Goal: Contribute content: Add original content to the website for others to see

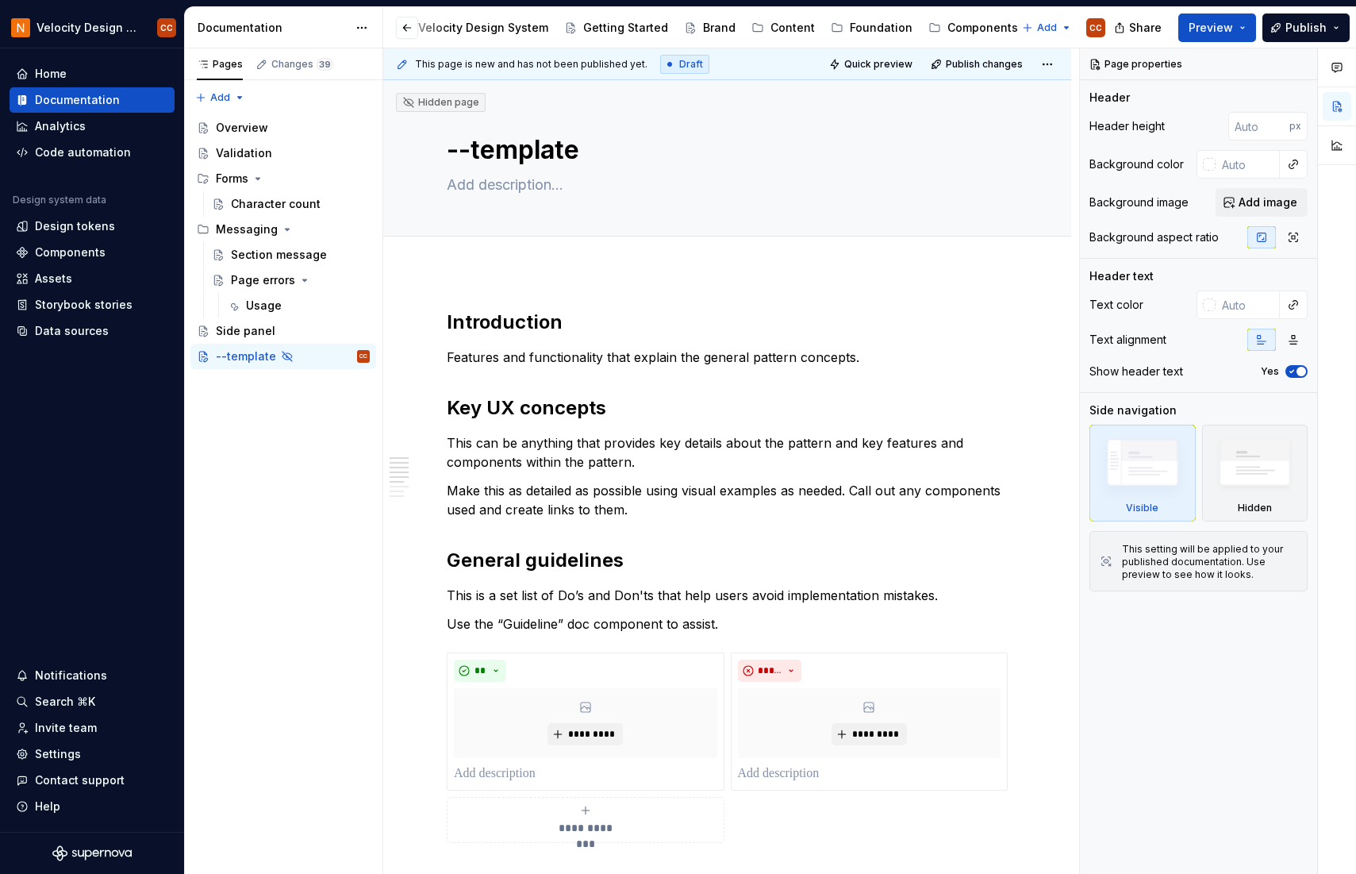
scroll to position [212, 0]
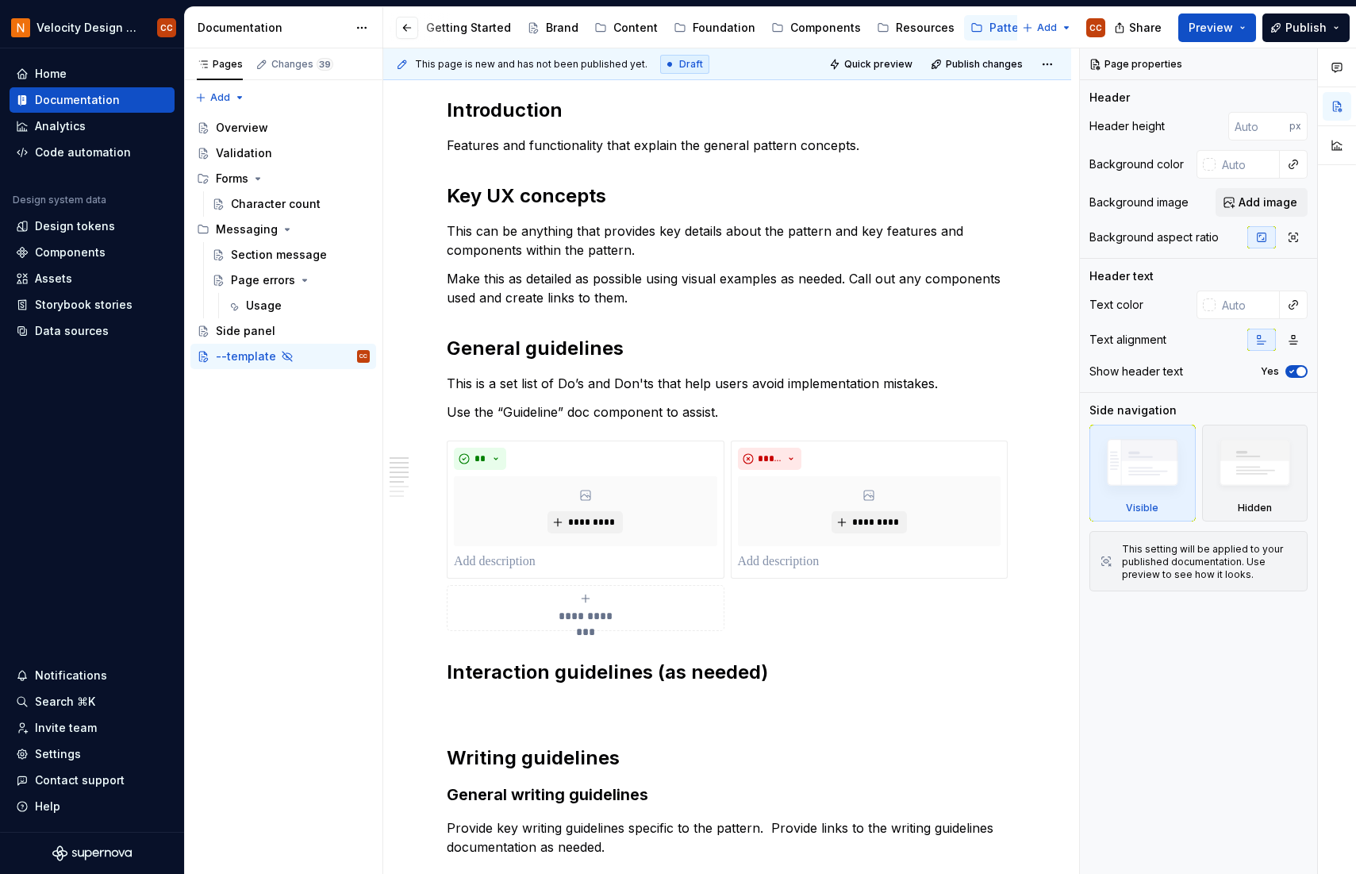
type textarea "*"
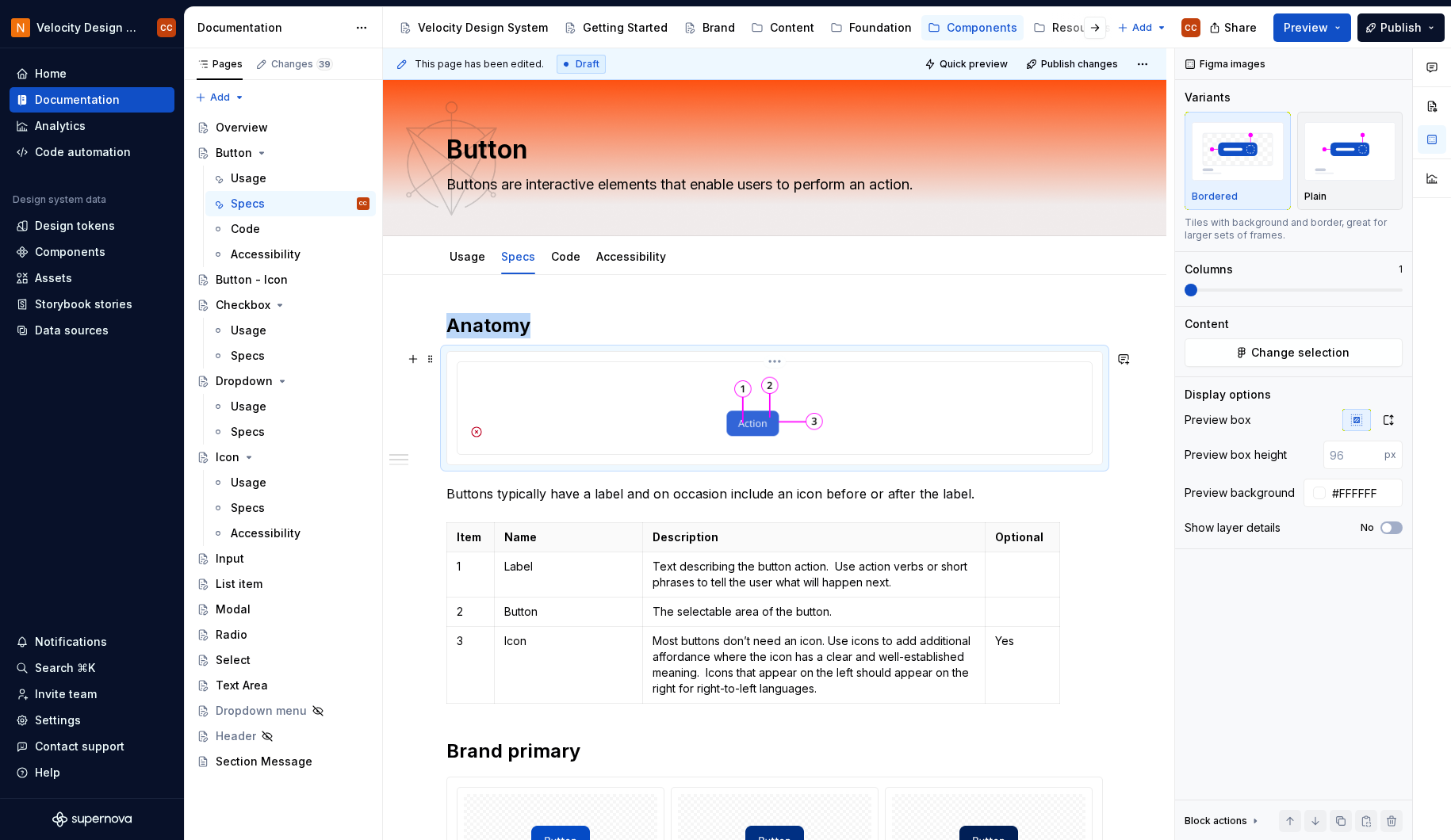
click at [923, 422] on div at bounding box center [774, 407] width 622 height 76
type textarea "*"
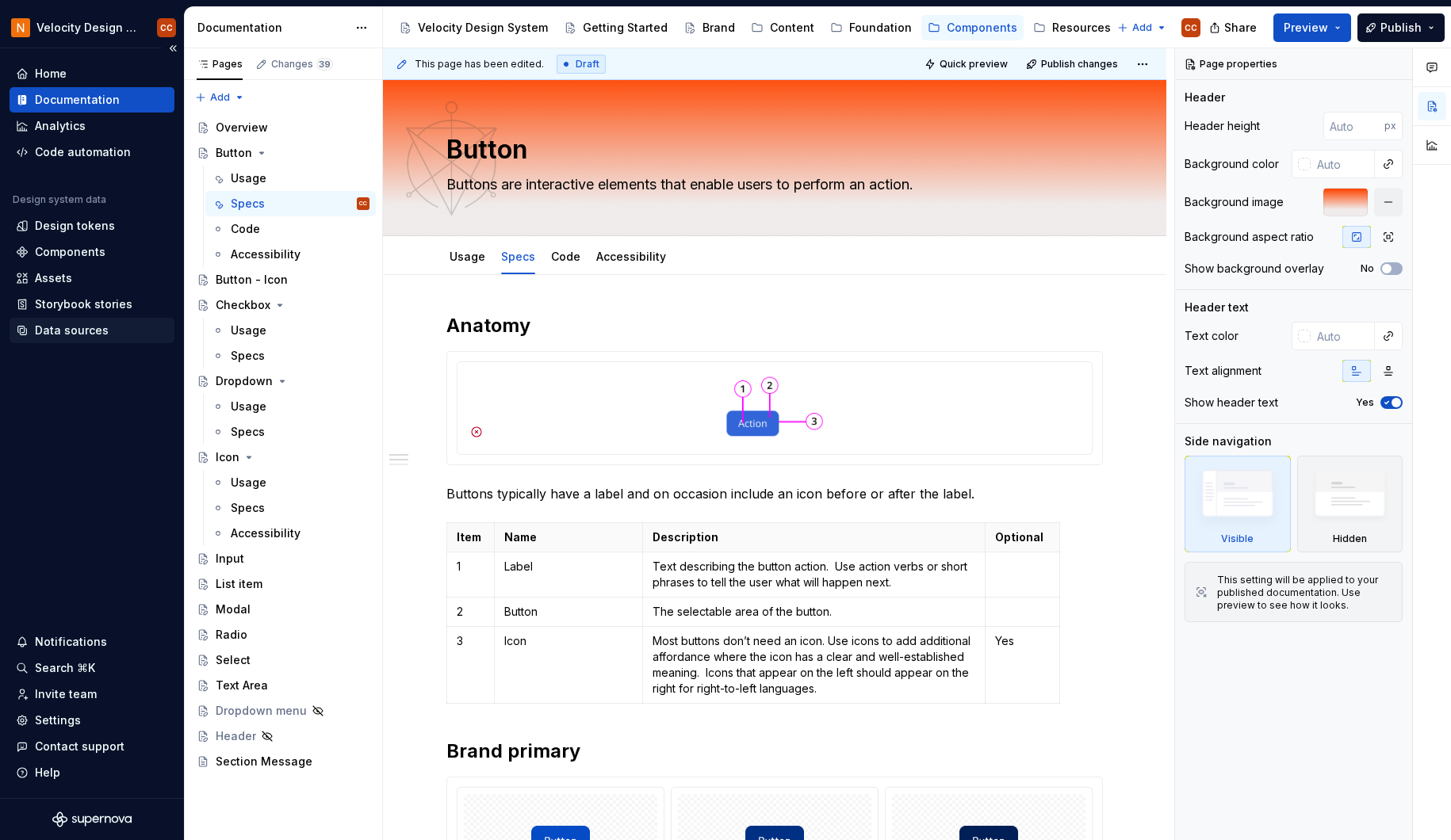
click at [51, 332] on div "Data sources" at bounding box center [72, 331] width 74 height 16
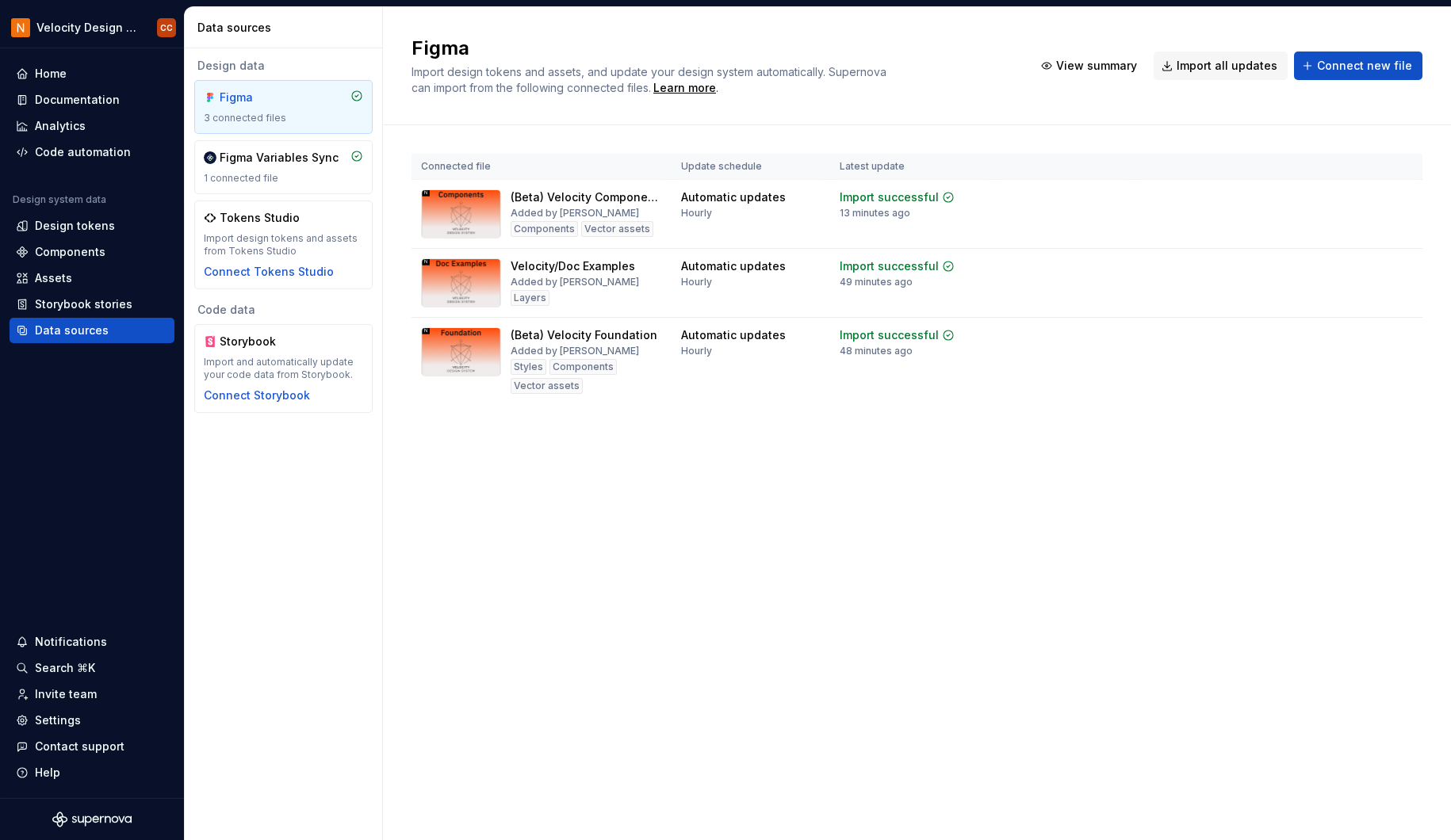
click at [1450, 97] on div "Figma Import design tokens and assets, and update your design system automatica…" at bounding box center [916, 66] width 1068 height 118
click at [1368, 289] on div "Import updates" at bounding box center [1341, 292] width 72 height 13
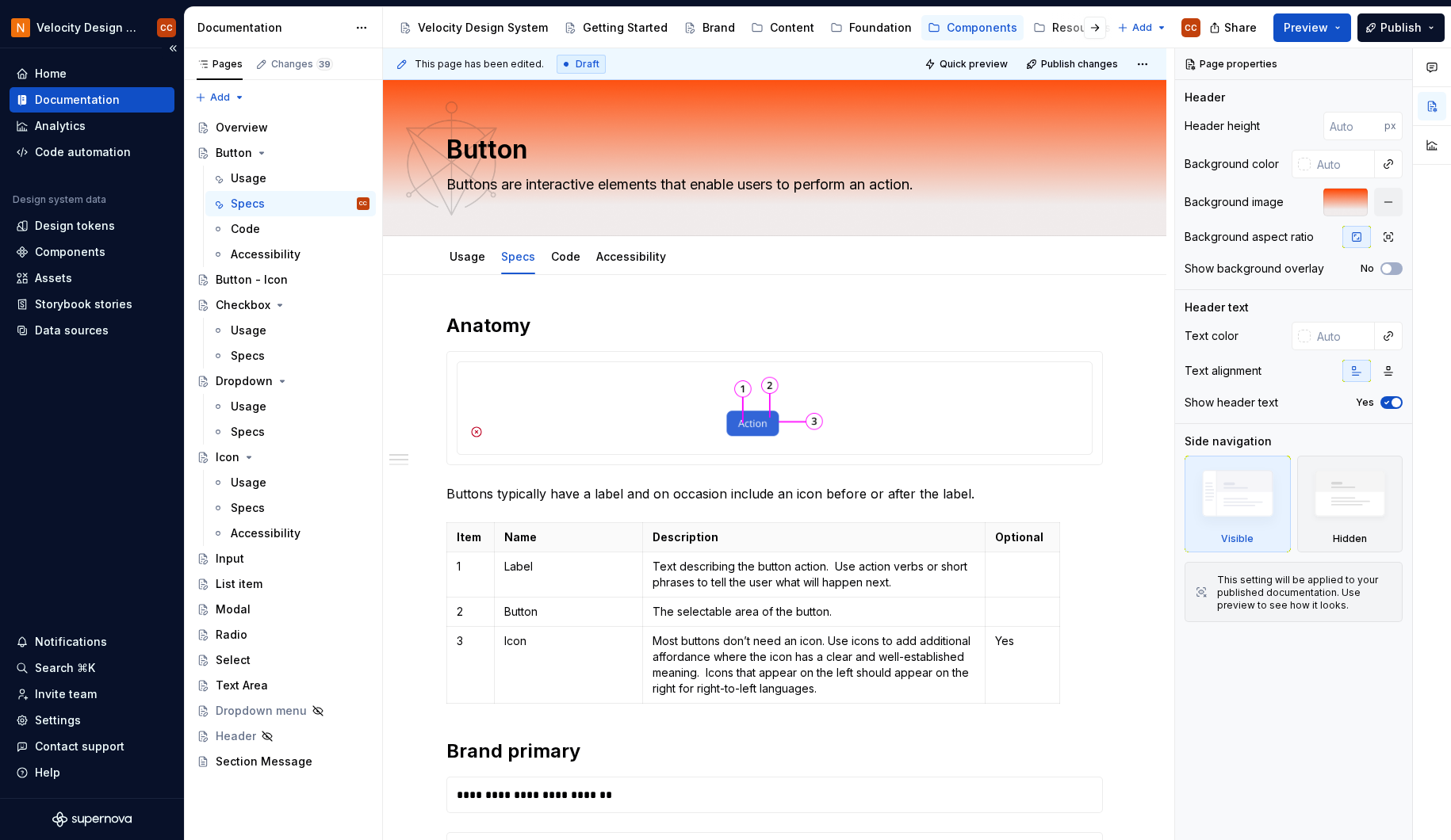
type textarea "*"
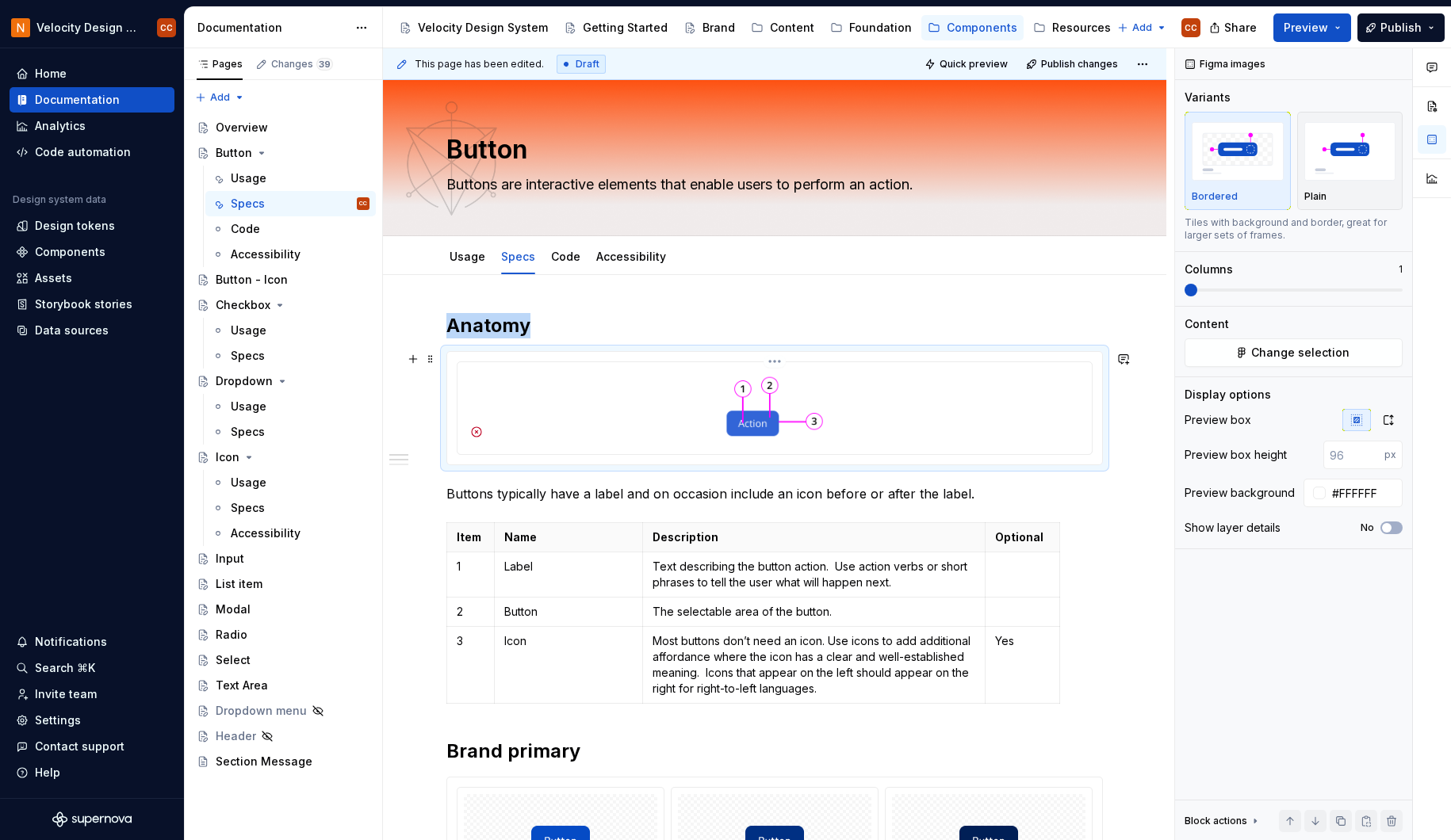
click at [896, 375] on div at bounding box center [774, 407] width 622 height 76
click at [1297, 357] on span "Change selection" at bounding box center [1300, 353] width 98 height 16
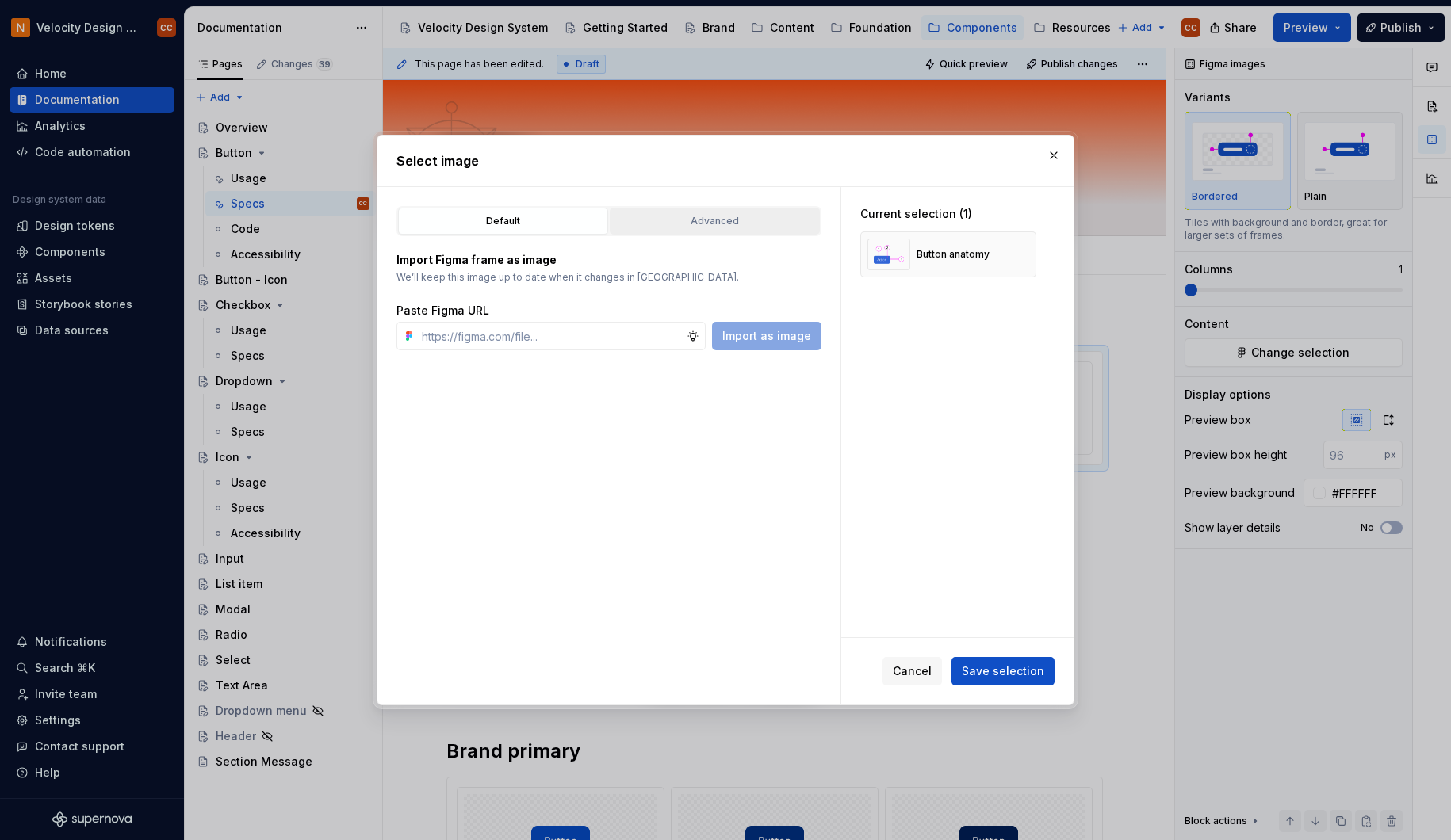
click at [708, 222] on div "Advanced" at bounding box center [715, 221] width 199 height 16
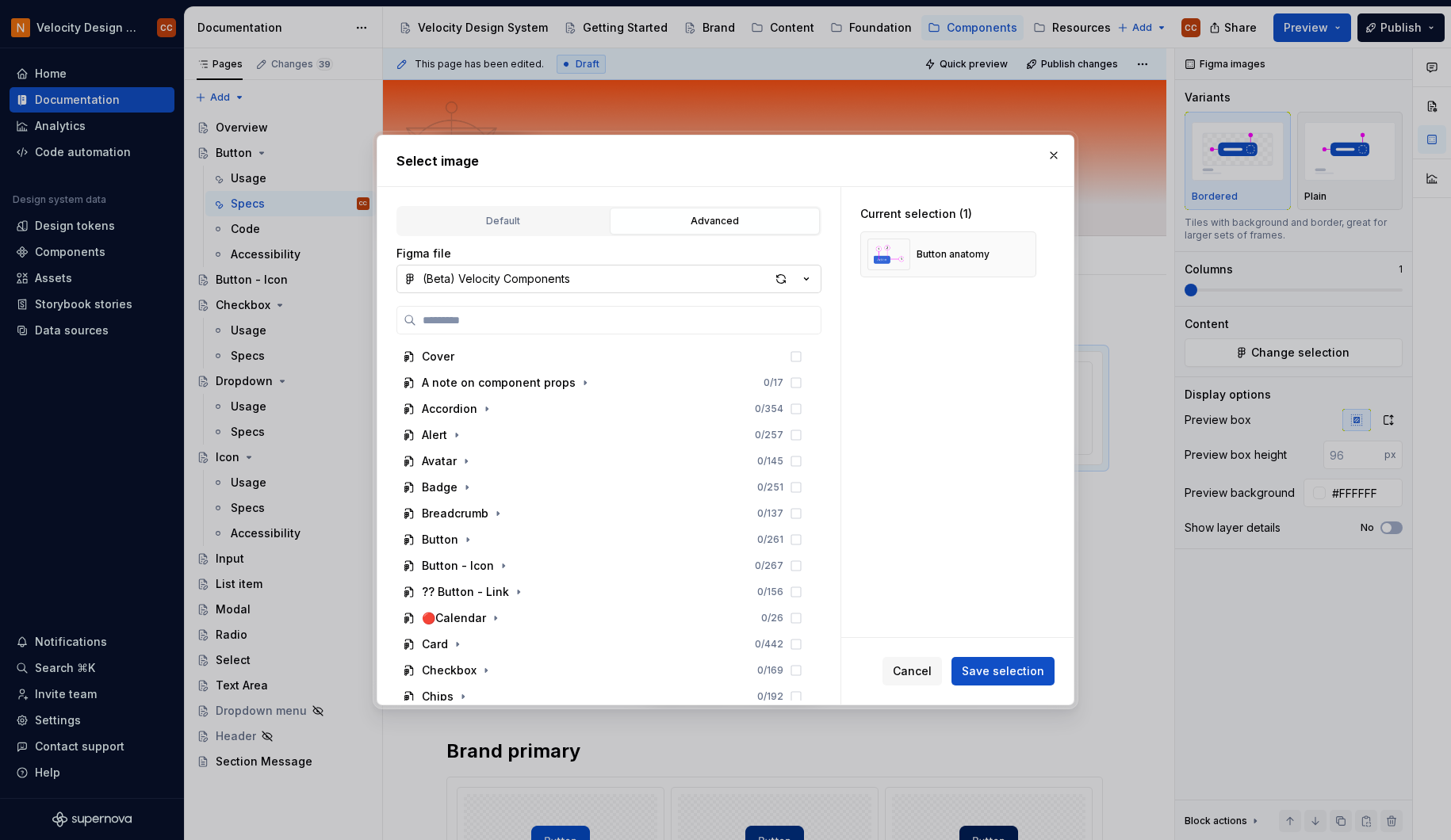
click at [805, 278] on icon "button" at bounding box center [806, 279] width 16 height 16
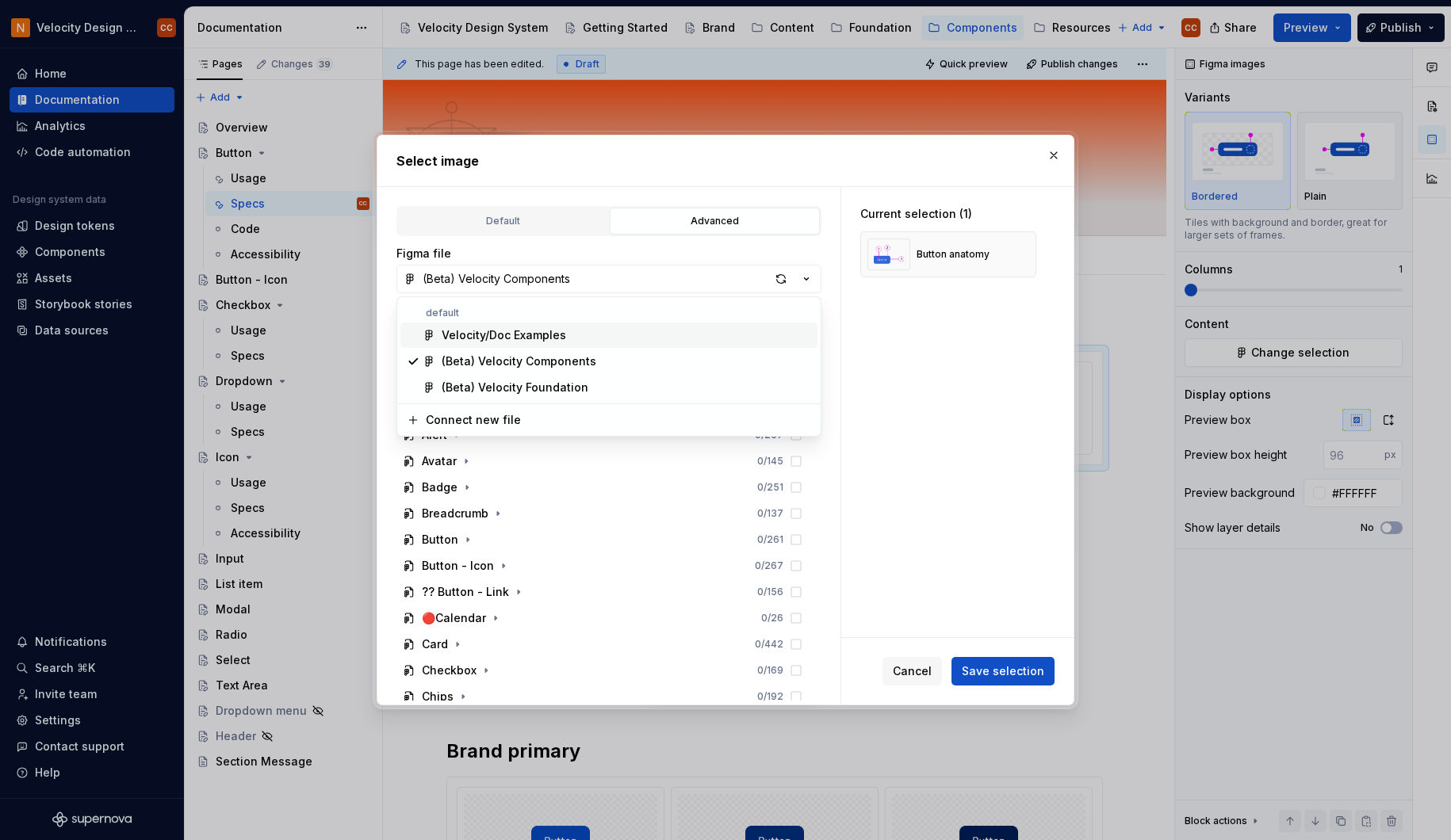
click at [517, 336] on div "Velocity/Doc Examples" at bounding box center [504, 336] width 125 height 16
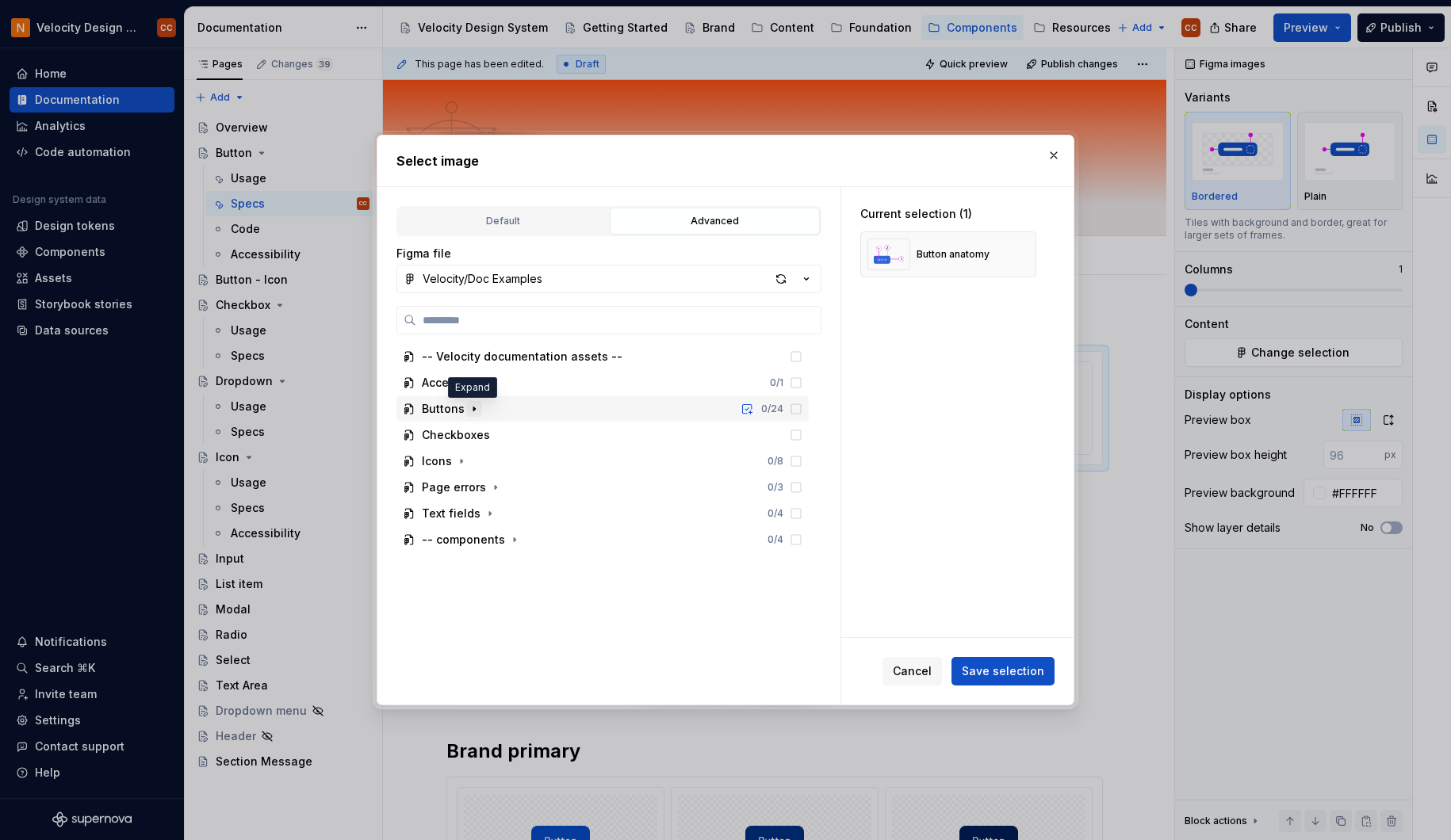
click at [474, 409] on icon "button" at bounding box center [475, 410] width 2 height 4
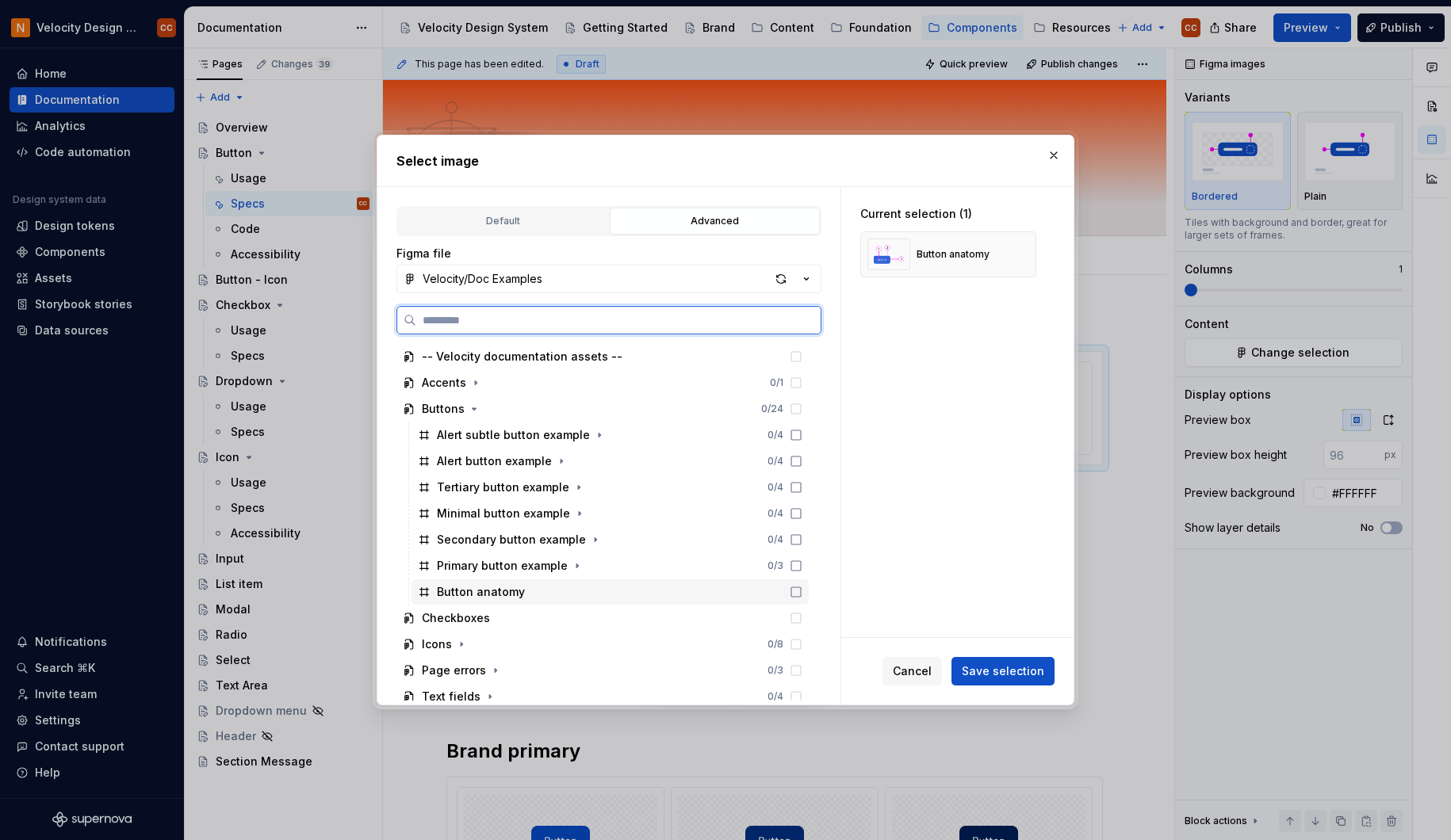
click at [797, 592] on icon at bounding box center [795, 591] width 13 height 13
click at [793, 590] on icon at bounding box center [795, 591] width 13 height 13
click at [496, 594] on div "Button anatomy" at bounding box center [481, 592] width 88 height 16
click at [538, 585] on div "Button anatomy" at bounding box center [611, 591] width 398 height 25
click at [794, 593] on icon at bounding box center [795, 591] width 13 height 13
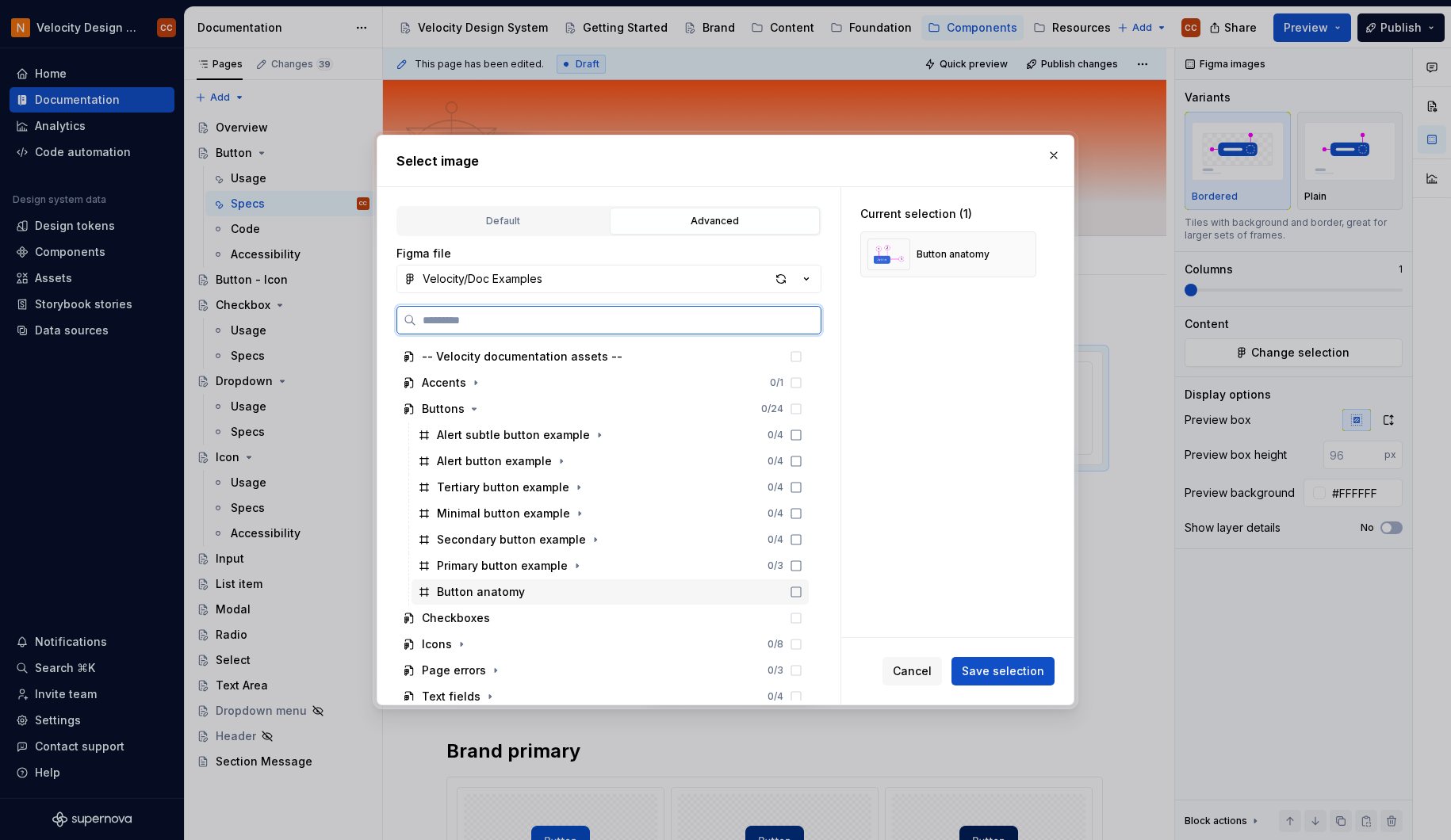
click at [794, 593] on icon at bounding box center [795, 591] width 13 height 13
click at [778, 282] on div "button" at bounding box center [780, 279] width 22 height 22
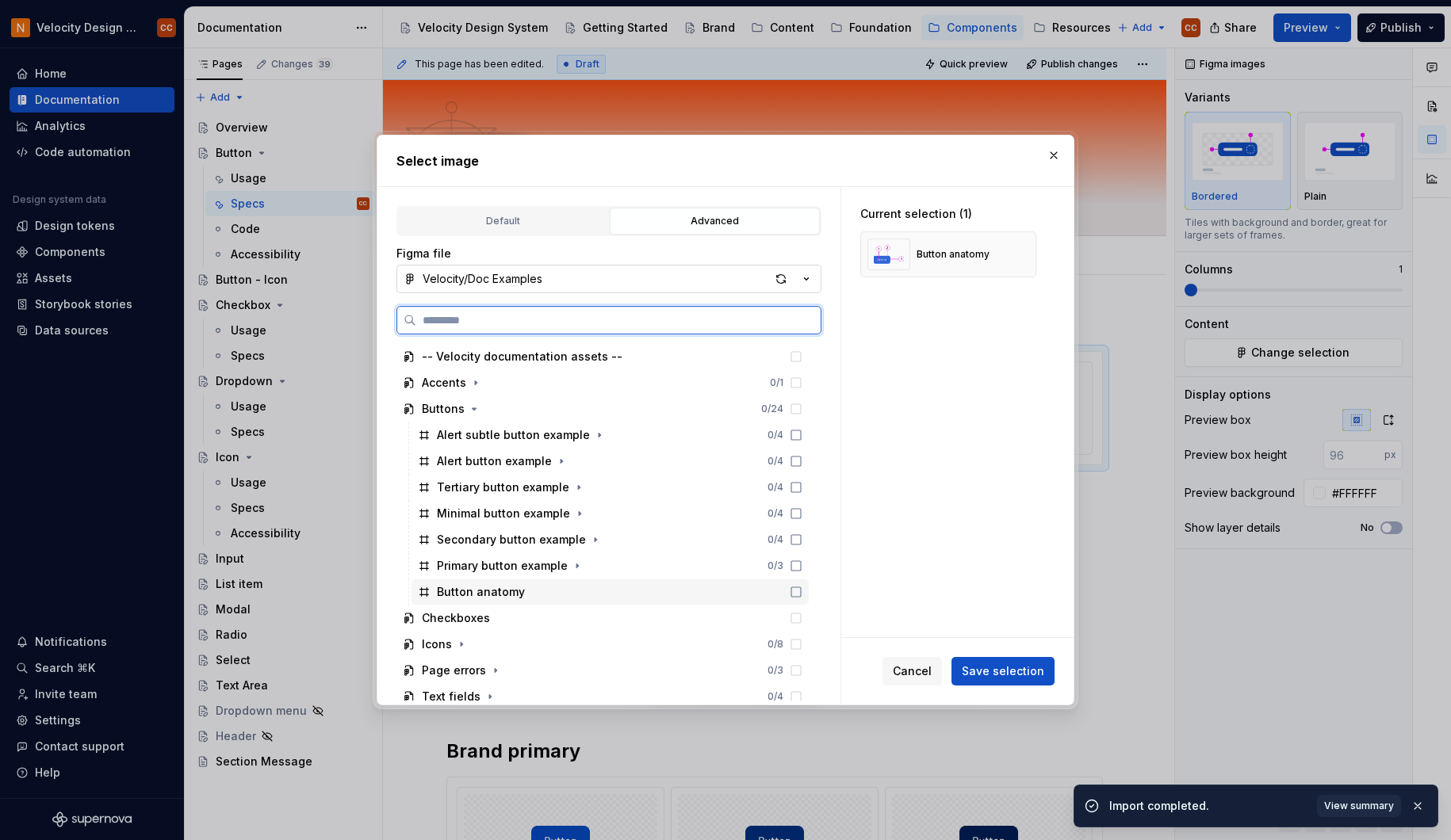
click at [503, 595] on div "Button anatomy" at bounding box center [481, 592] width 88 height 16
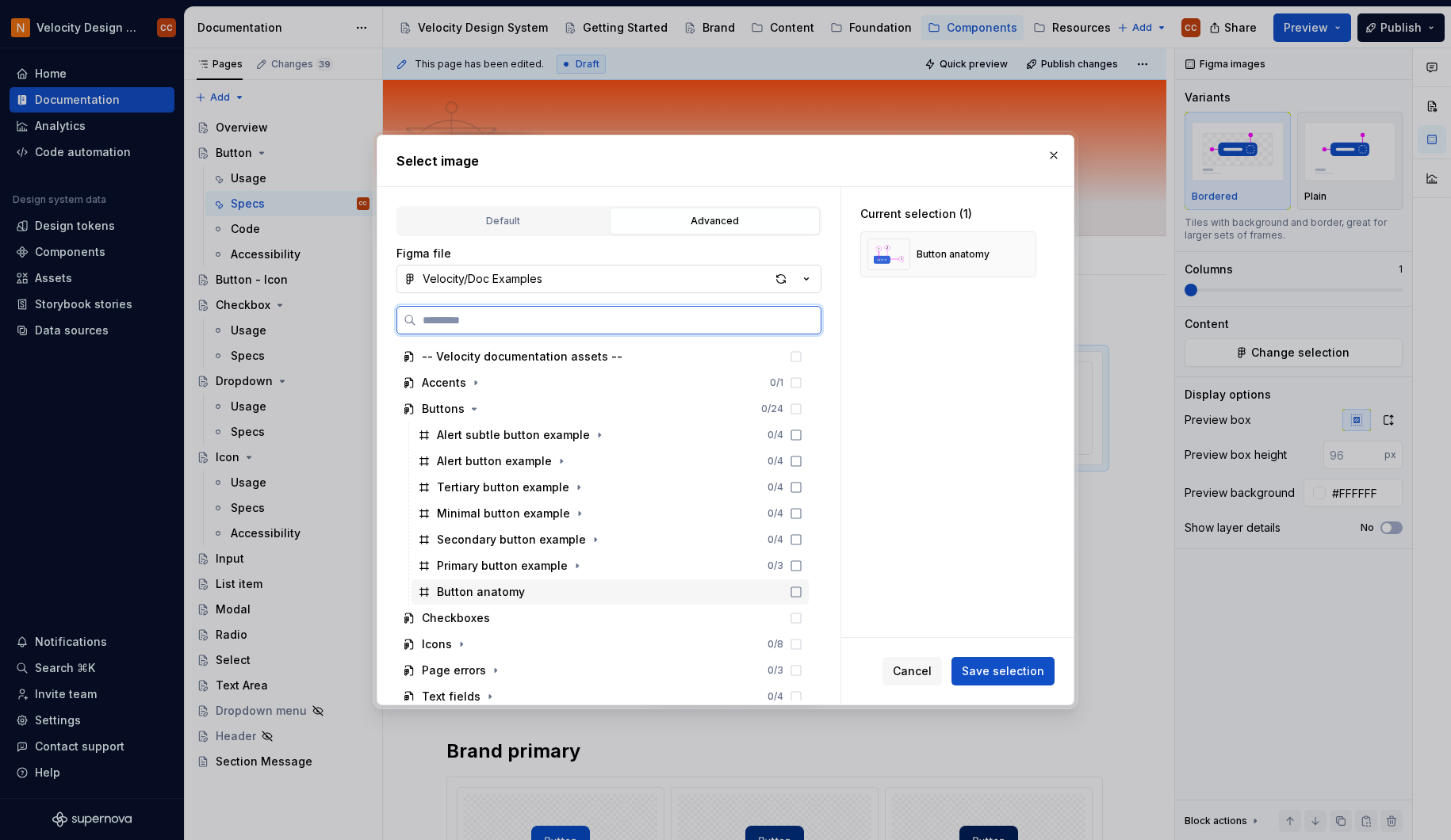
click at [796, 591] on icon at bounding box center [795, 591] width 13 height 13
click at [706, 566] on div "Primary button example 0 / 3" at bounding box center [611, 565] width 398 height 25
click at [697, 597] on div "Button anatomy" at bounding box center [611, 591] width 398 height 25
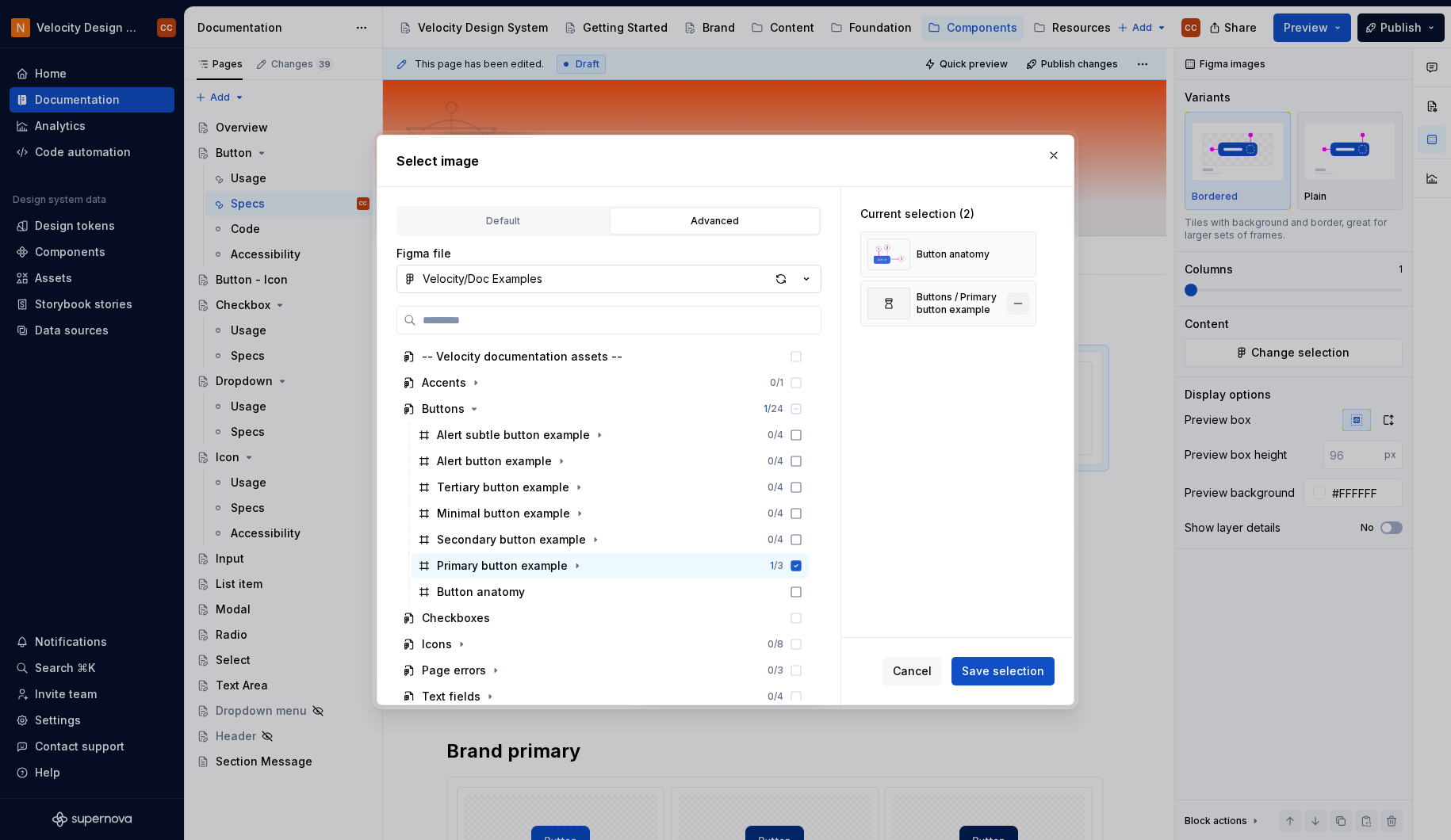
click at [1018, 303] on button "button" at bounding box center [1018, 304] width 22 height 22
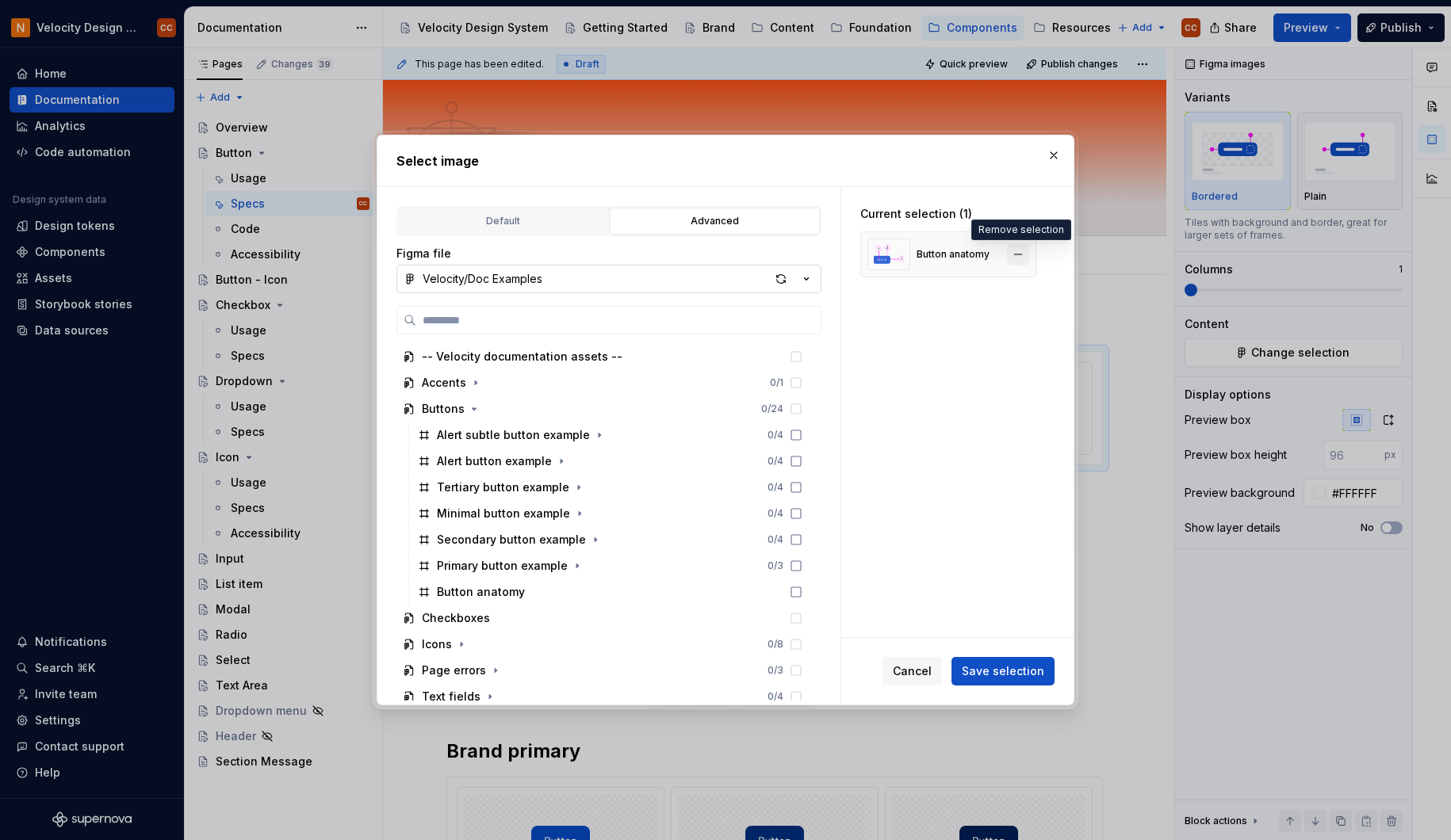
click at [1018, 252] on button "button" at bounding box center [1018, 255] width 22 height 22
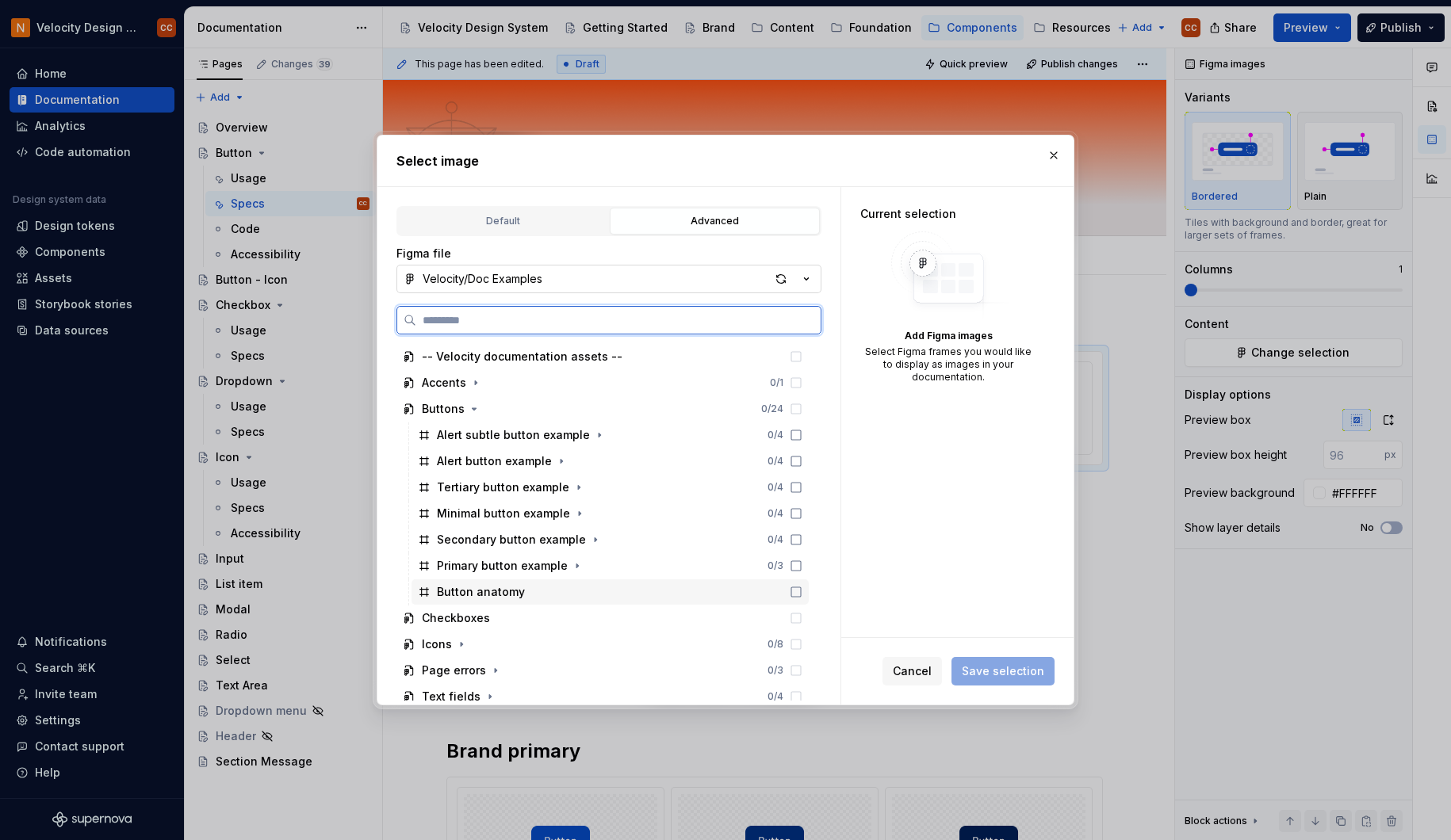
click at [795, 591] on icon at bounding box center [795, 591] width 13 height 13
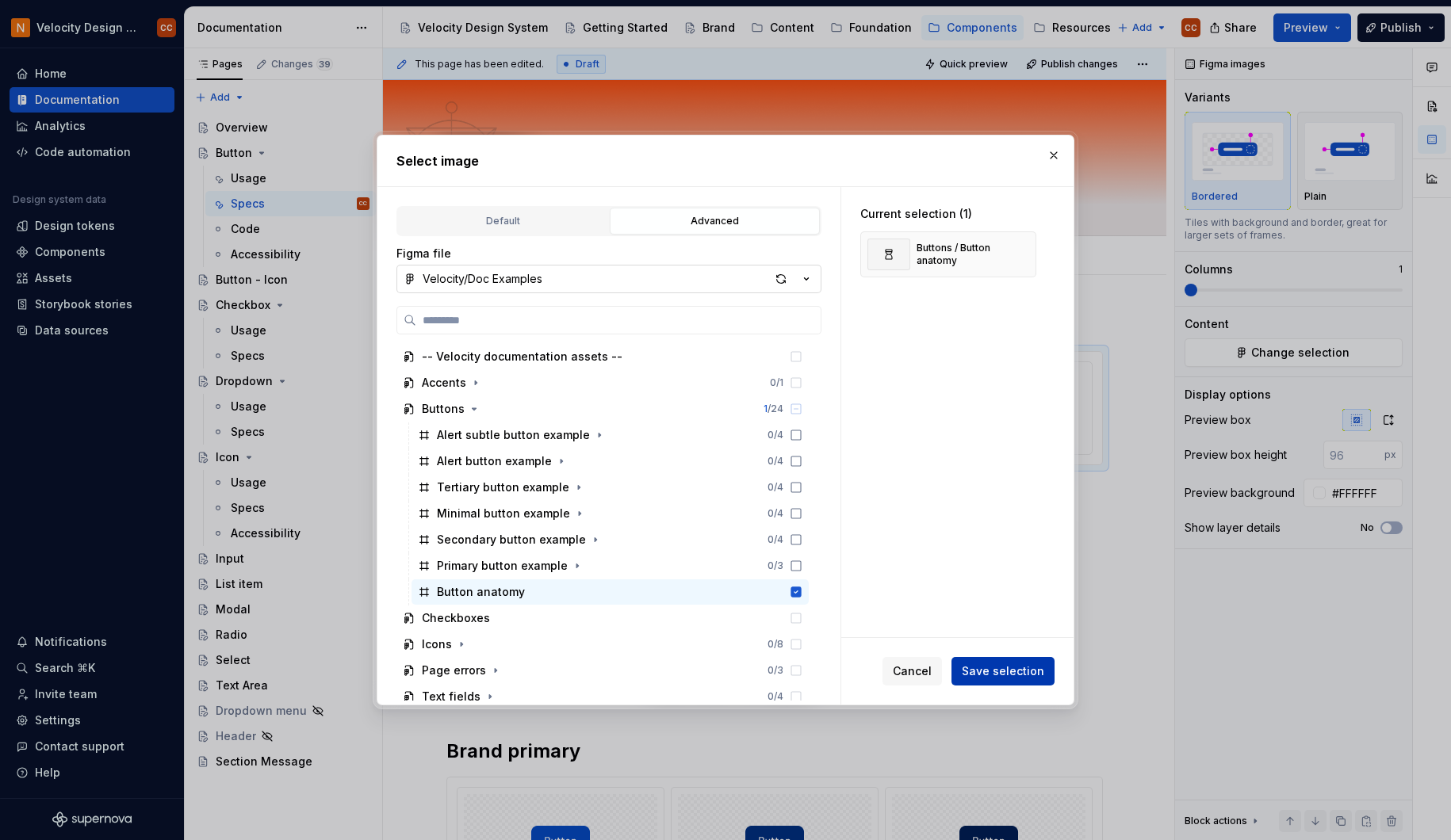
click at [1000, 668] on span "Save selection" at bounding box center [1003, 671] width 83 height 16
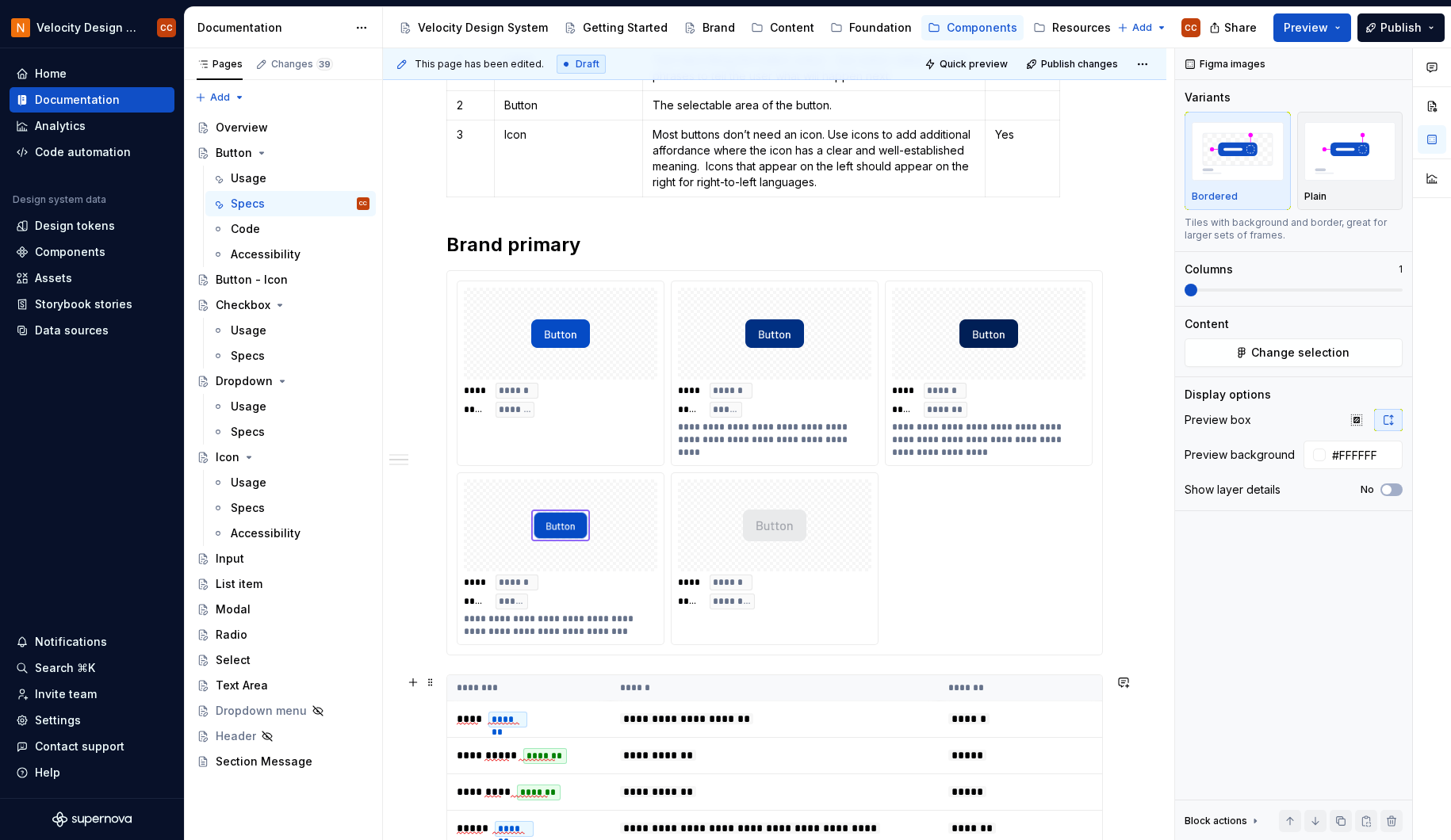
scroll to position [422, 0]
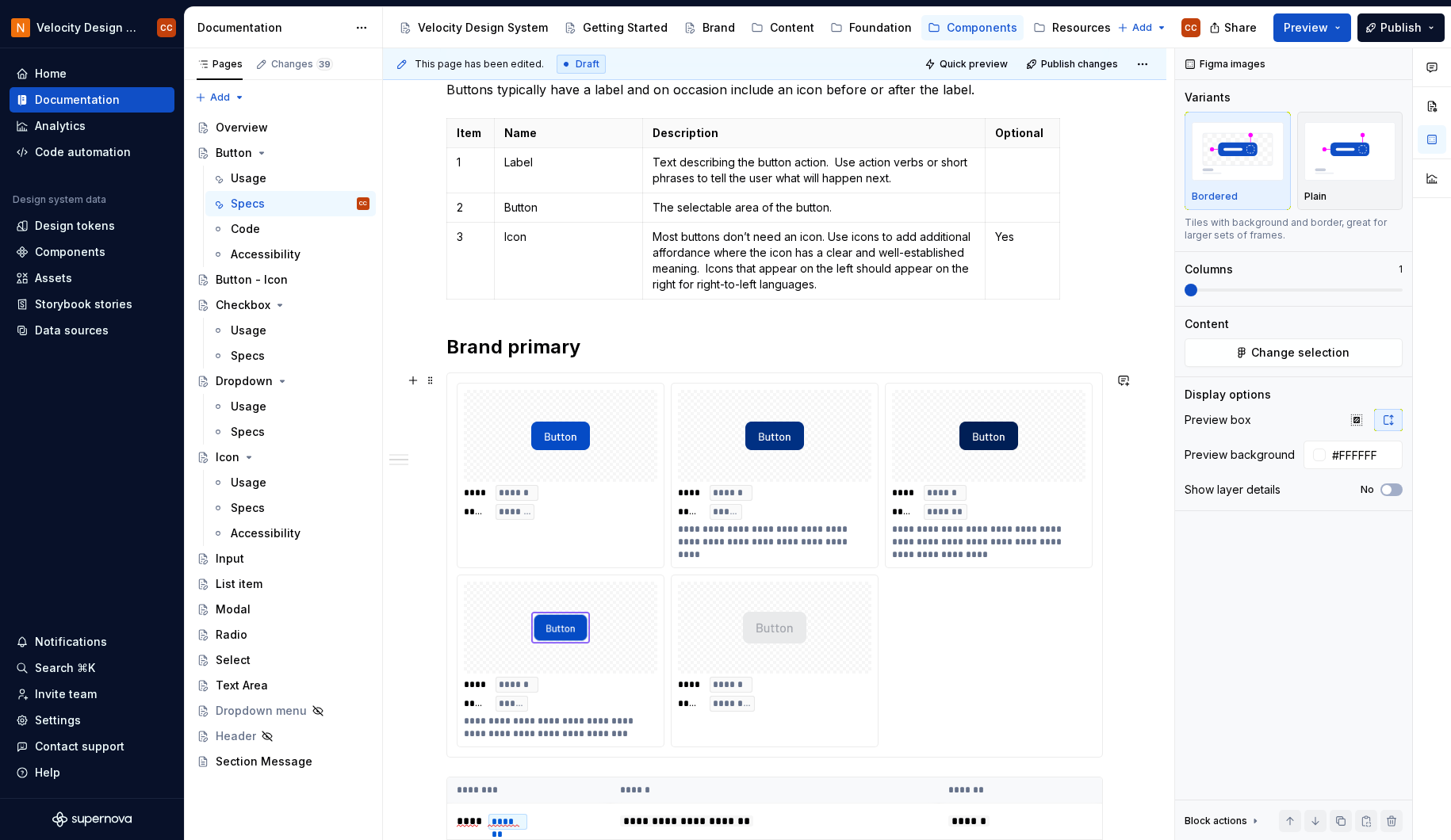
click at [1089, 379] on div "**********" at bounding box center [774, 565] width 655 height 384
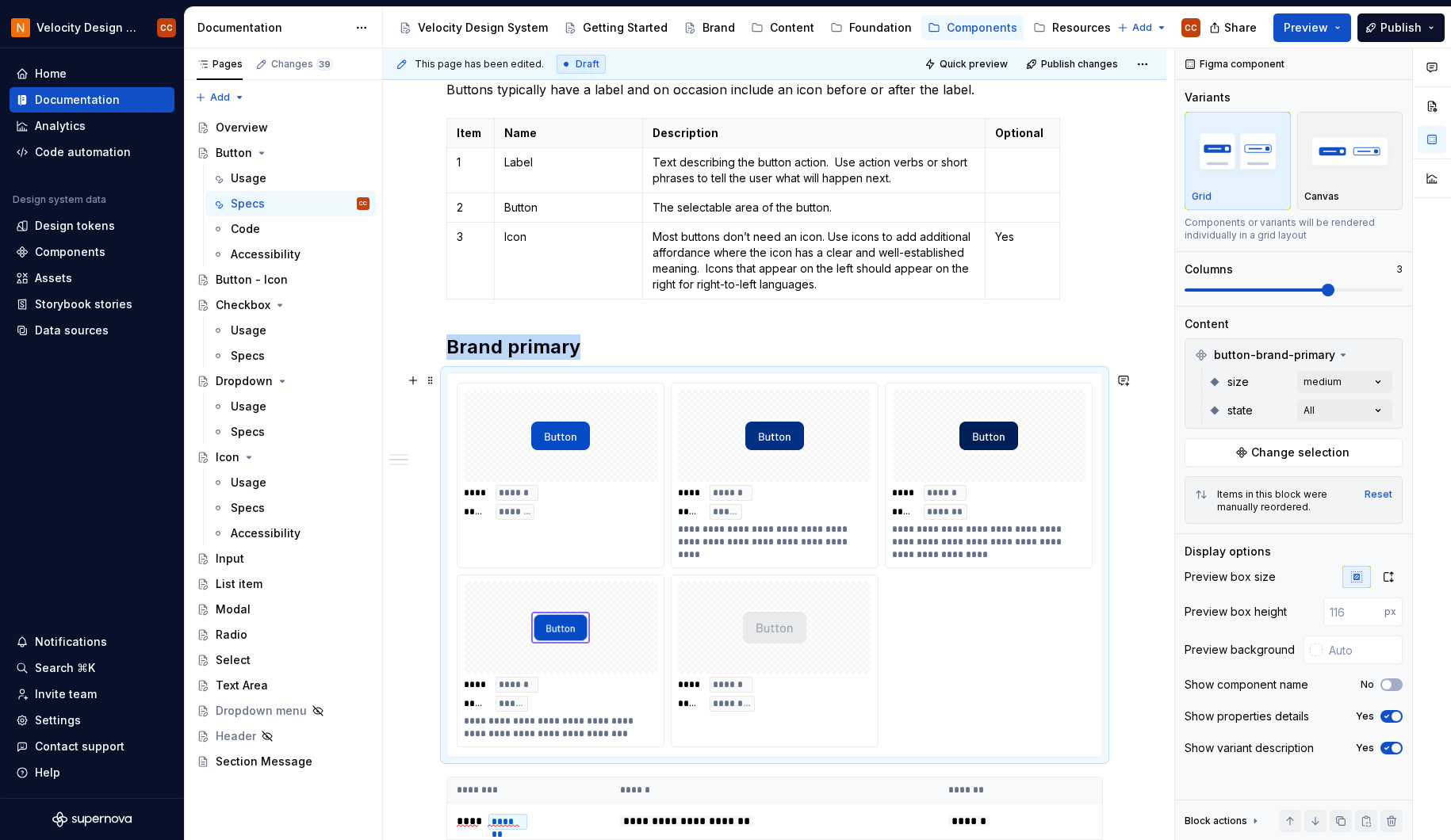
click at [1073, 405] on div at bounding box center [989, 435] width 194 height 92
click at [1385, 573] on icon "button" at bounding box center [1388, 577] width 9 height 10
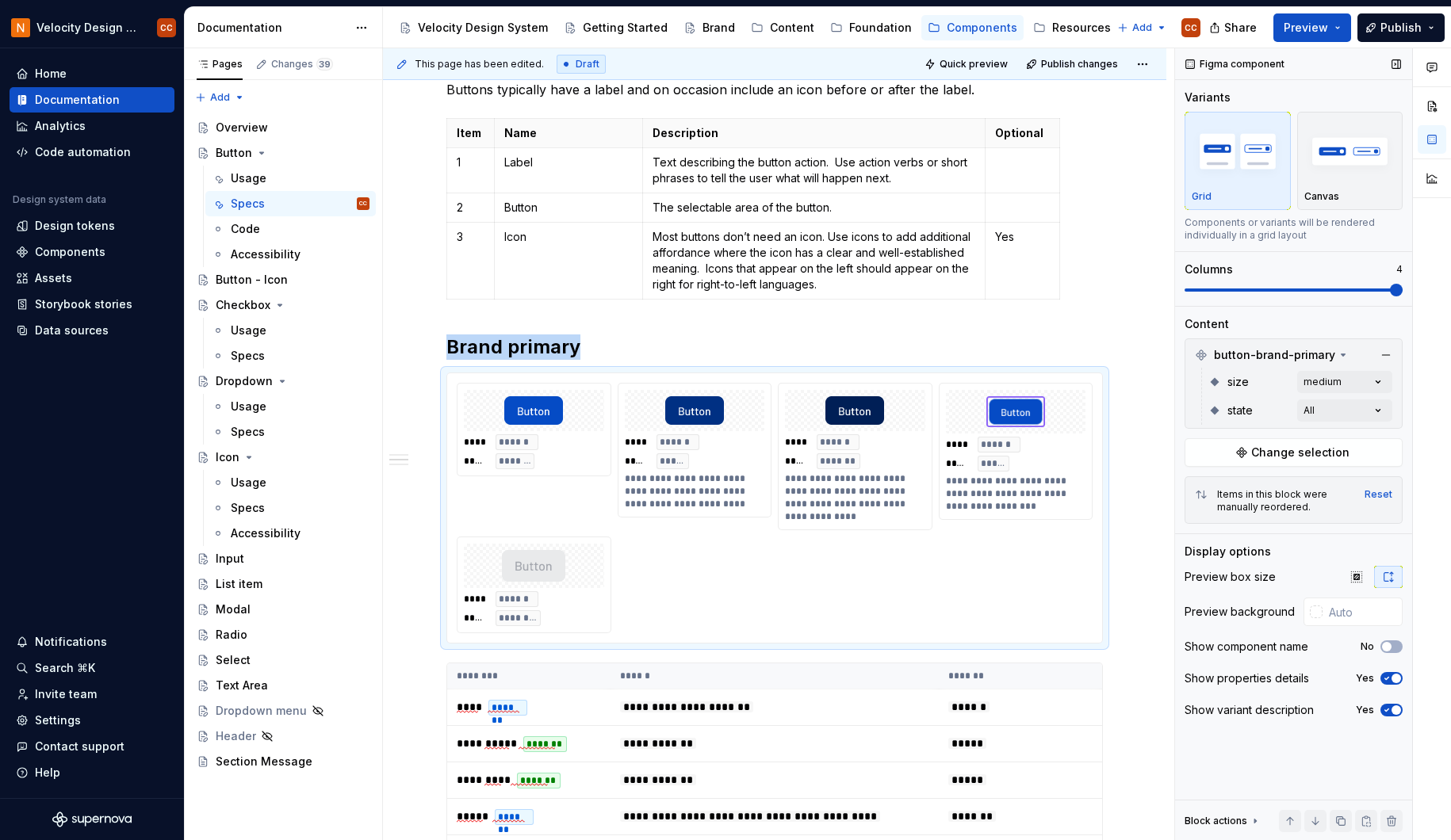
click at [1398, 287] on span at bounding box center [1396, 290] width 13 height 13
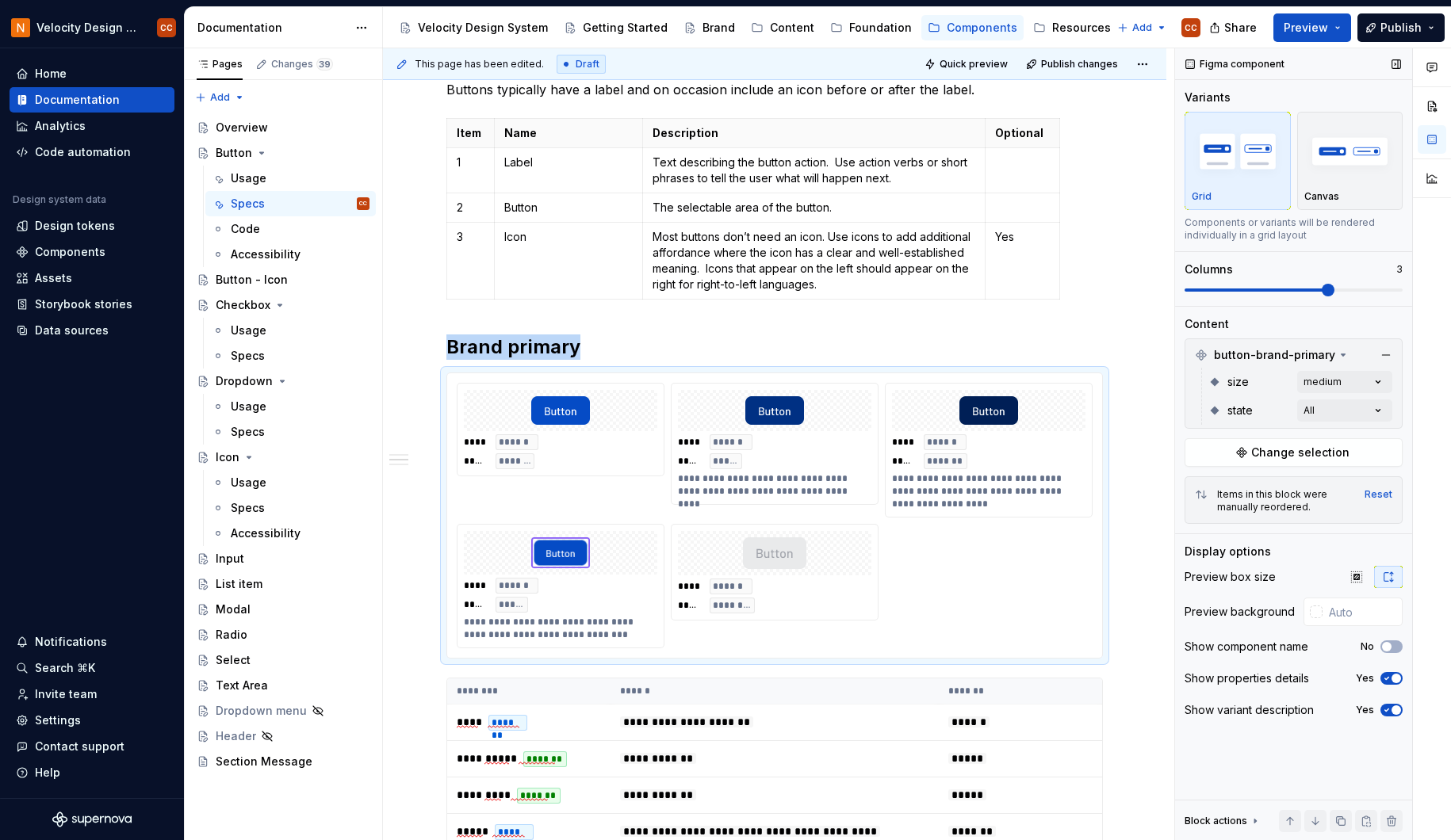
click at [1330, 294] on span at bounding box center [1328, 290] width 13 height 13
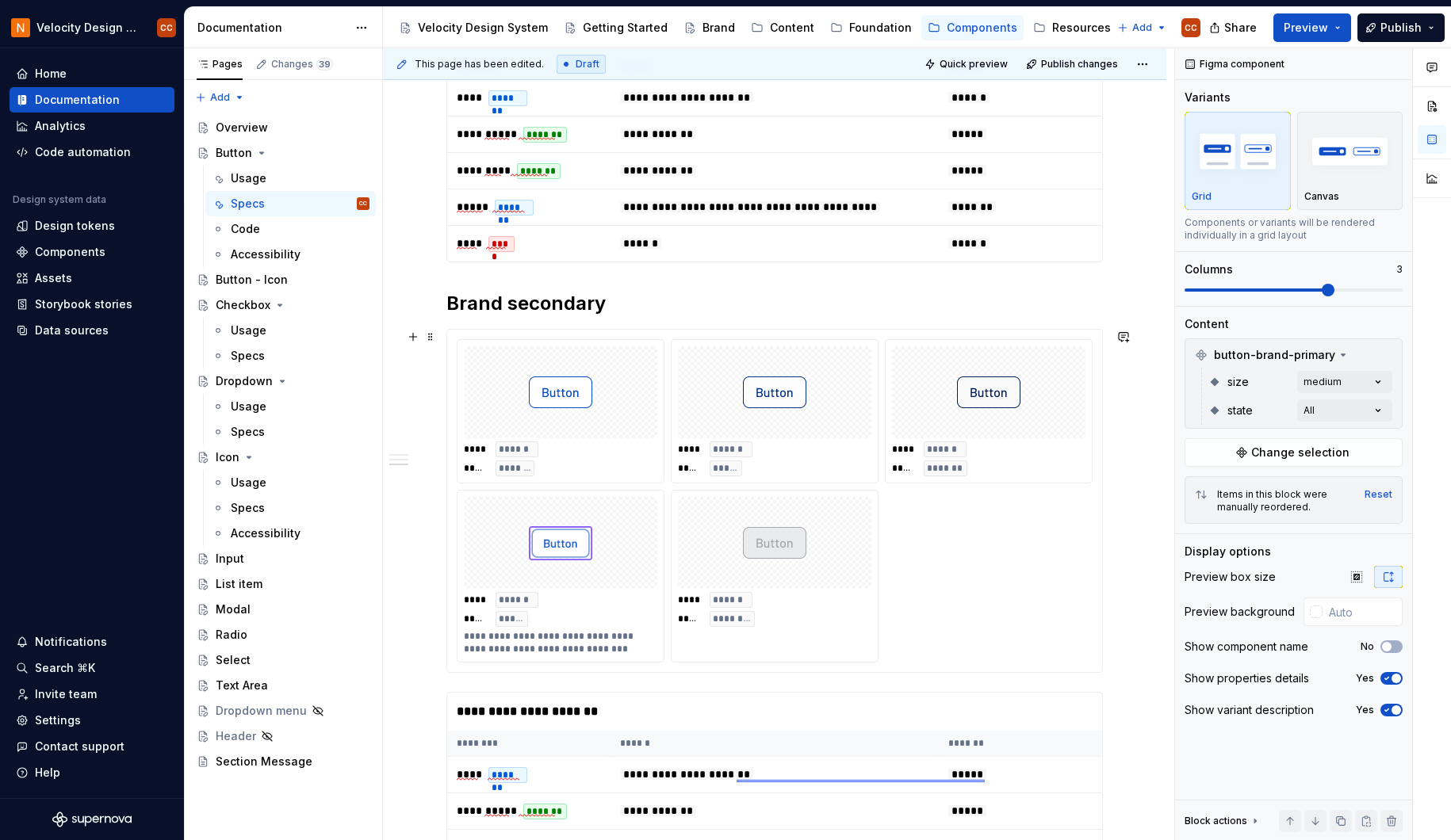
scroll to position [951, 0]
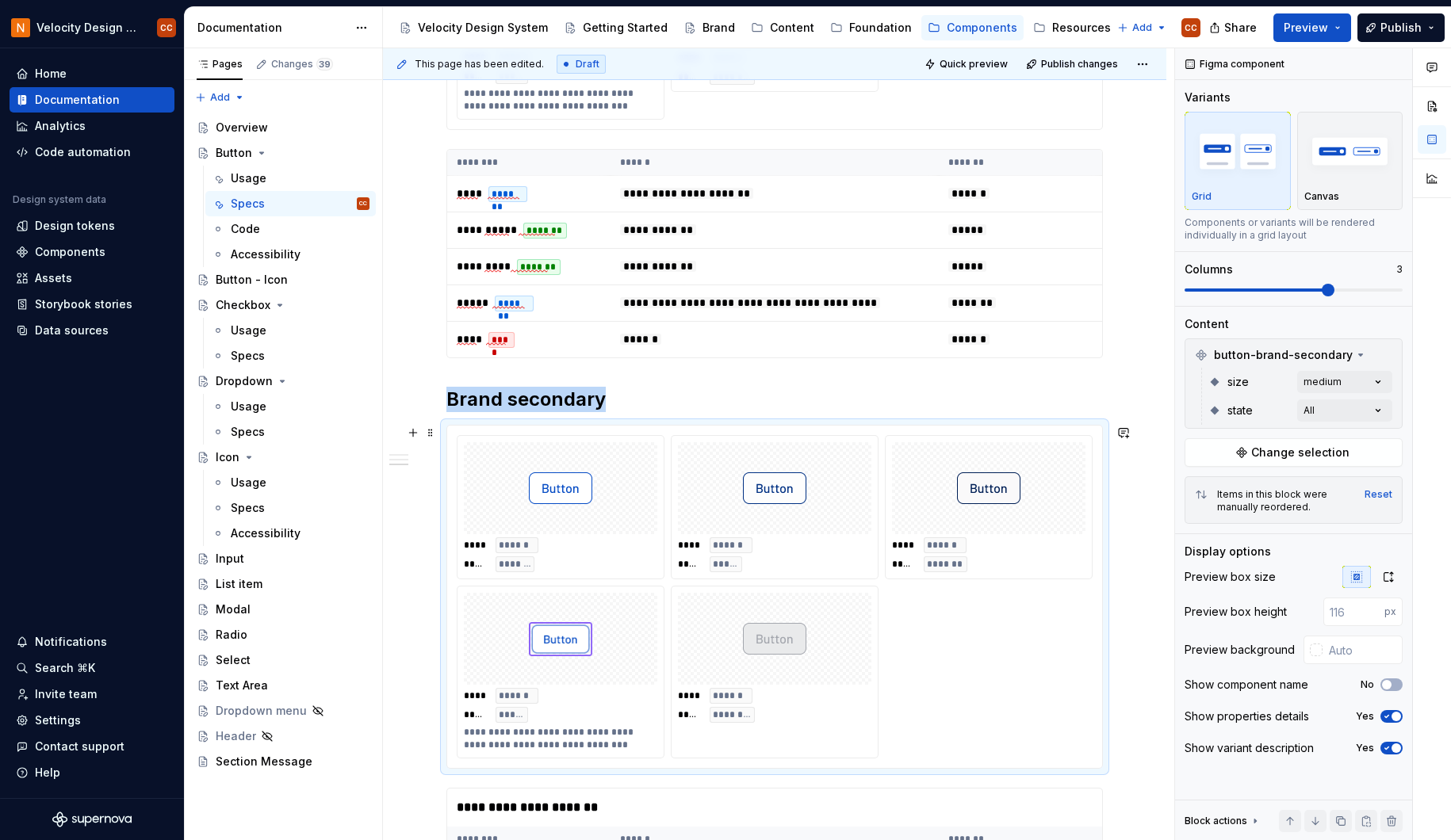
click at [1085, 441] on div "**** ****** ***** *******" at bounding box center [988, 506] width 206 height 143
click at [1390, 573] on icon "button" at bounding box center [1388, 576] width 13 height 13
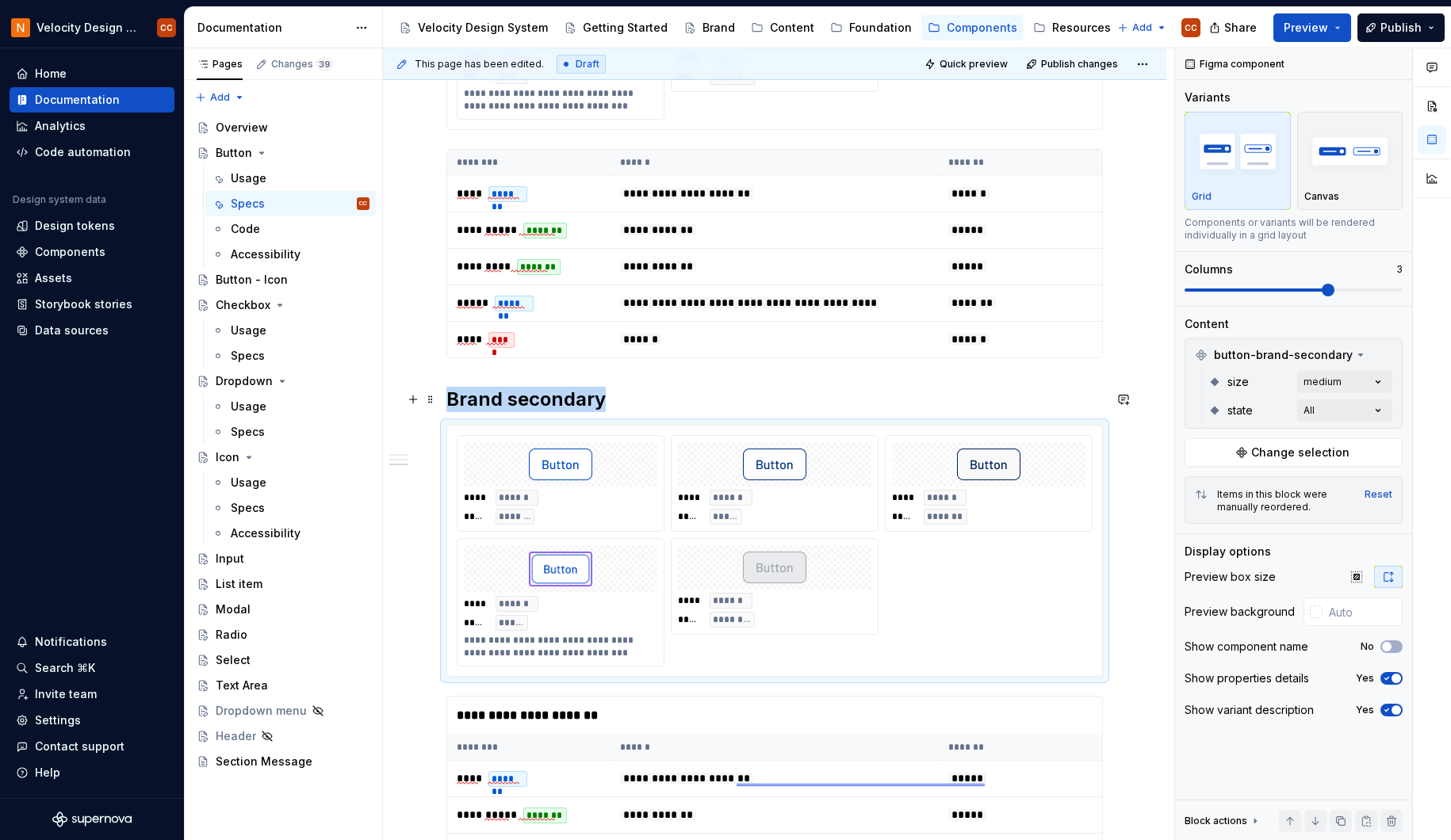
click at [1135, 403] on div "**********" at bounding box center [774, 269] width 783 height 1891
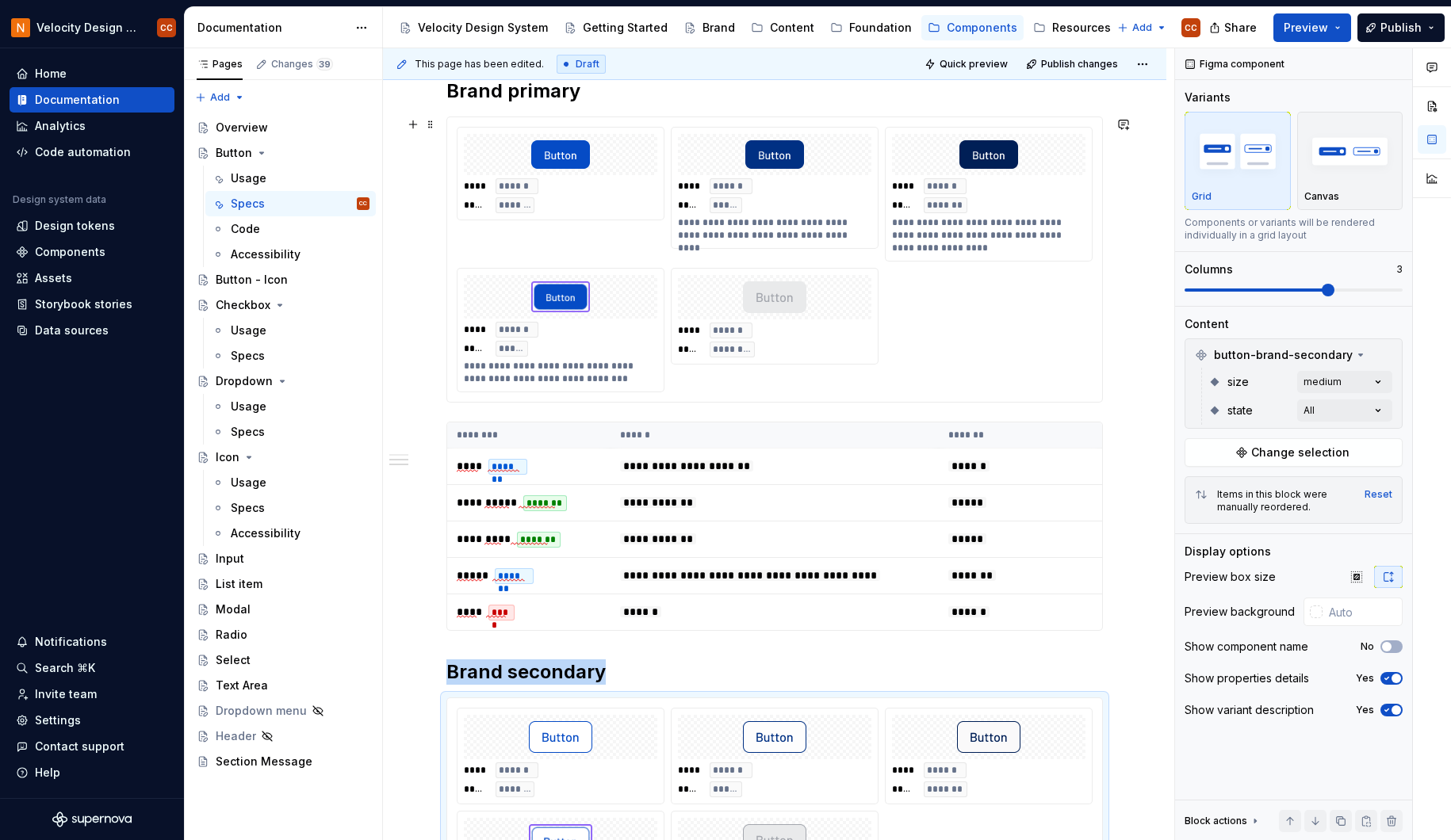
scroll to position [690, 0]
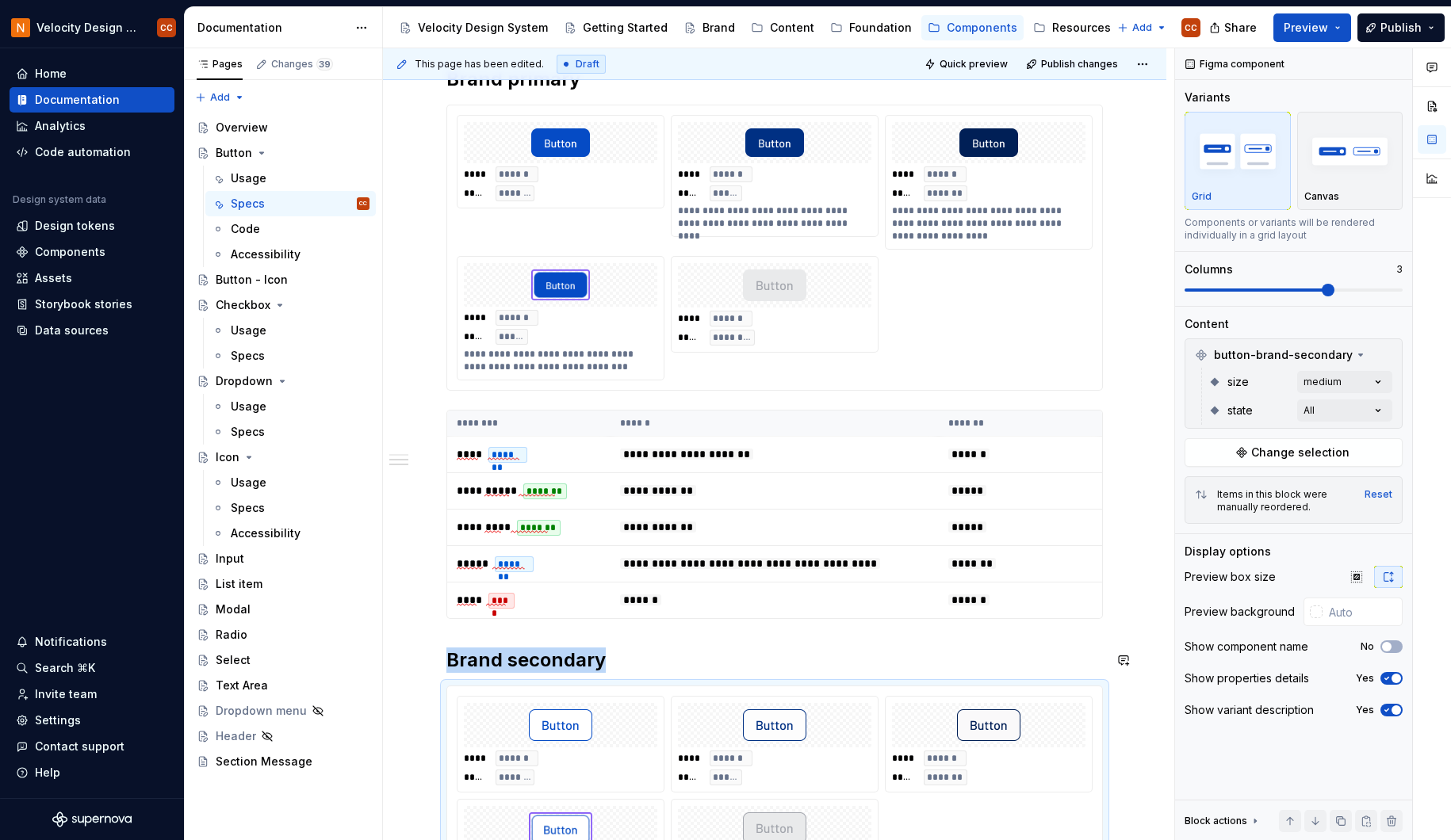
click at [446, 635] on div "**********" at bounding box center [778, 444] width 791 height 793
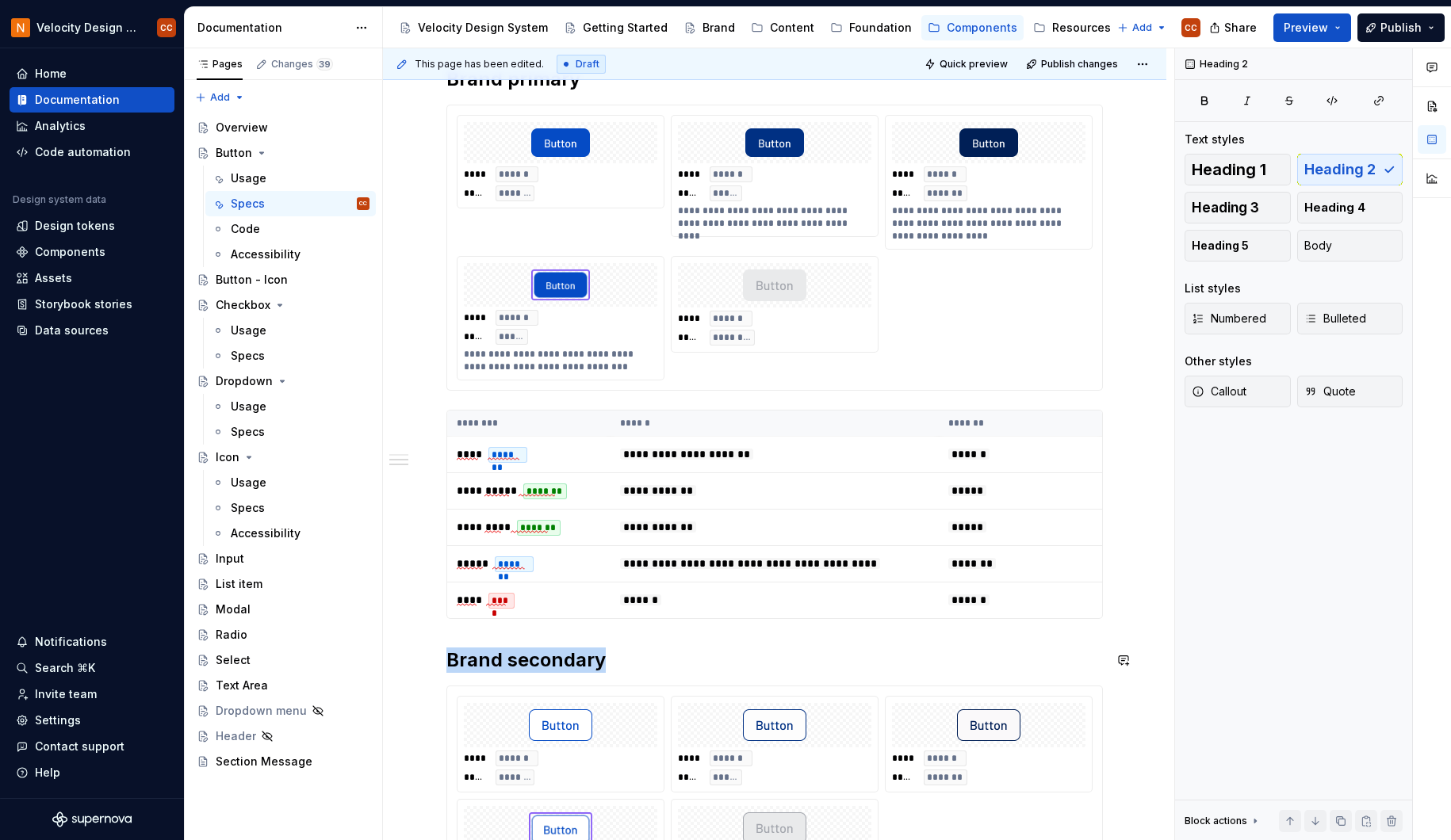
click at [705, 630] on div "**********" at bounding box center [774, 413] width 657 height 1581
click at [444, 654] on div "**********" at bounding box center [774, 529] width 783 height 1891
click at [408, 661] on button "button" at bounding box center [413, 660] width 22 height 22
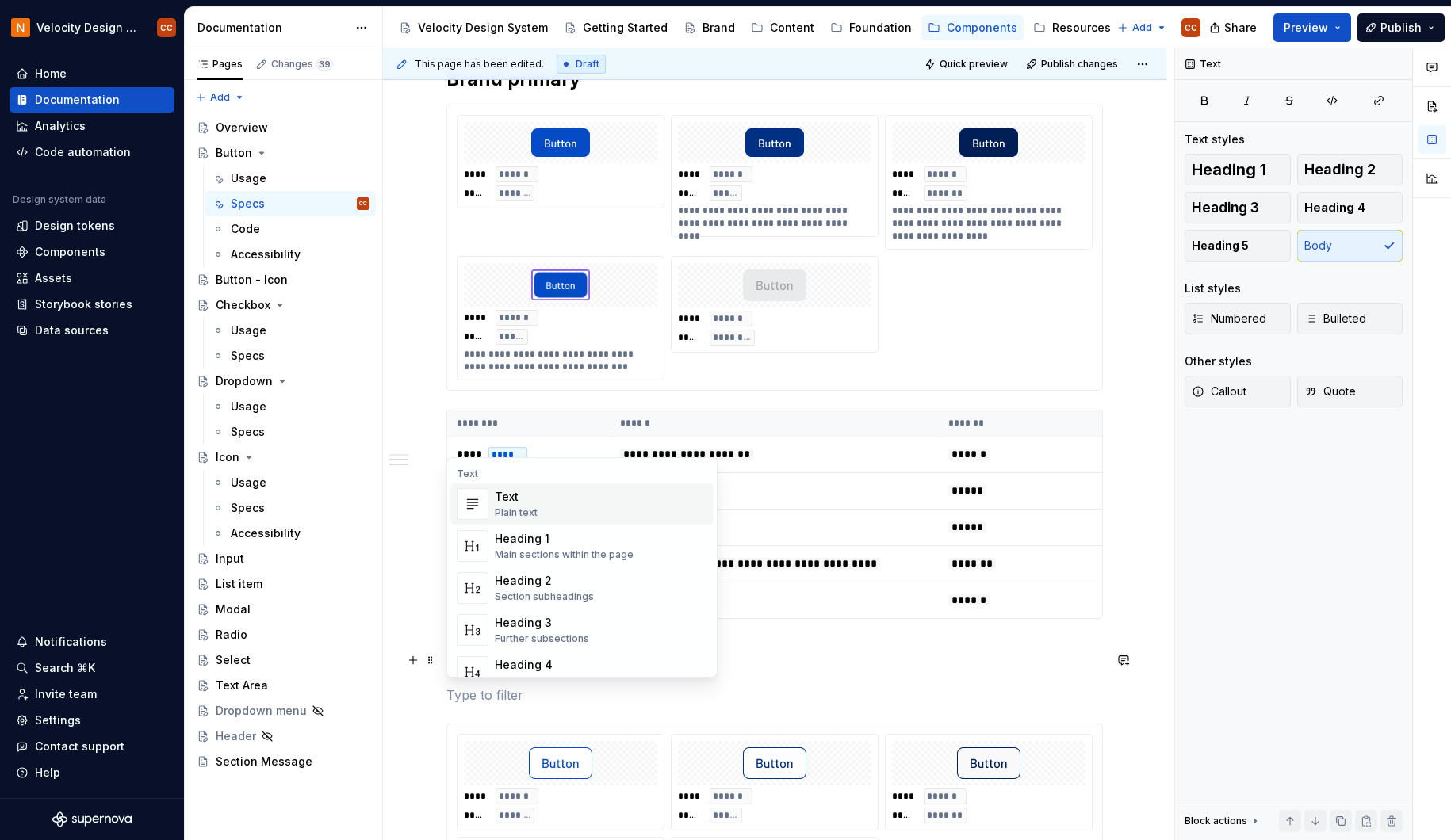
click at [634, 701] on p at bounding box center [774, 694] width 657 height 19
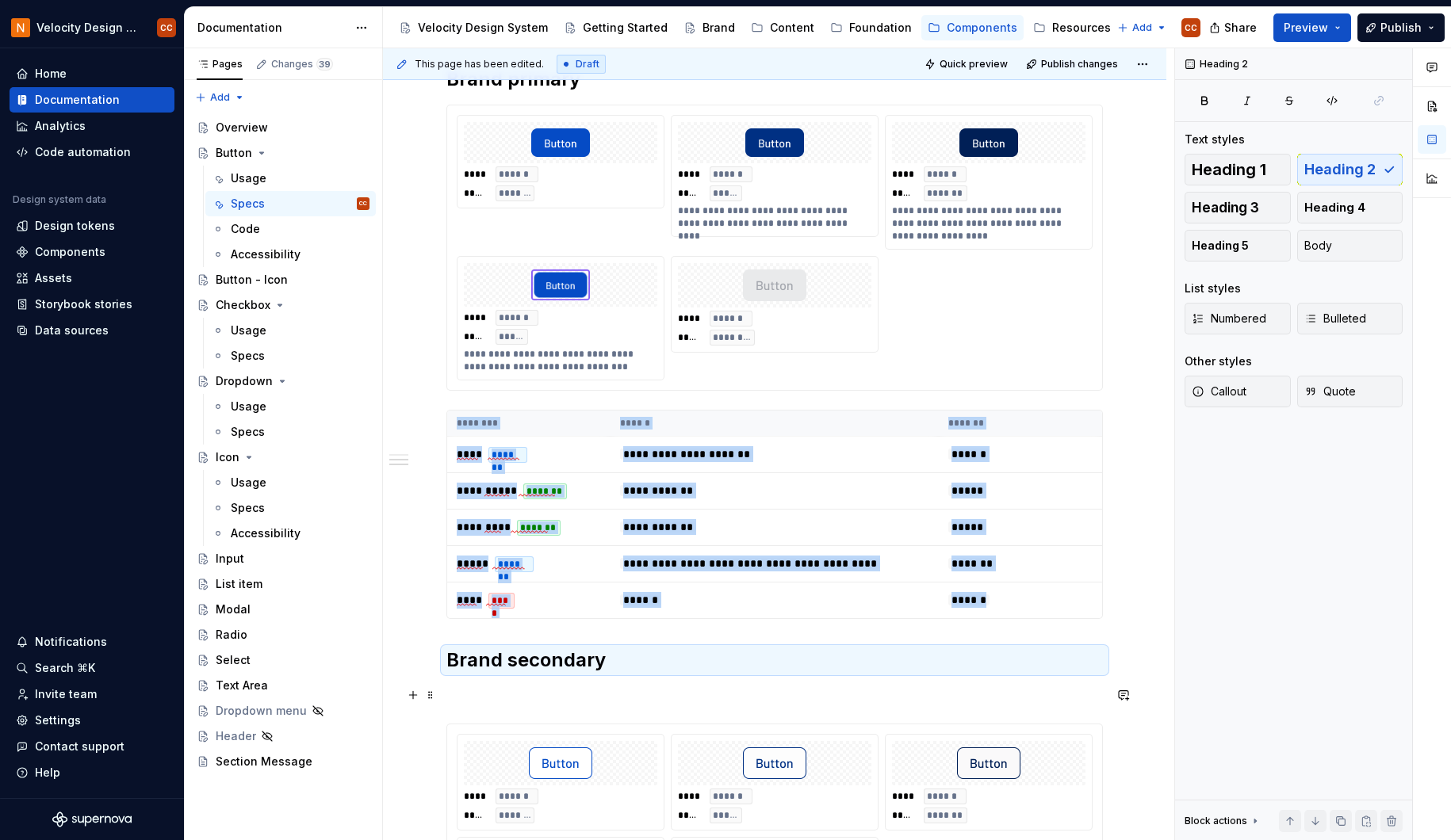
click at [463, 696] on p at bounding box center [774, 694] width 657 height 19
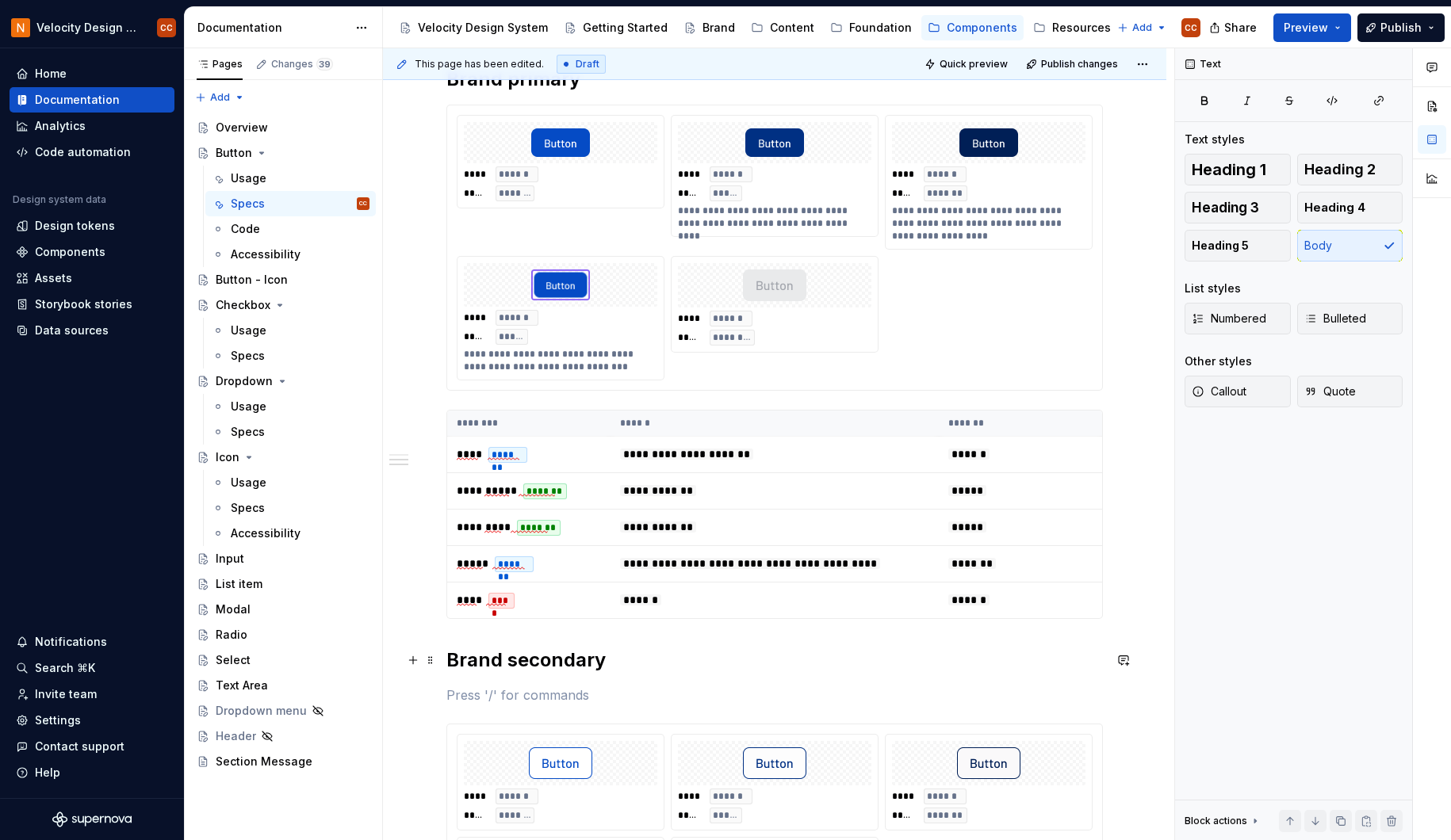
scroll to position [787, 0]
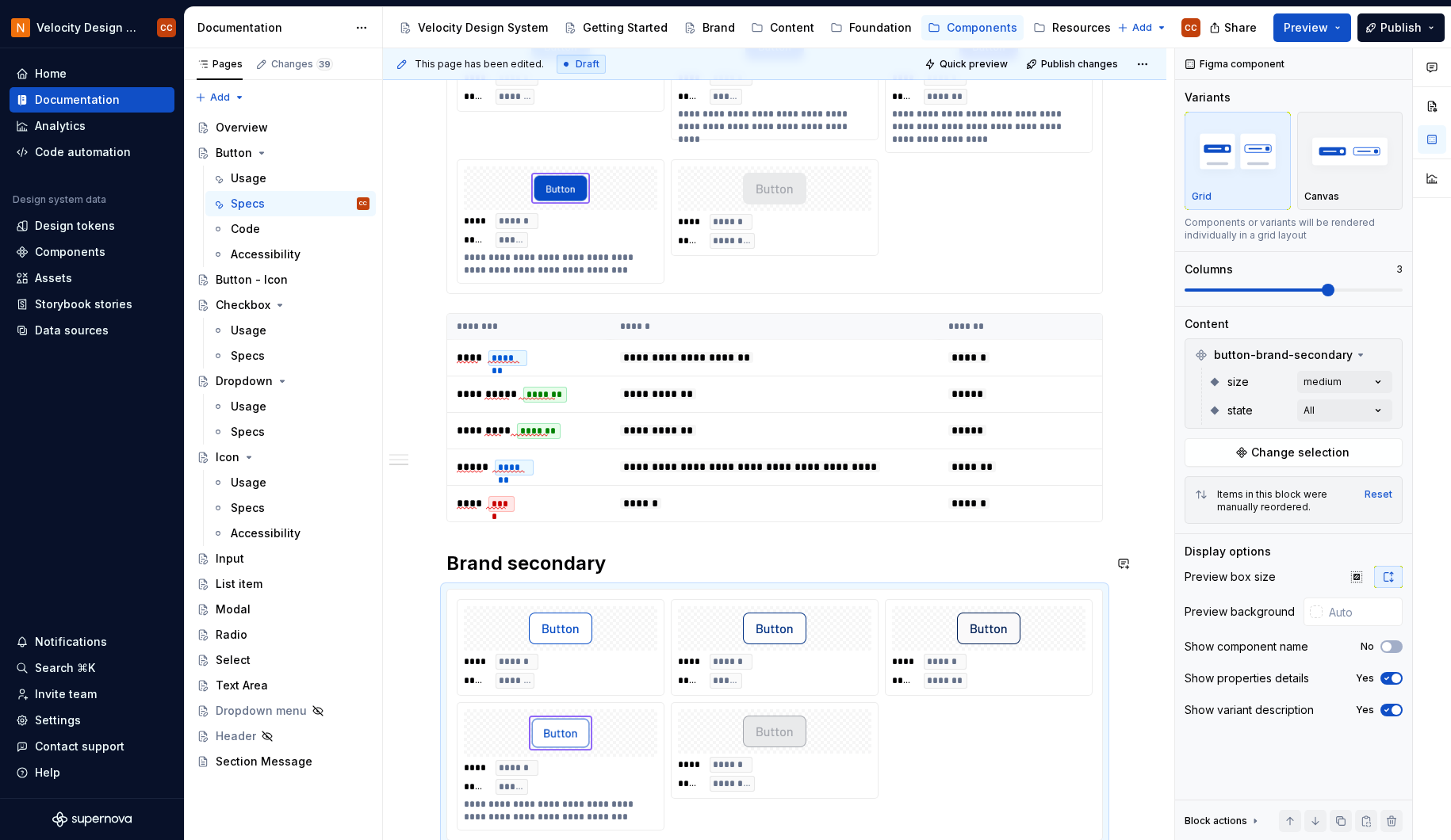
type textarea "*"
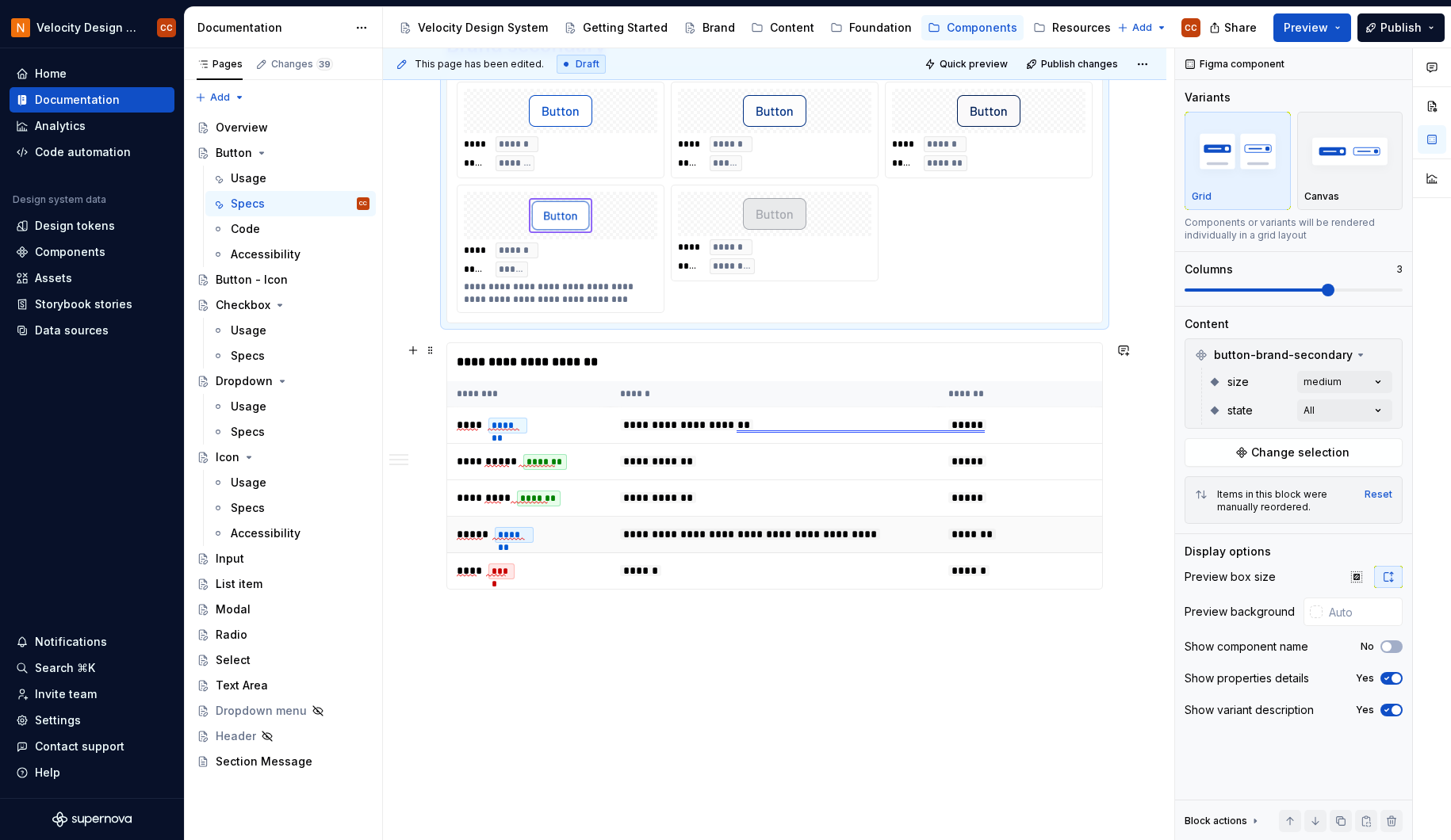
scroll to position [1324, 0]
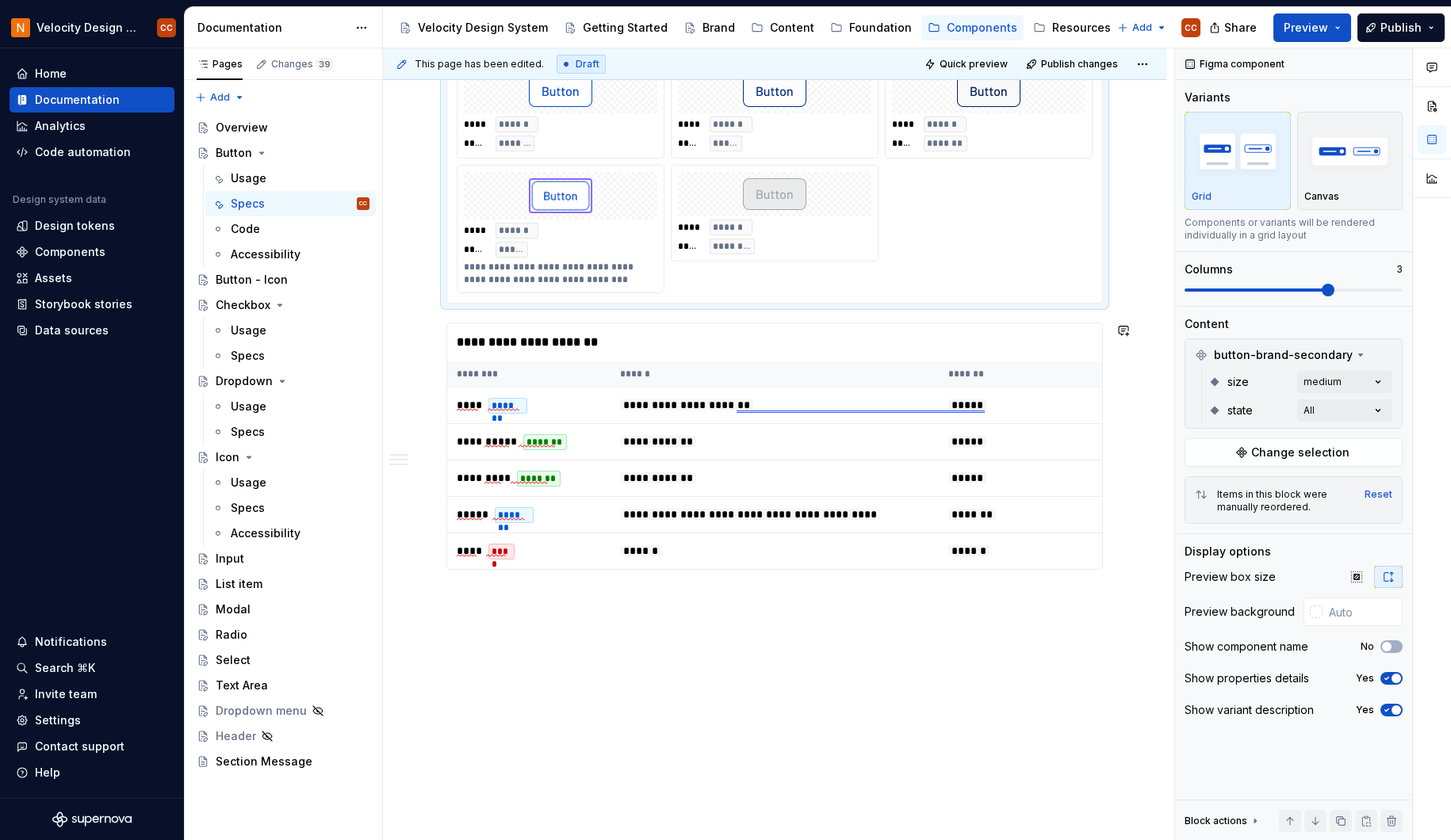
click at [523, 608] on div "**********" at bounding box center [778, 444] width 791 height 793
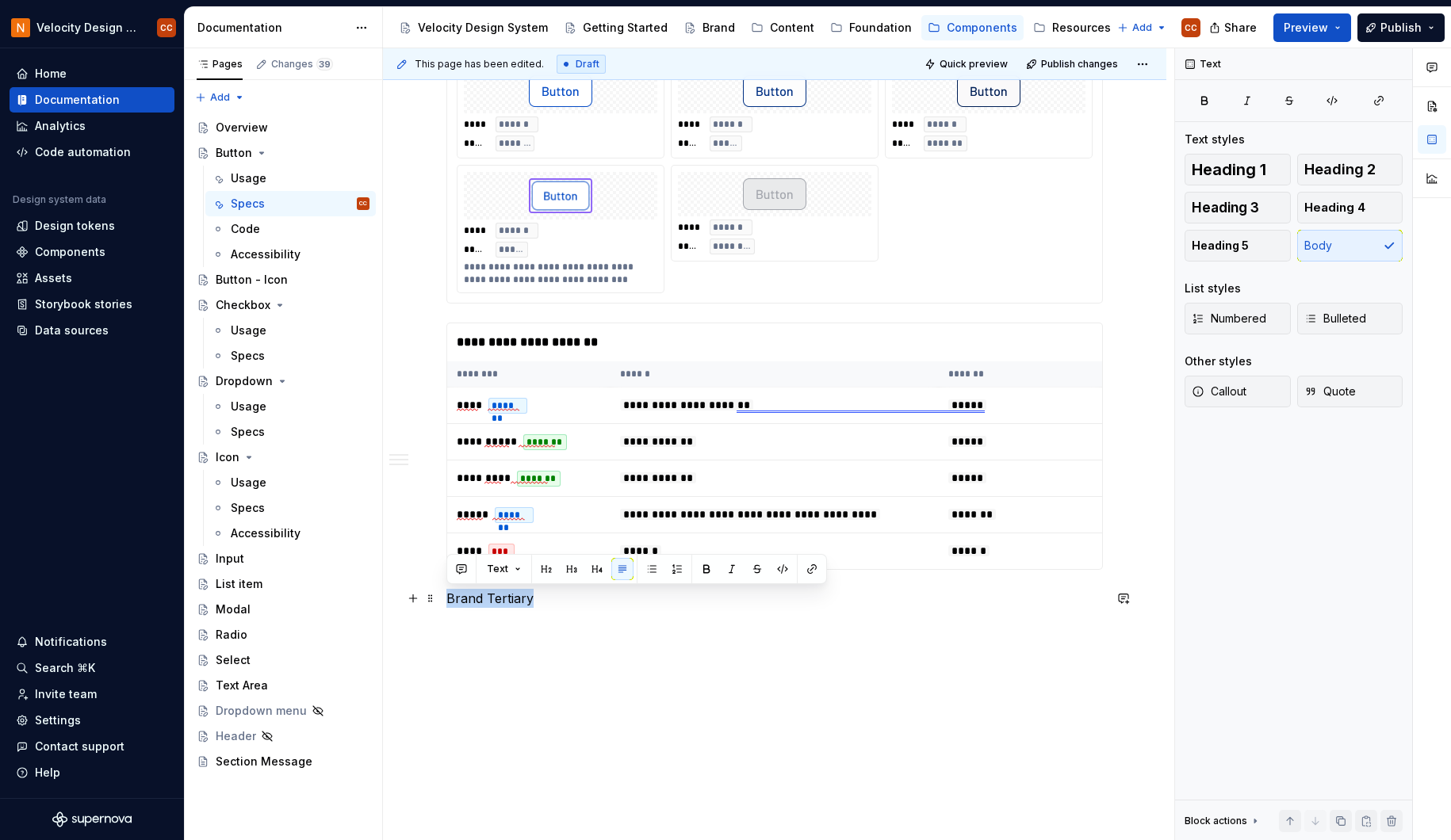
drag, startPoint x: 536, startPoint y: 596, endPoint x: 448, endPoint y: 593, distance: 88.1
click at [448, 593] on p "Brand Tertiary" at bounding box center [774, 598] width 657 height 19
click at [547, 570] on button "button" at bounding box center [547, 569] width 22 height 22
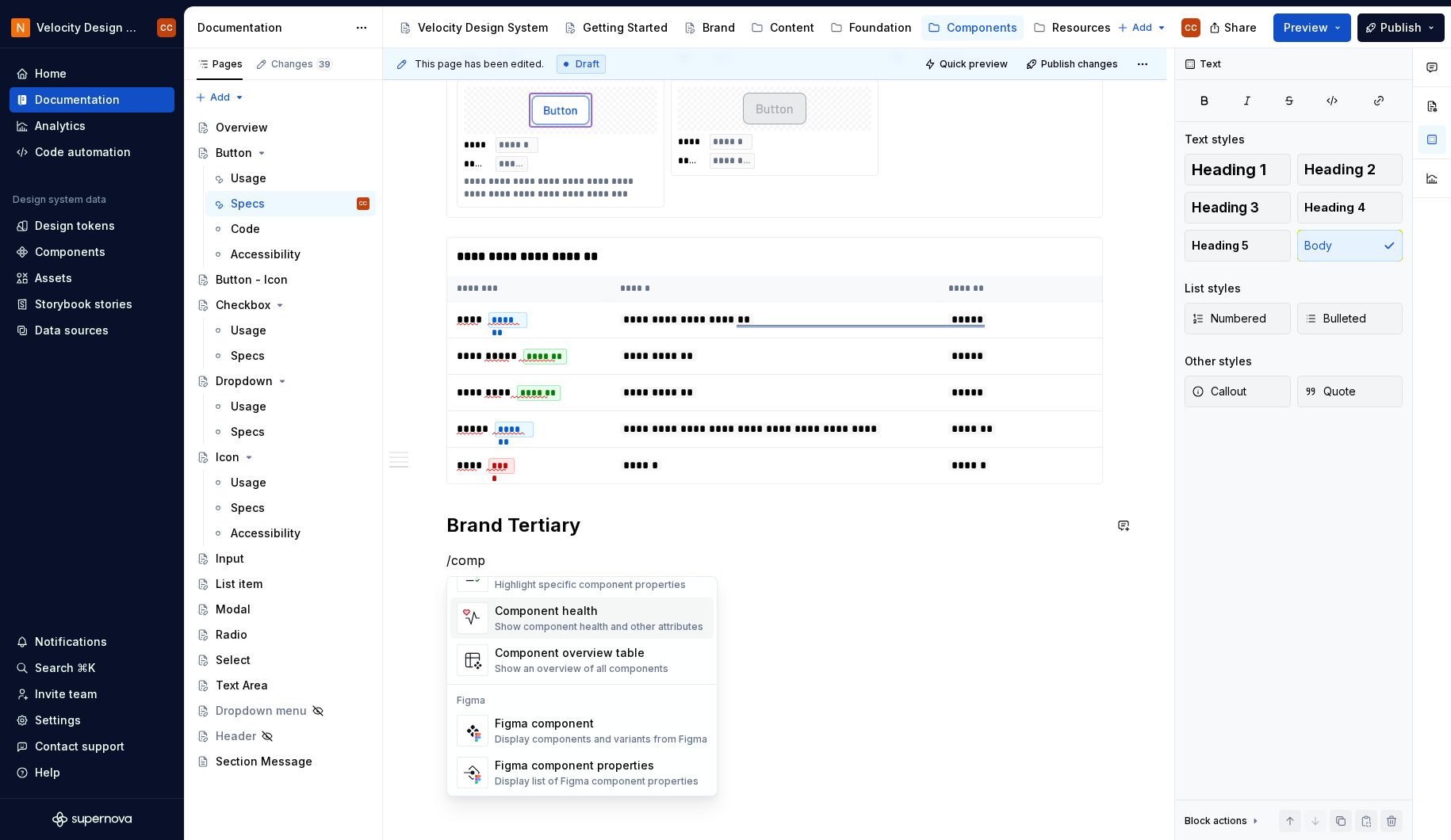
scroll to position [48, 0]
click at [578, 727] on div "Figma component" at bounding box center [601, 723] width 213 height 16
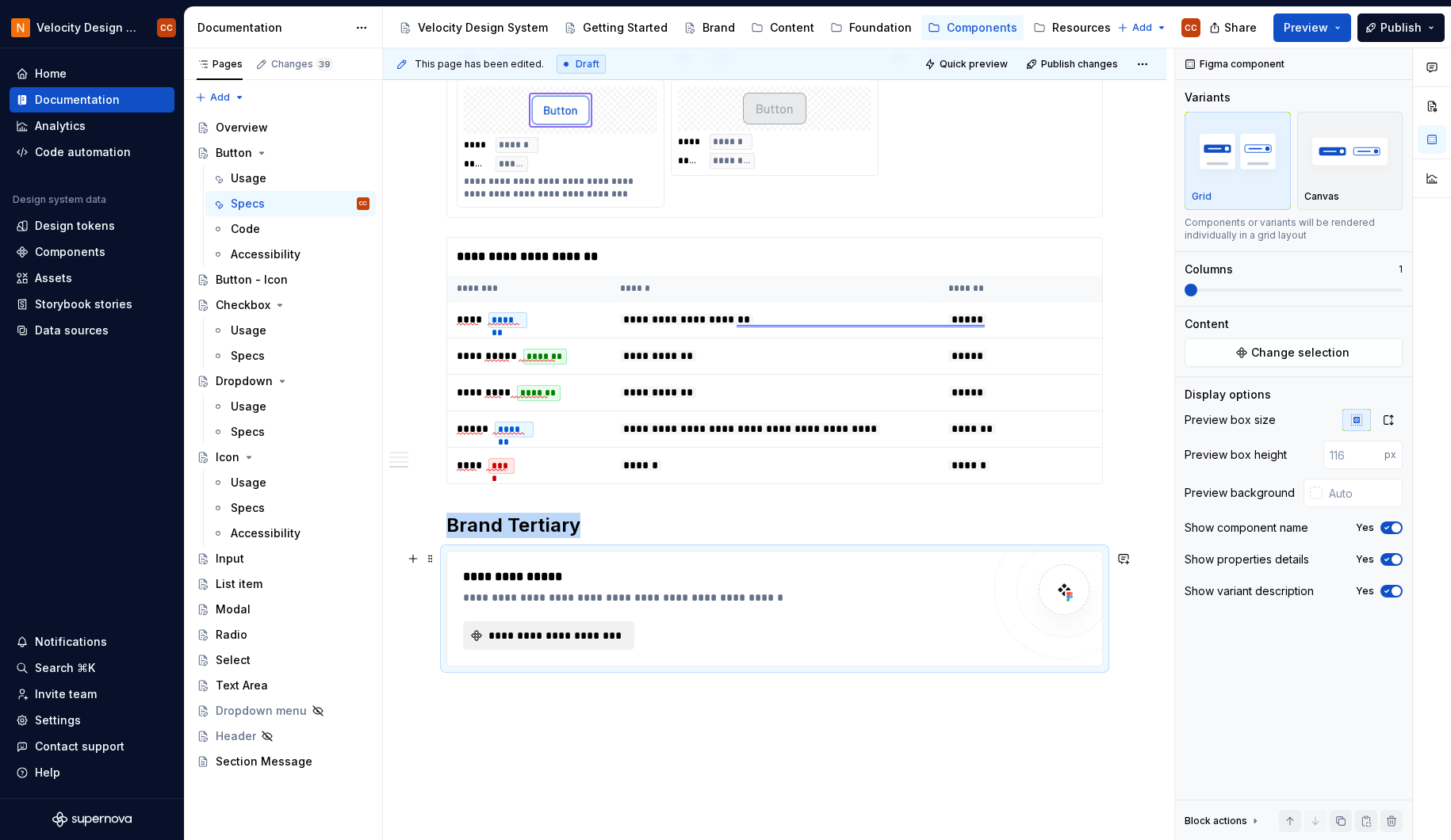
click at [604, 633] on span "**********" at bounding box center [555, 635] width 138 height 16
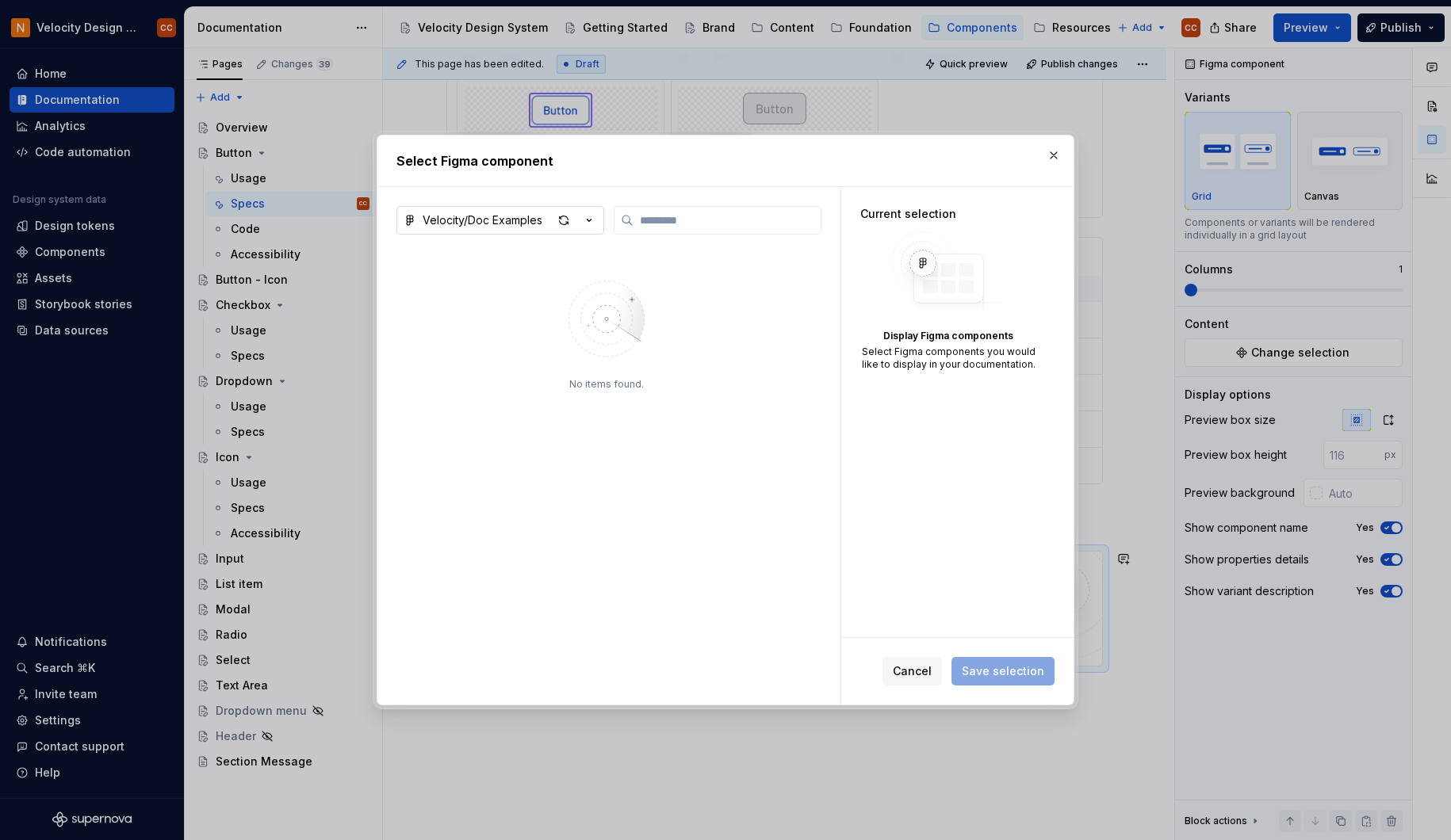
click at [586, 215] on icon "button" at bounding box center [590, 221] width 16 height 16
click at [521, 303] on div "(Beta) Velocity Foundation" at bounding box center [515, 303] width 147 height 16
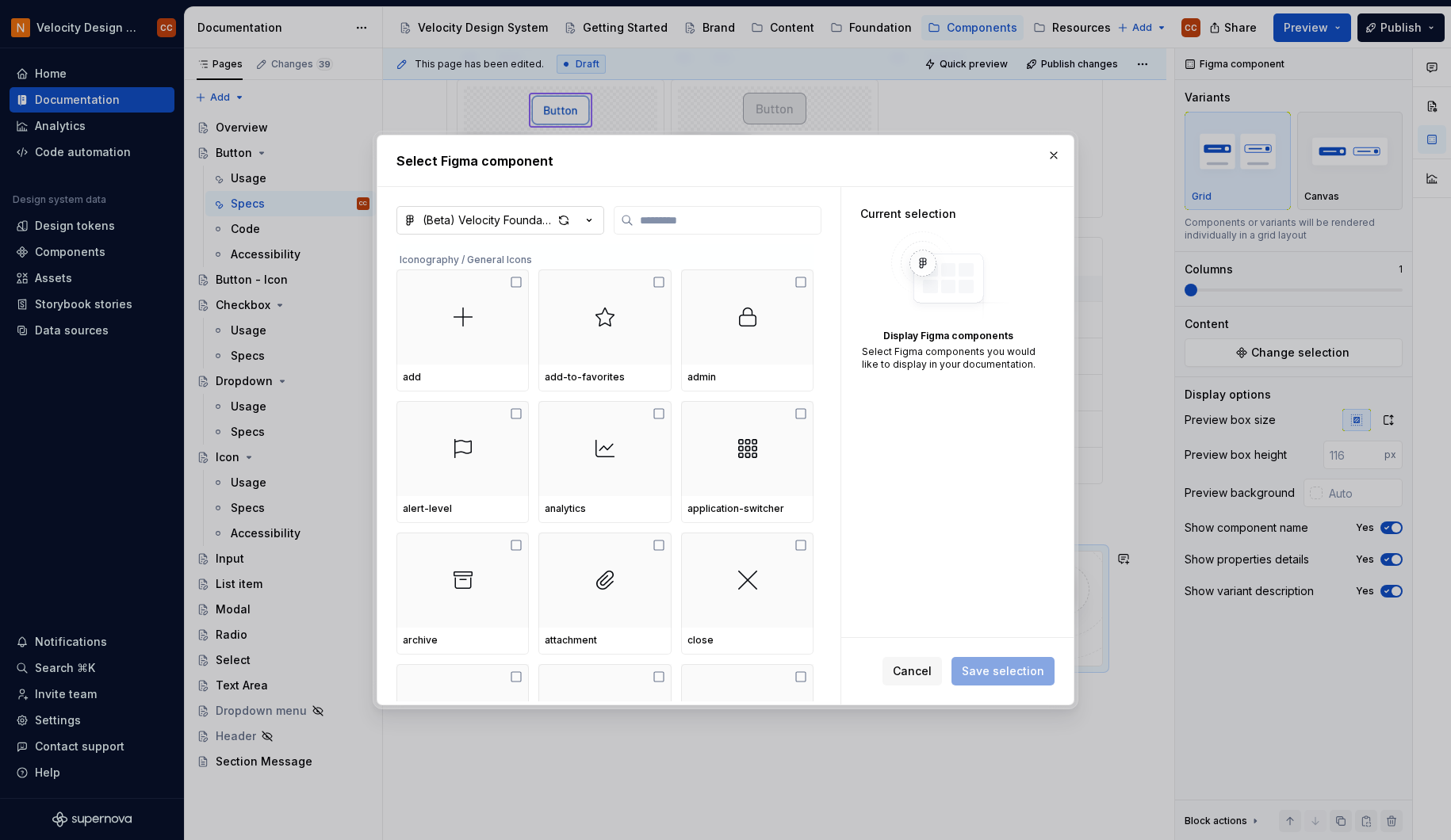
click at [593, 221] on icon "button" at bounding box center [590, 221] width 16 height 16
click at [548, 281] on div "(Beta) Velocity Components" at bounding box center [519, 277] width 155 height 16
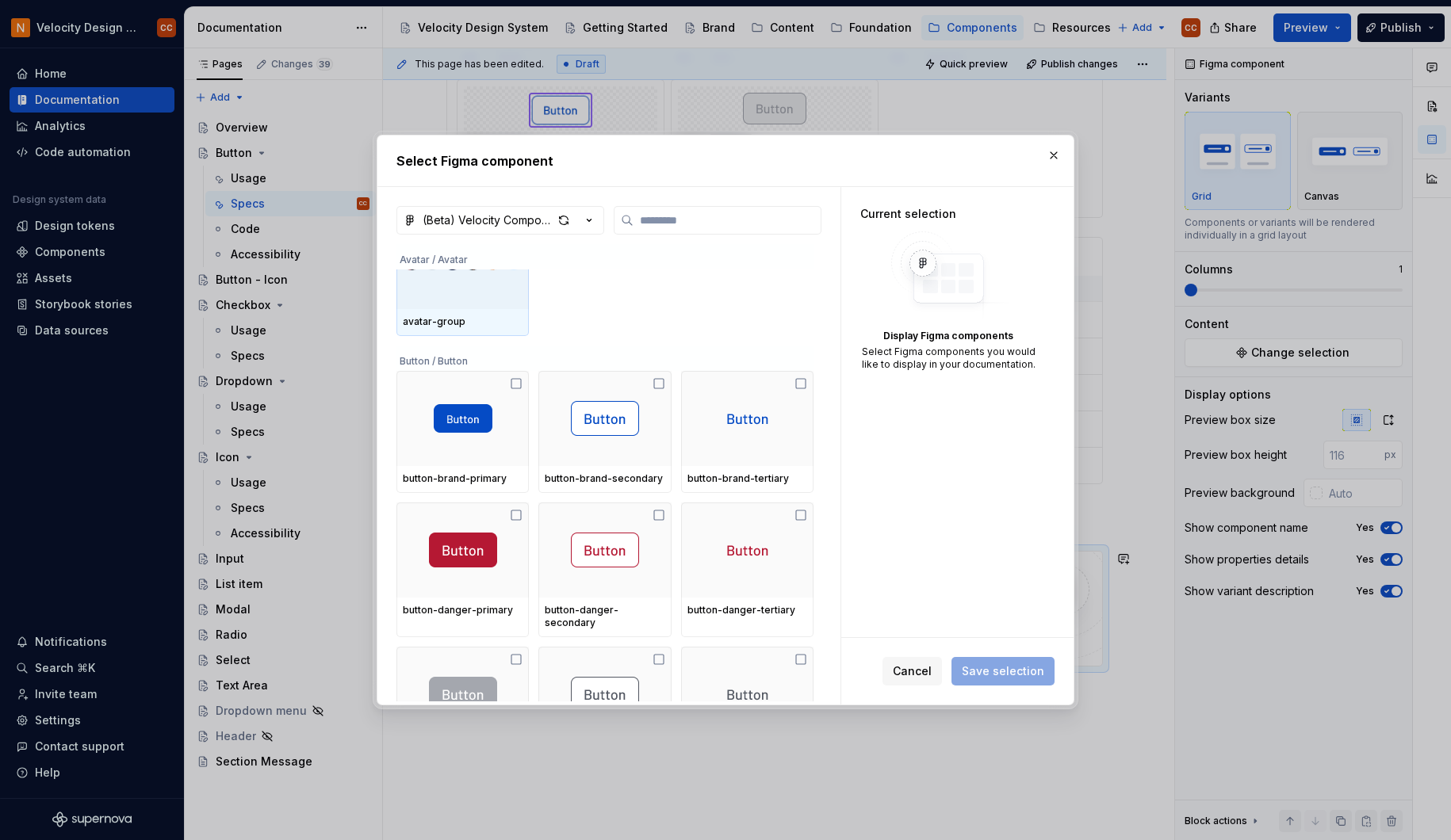
scroll to position [951, 0]
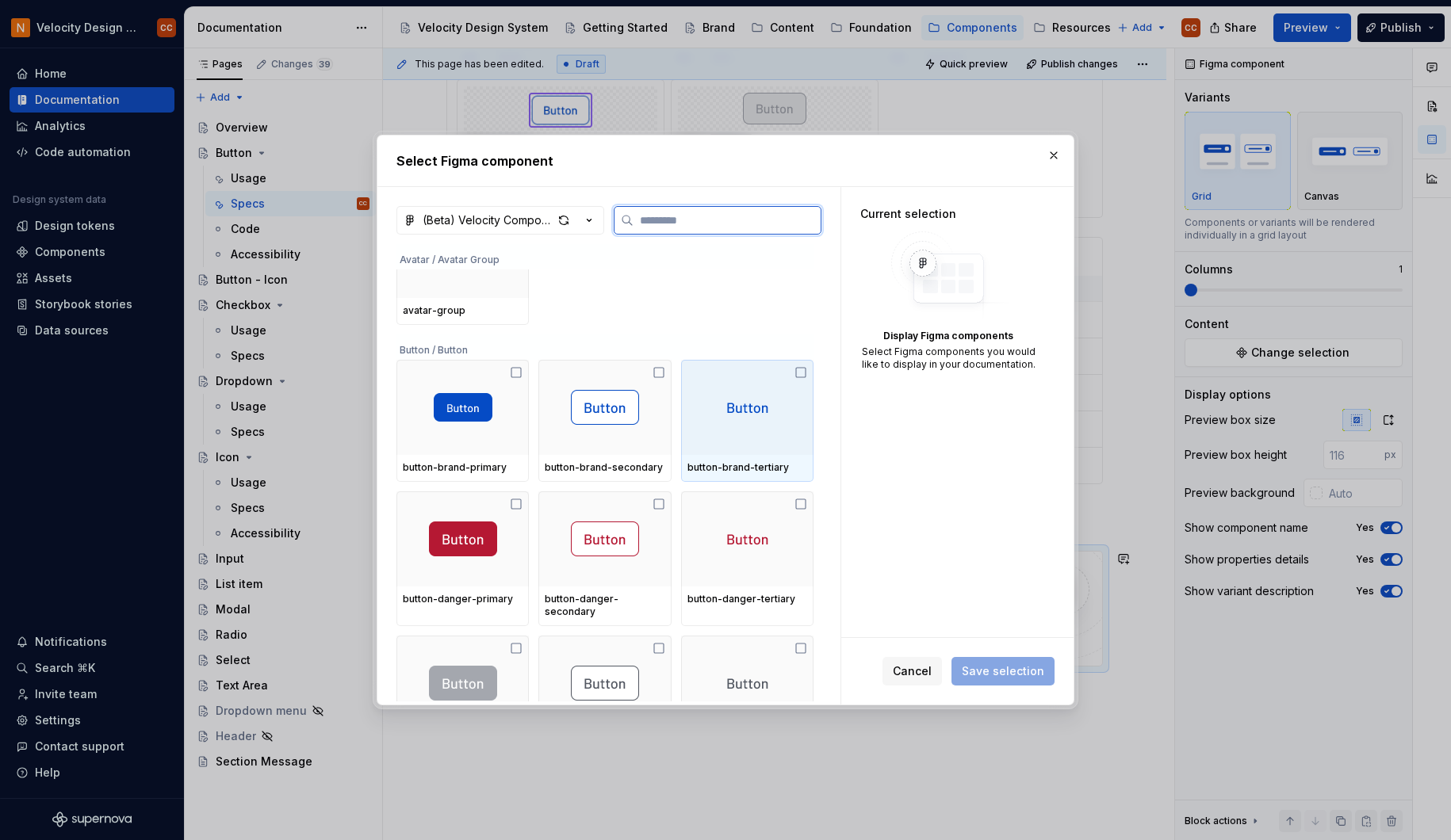
click at [739, 450] on div at bounding box center [747, 407] width 133 height 95
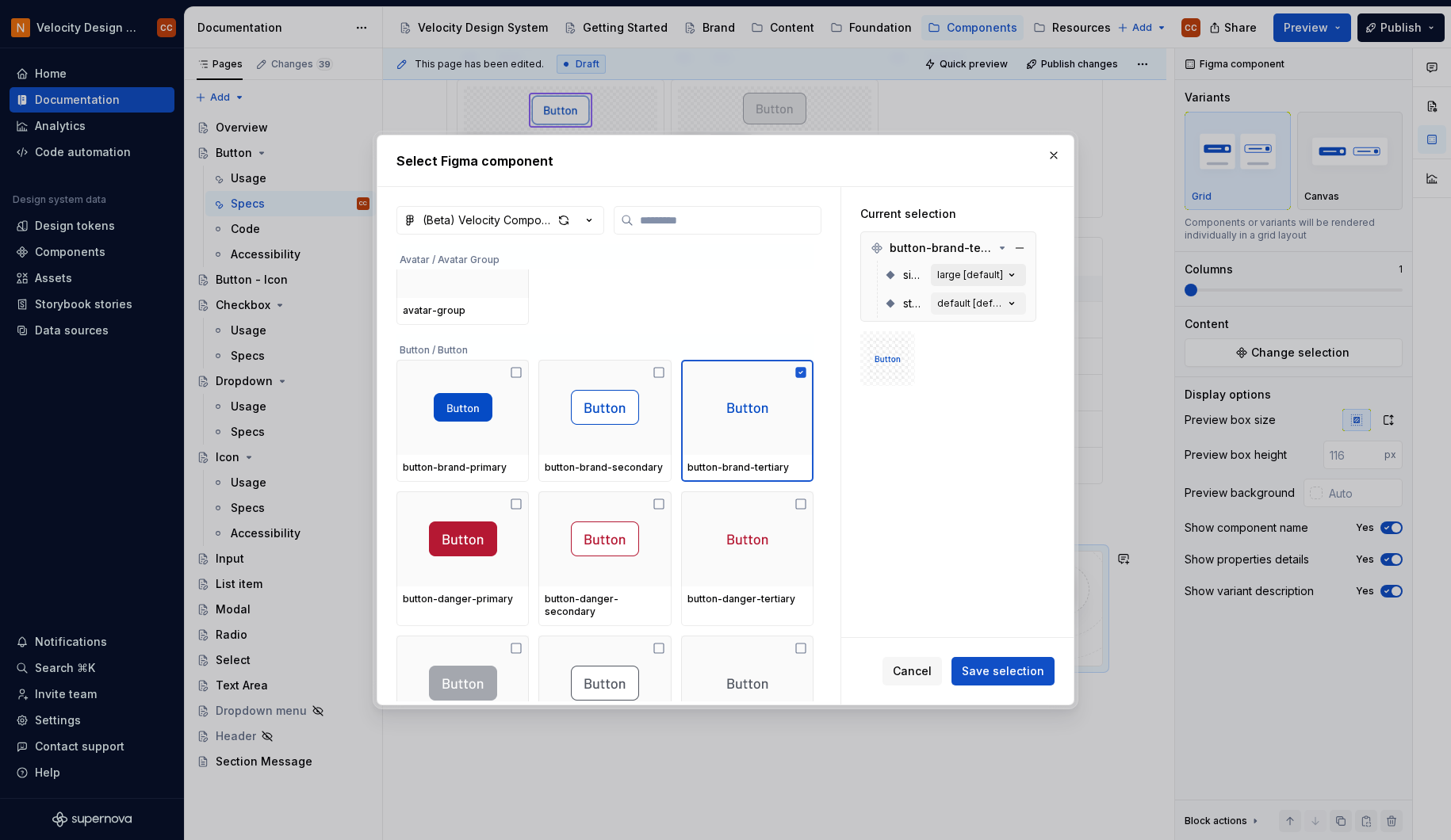
click at [1012, 275] on icon "button" at bounding box center [1012, 275] width 16 height 16
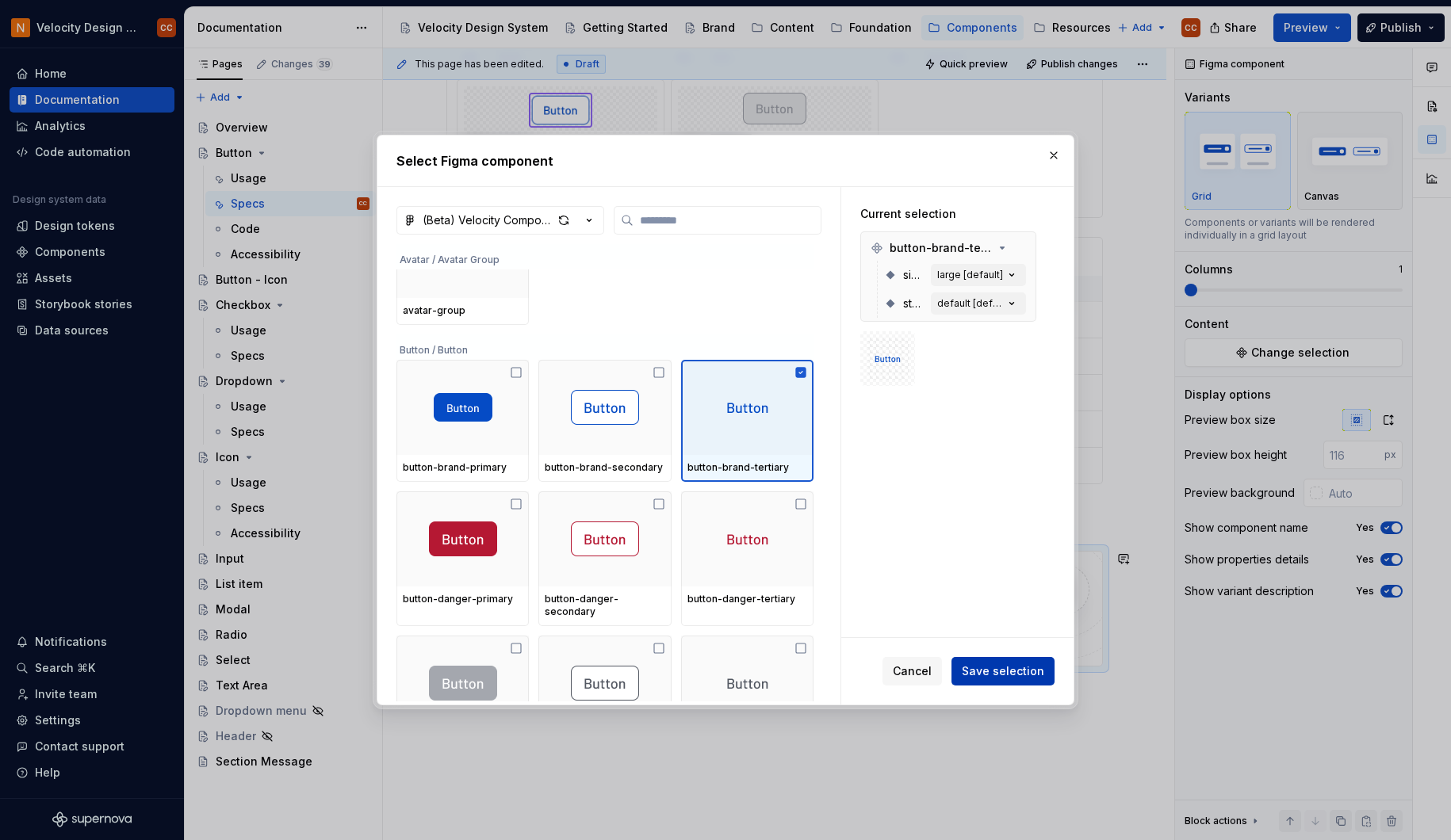
click at [1017, 662] on button "Save selection" at bounding box center [1002, 671] width 103 height 29
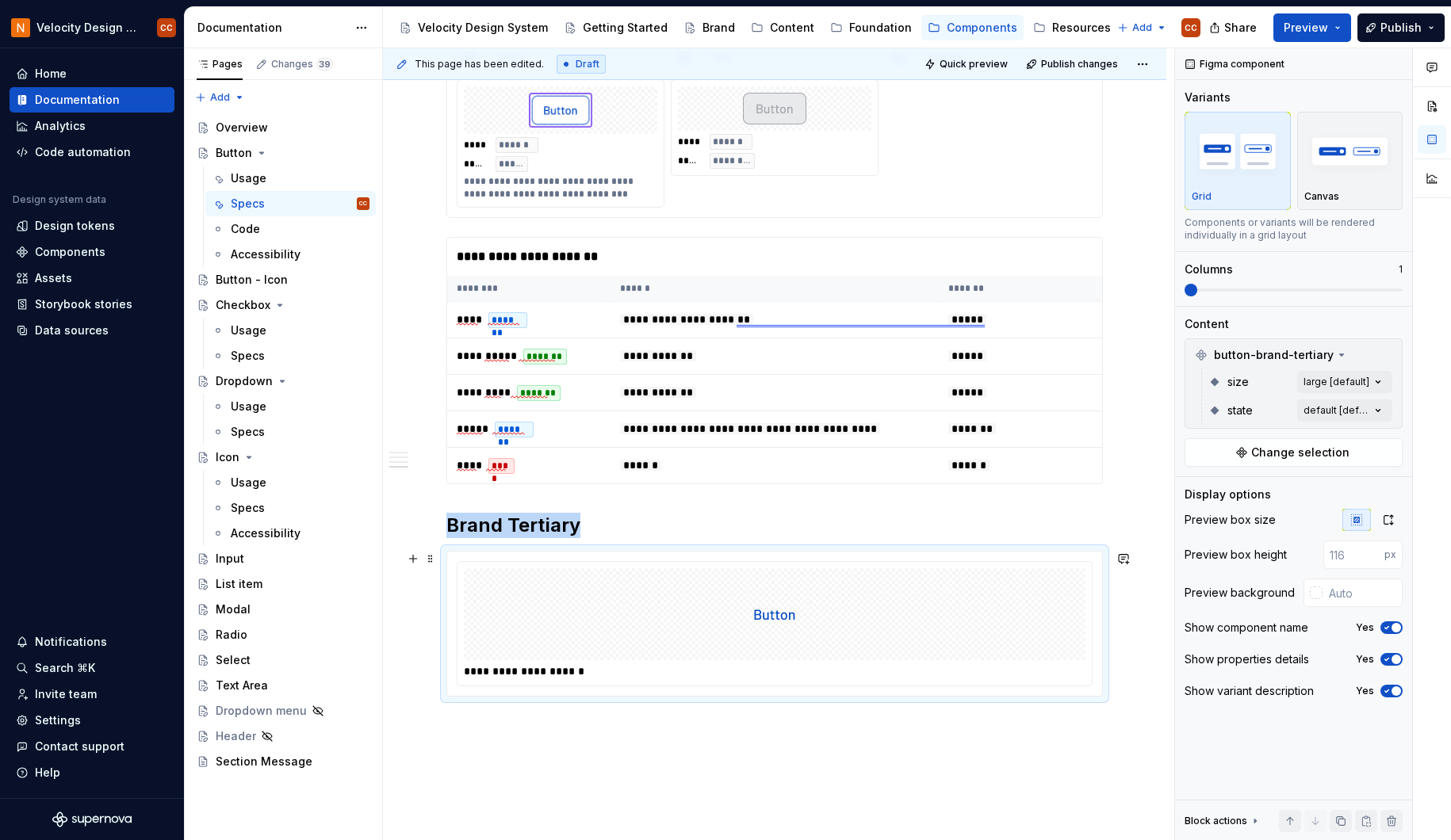
click at [996, 586] on div at bounding box center [774, 614] width 622 height 92
click at [1322, 288] on span at bounding box center [1328, 290] width 13 height 13
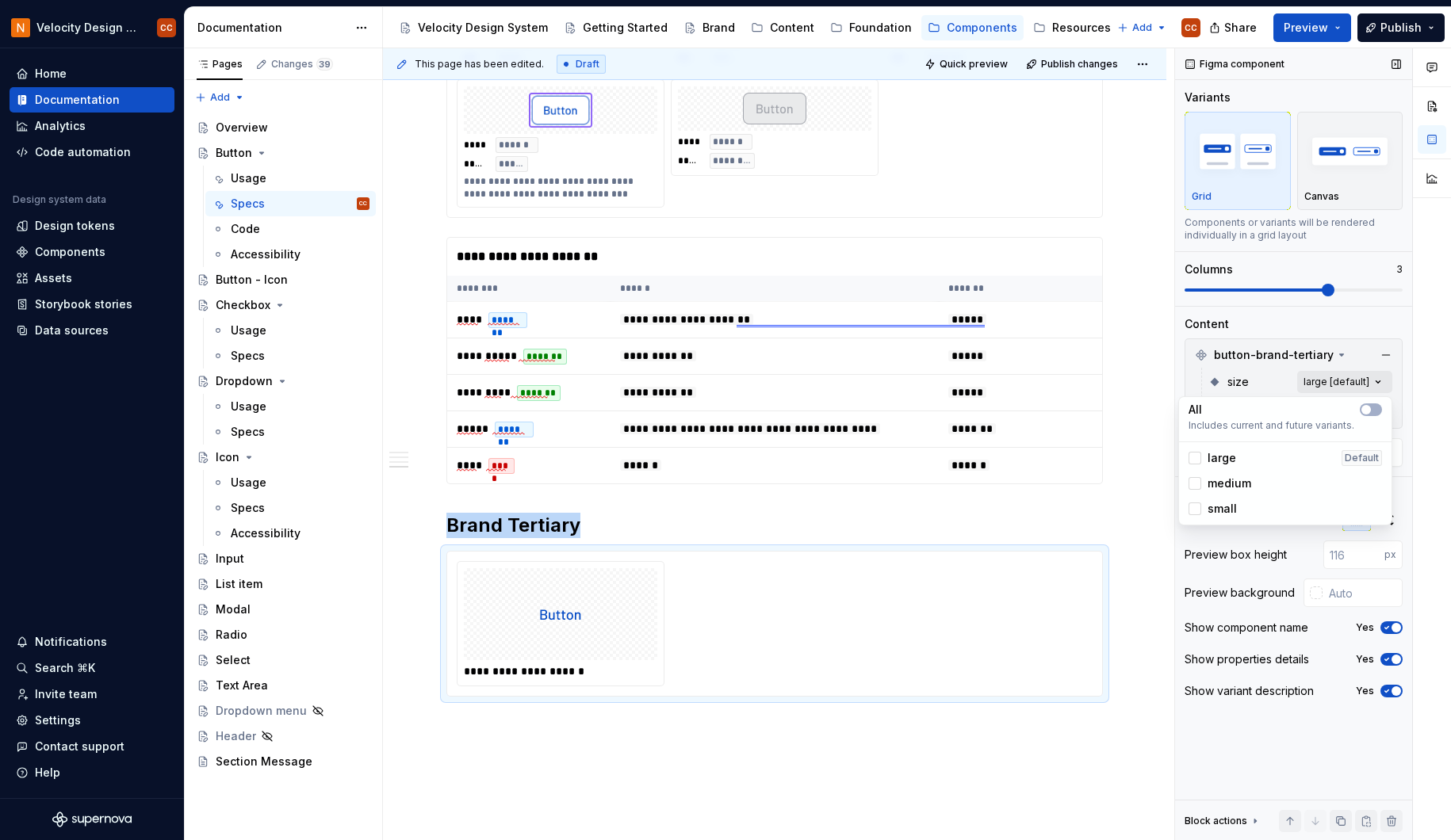
click at [1365, 381] on div "Comments Open comments No comments yet Select ‘Comment’ from the block context …" at bounding box center [1313, 444] width 276 height 793
click at [1193, 485] on div at bounding box center [1194, 483] width 13 height 13
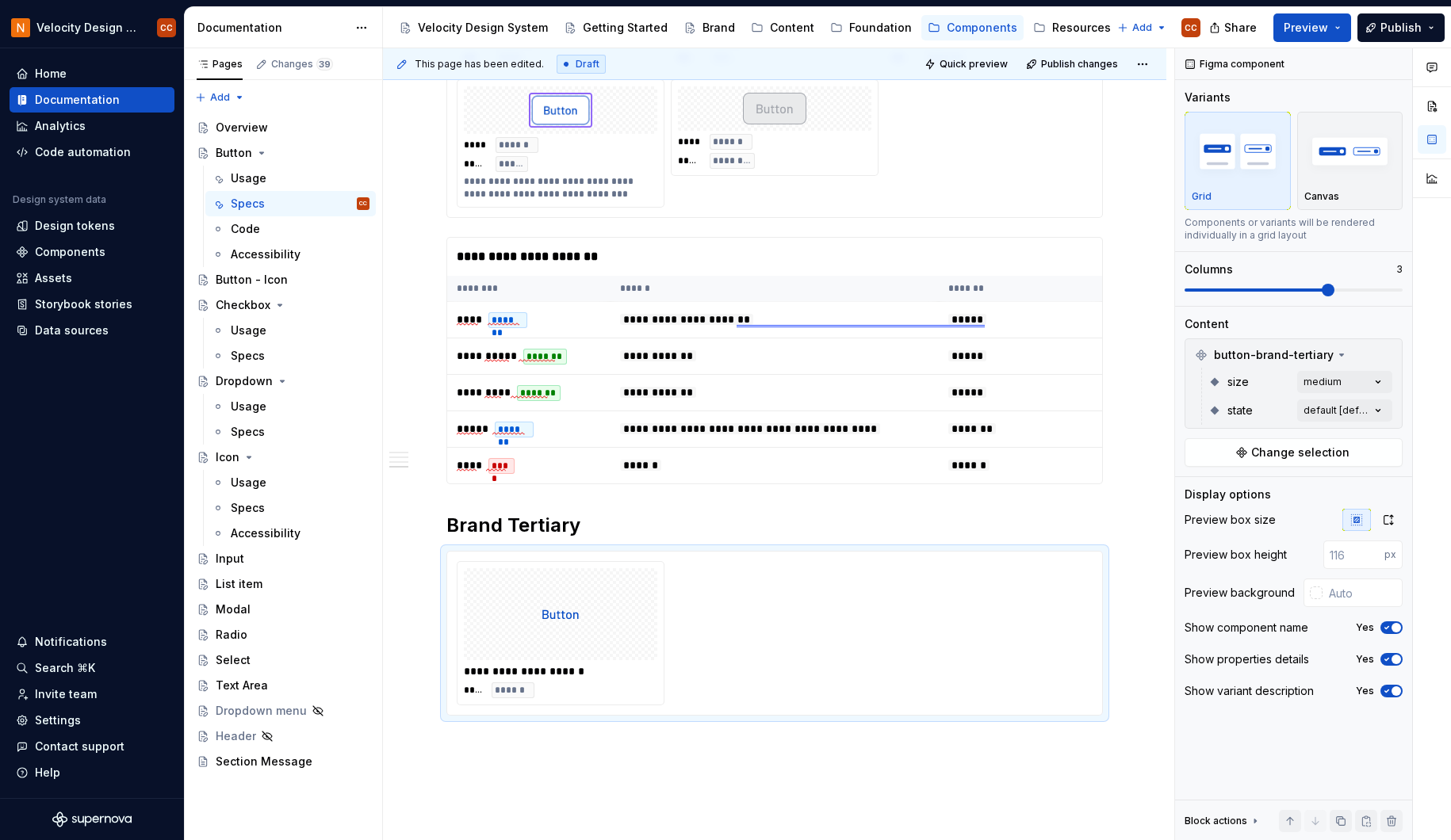
click at [1404, 380] on div "Comments Open comments No comments yet Select ‘Comment’ from the block context …" at bounding box center [1313, 444] width 276 height 793
click at [1384, 407] on div "Comments Open comments No comments yet Select ‘Comment’ from the block context …" at bounding box center [1313, 444] width 276 height 793
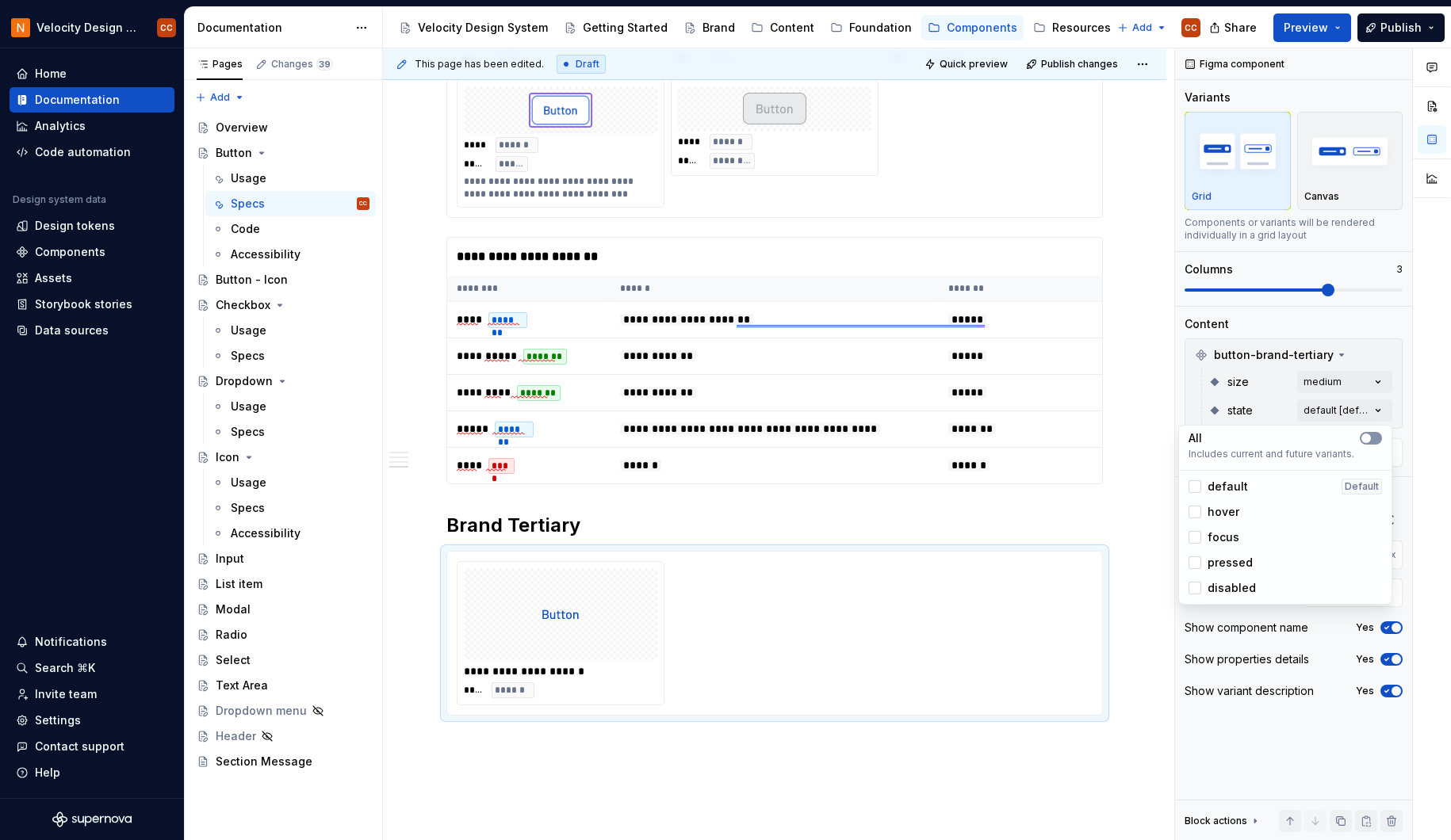
click at [1370, 437] on span "button" at bounding box center [1366, 438] width 10 height 10
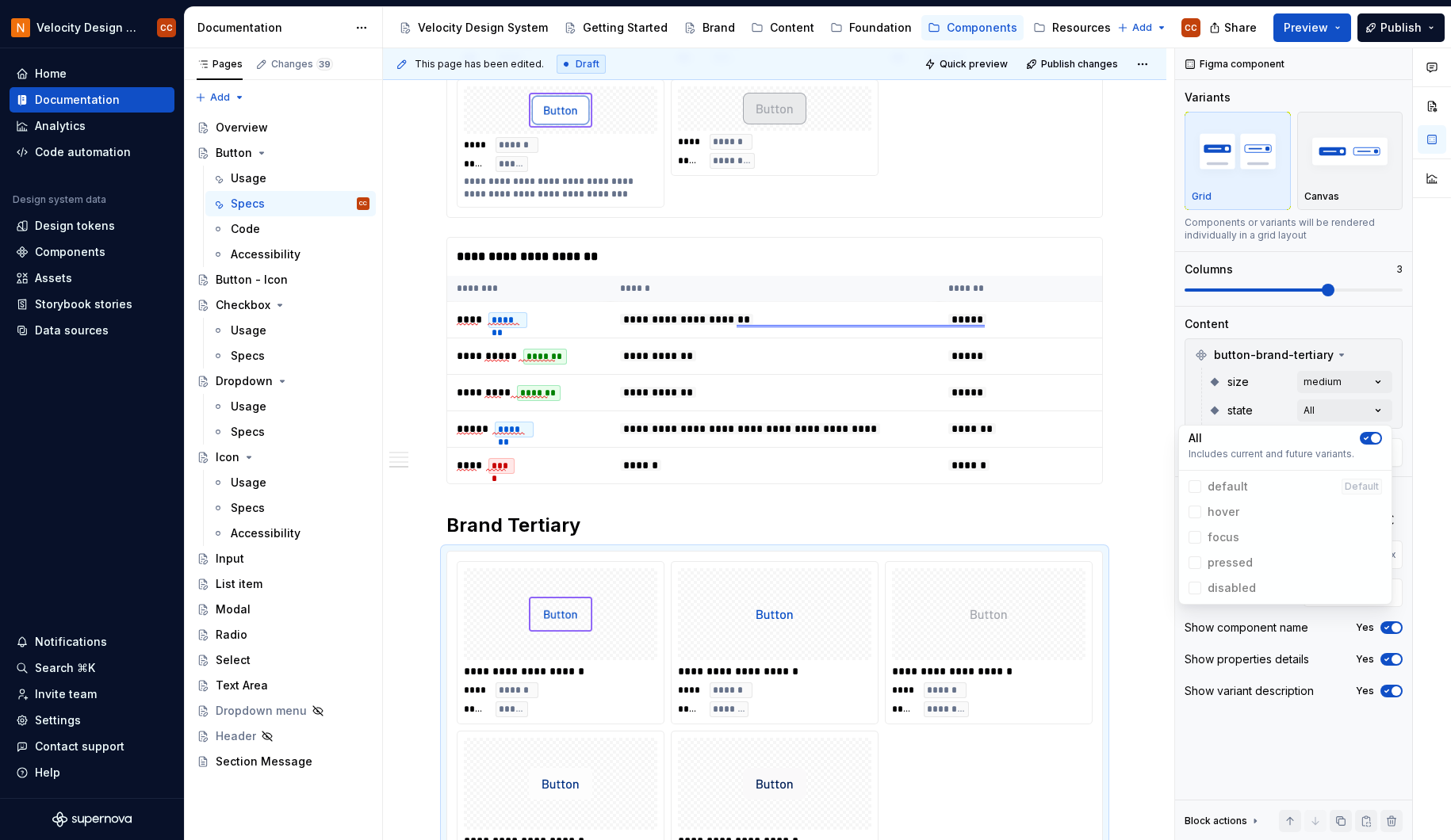
click at [1424, 402] on div at bounding box center [1432, 444] width 38 height 793
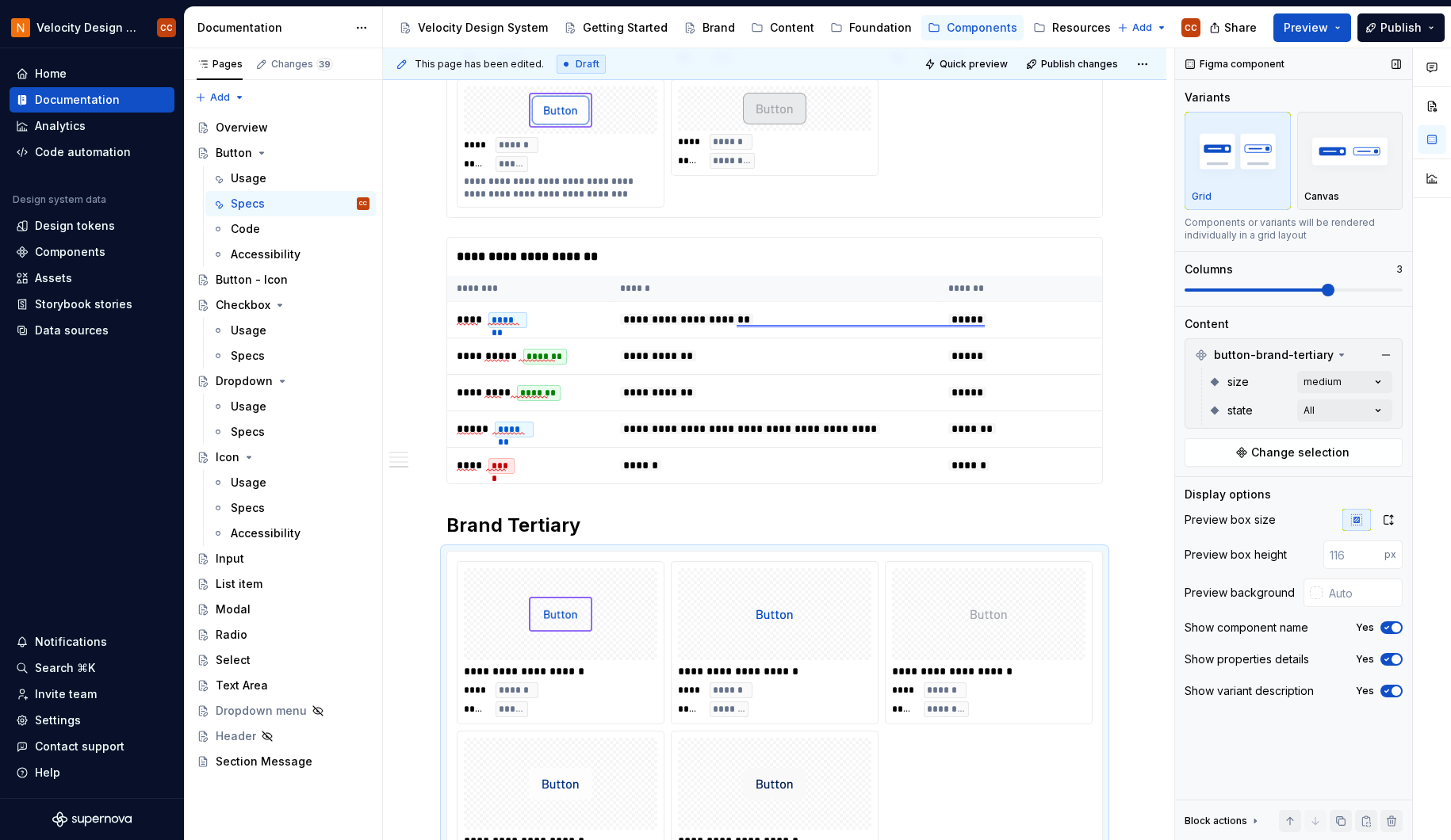
click at [1389, 624] on icon "button" at bounding box center [1386, 628] width 13 height 10
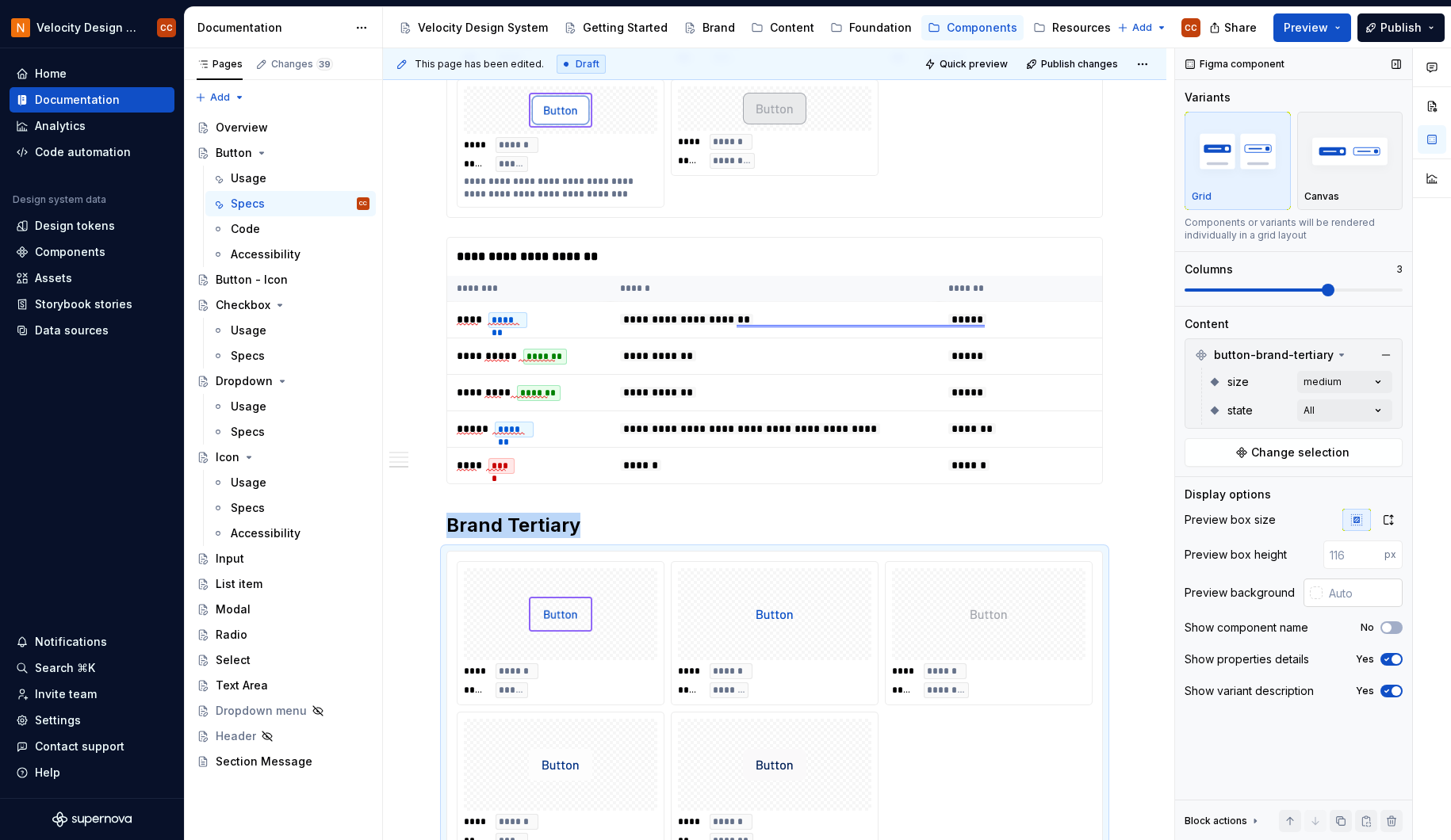
scroll to position [1435, 0]
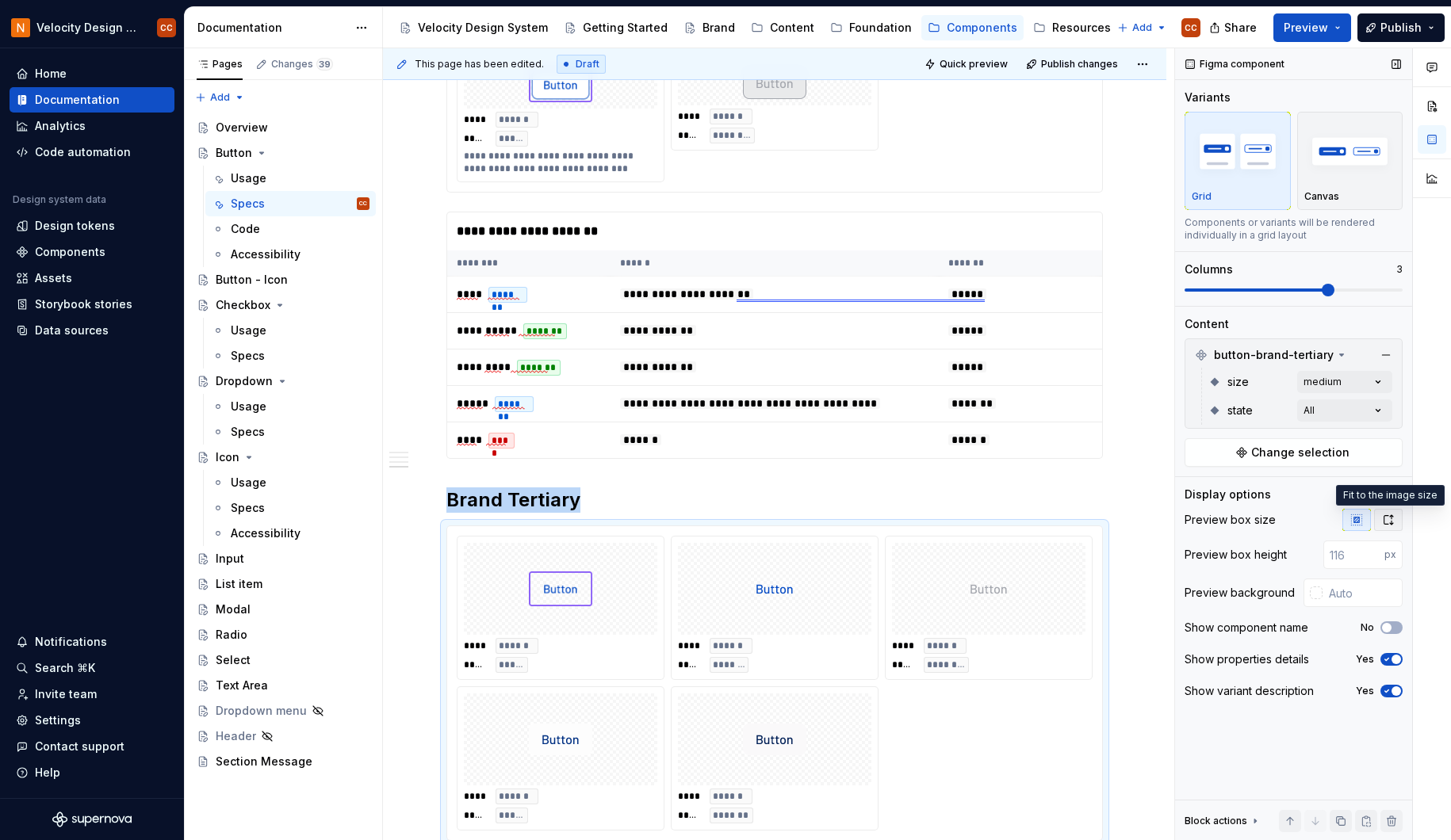
click at [1385, 515] on icon "button" at bounding box center [1388, 519] width 13 height 13
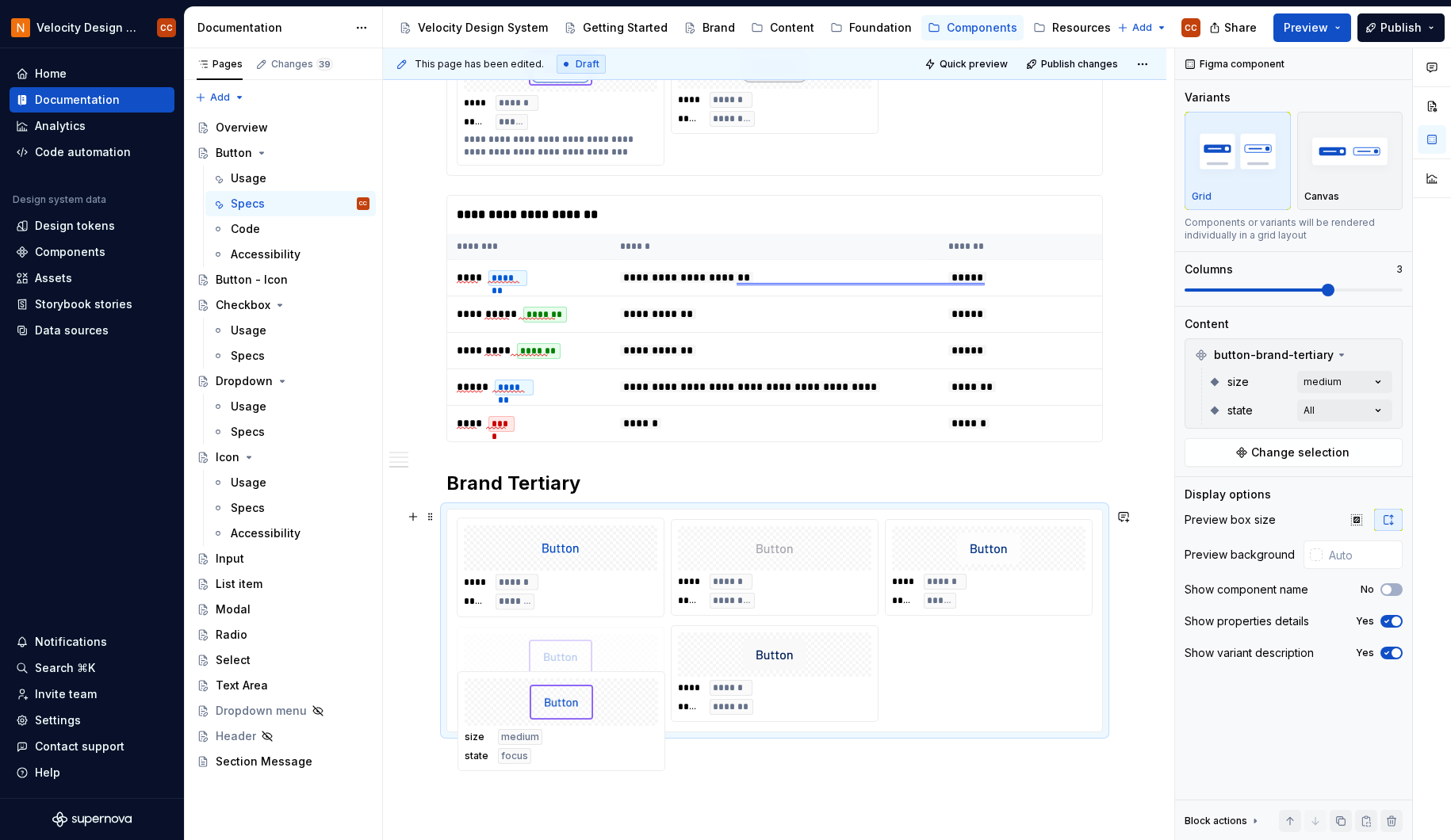
scroll to position [1467, 0]
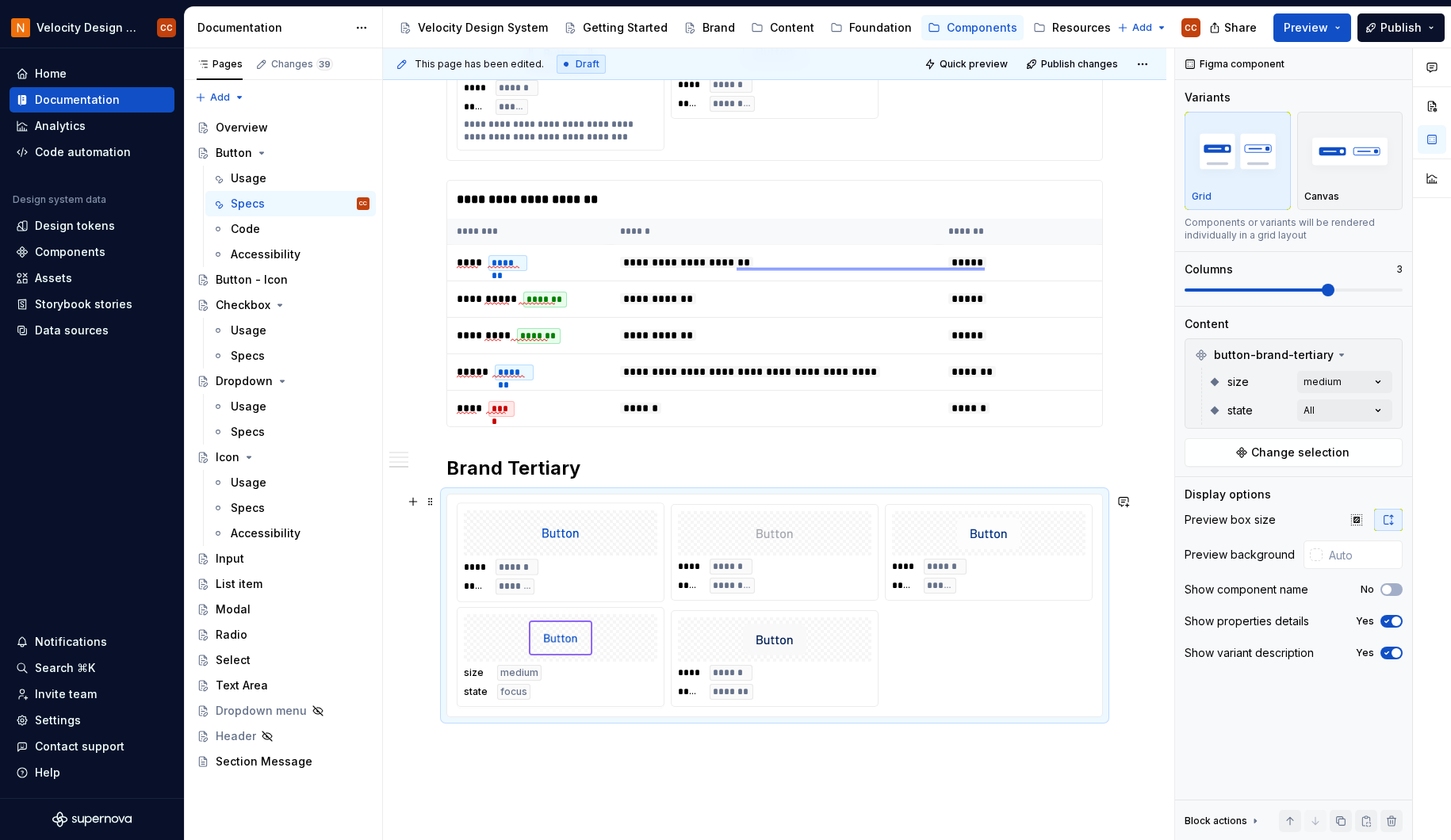
drag, startPoint x: 611, startPoint y: 596, endPoint x: 609, endPoint y: 635, distance: 39.1
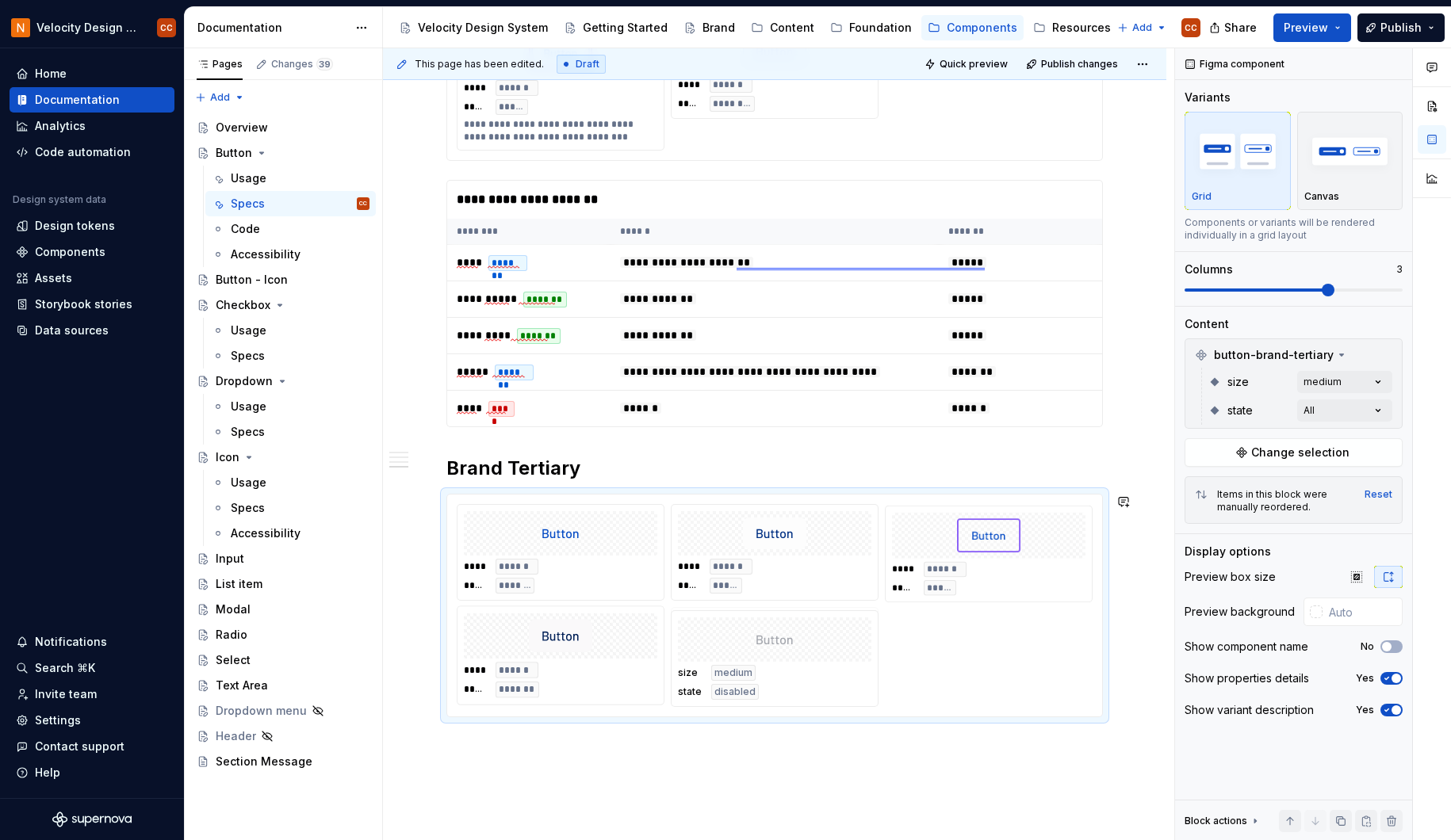
drag, startPoint x: 772, startPoint y: 520, endPoint x: 773, endPoint y: 620, distance: 100.0
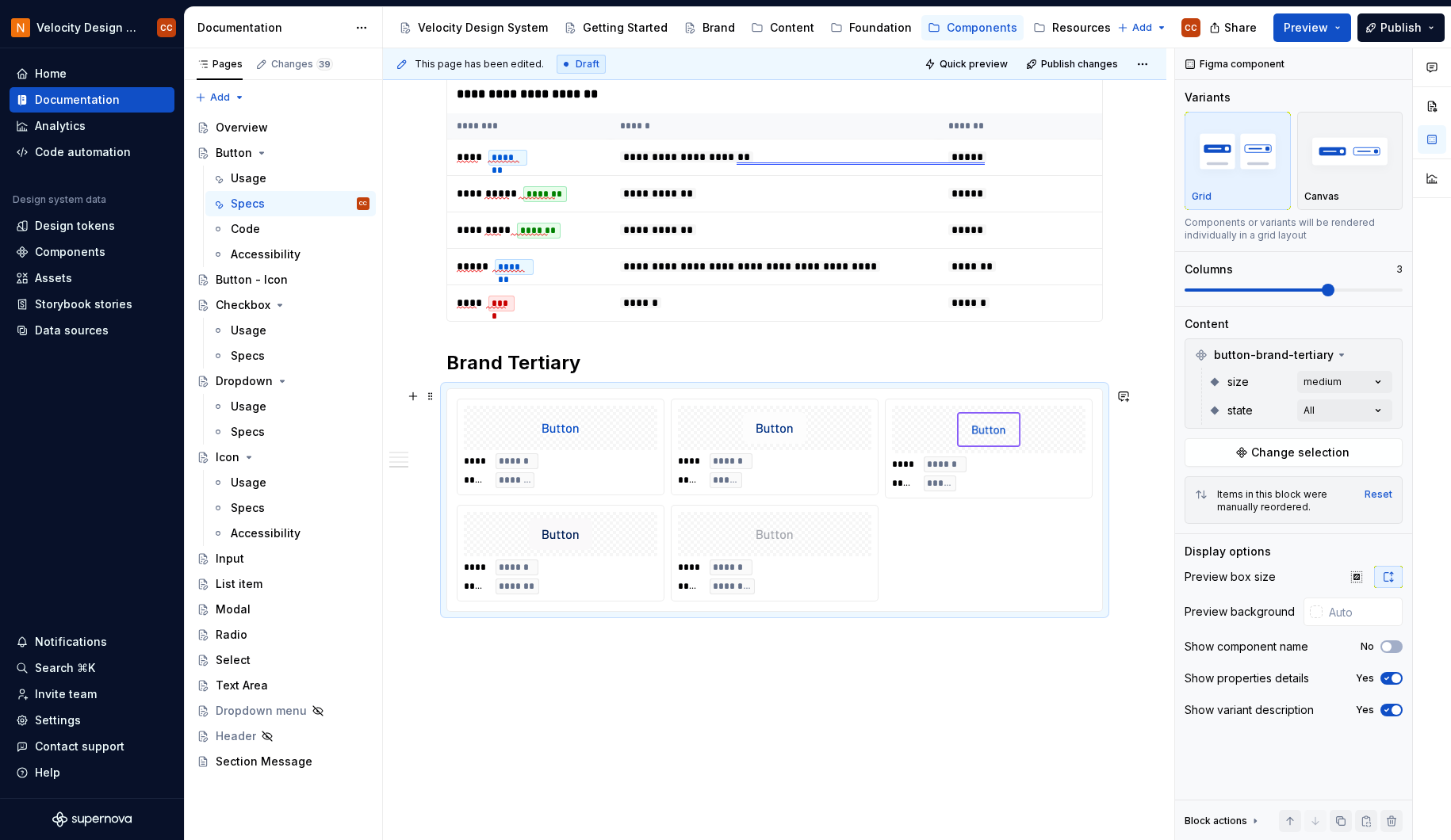
scroll to position [1573, 0]
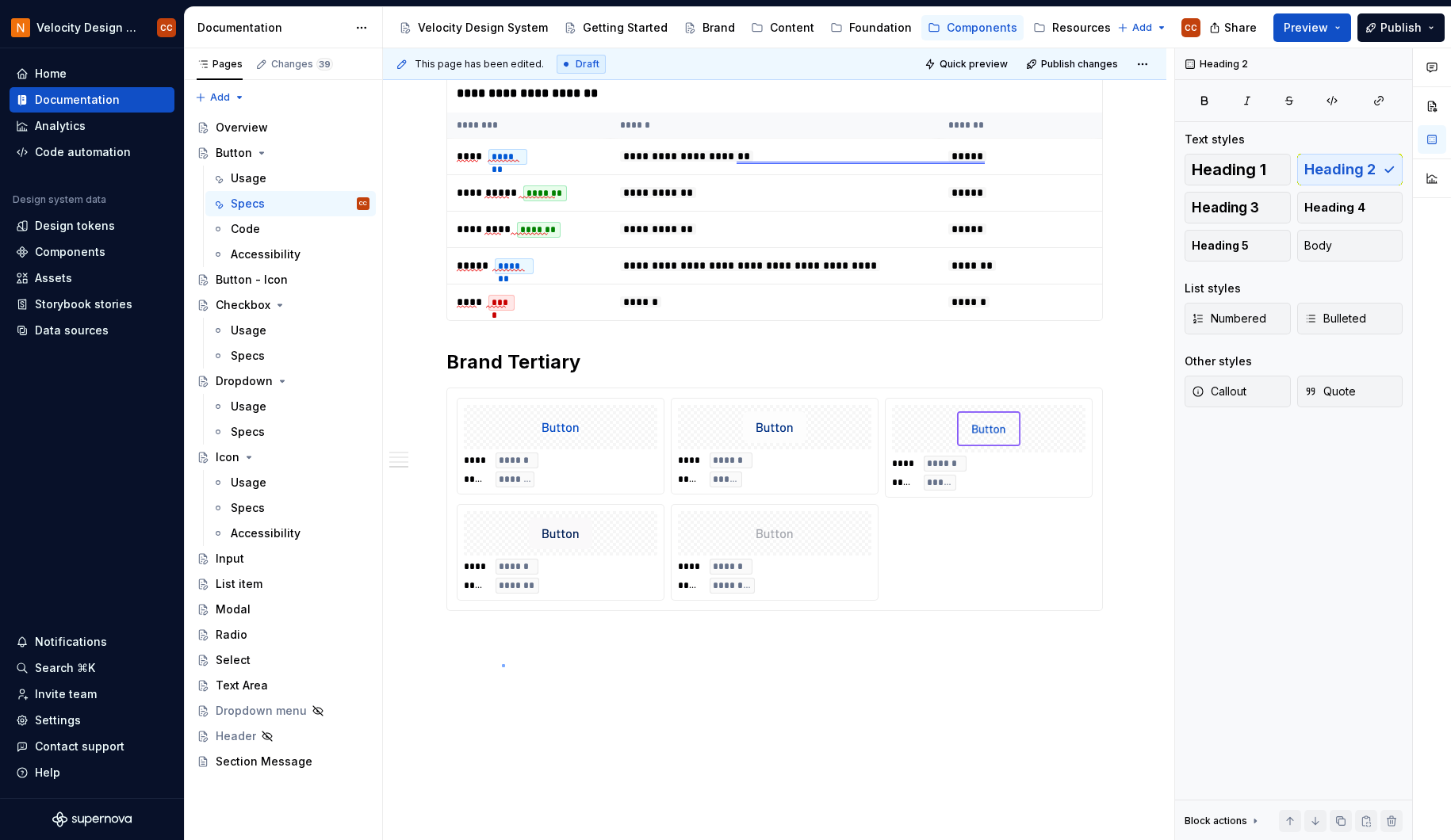
click at [502, 664] on div "**********" at bounding box center [778, 444] width 791 height 793
click at [510, 650] on div "**********" at bounding box center [778, 444] width 791 height 793
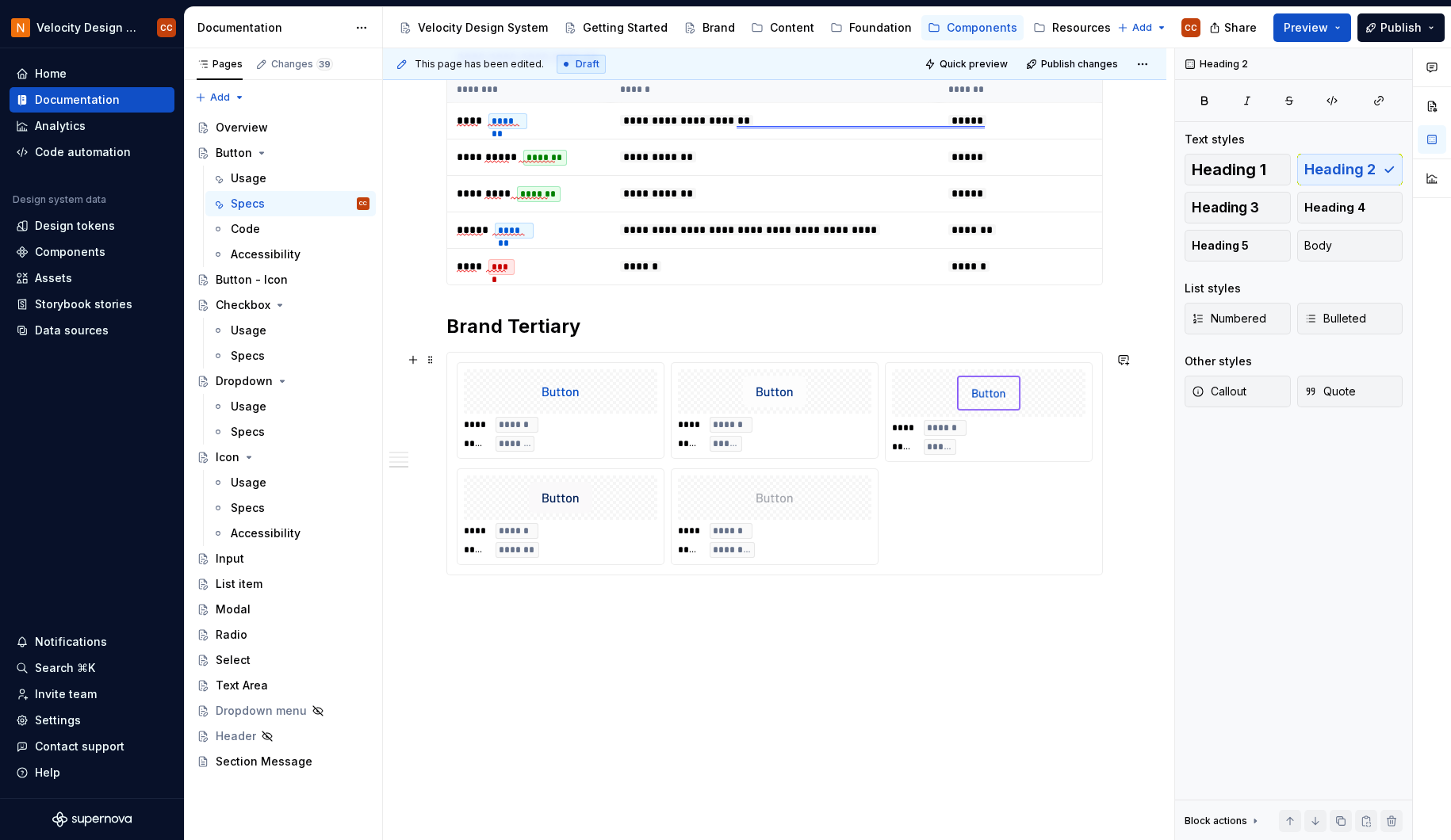
scroll to position [1614, 0]
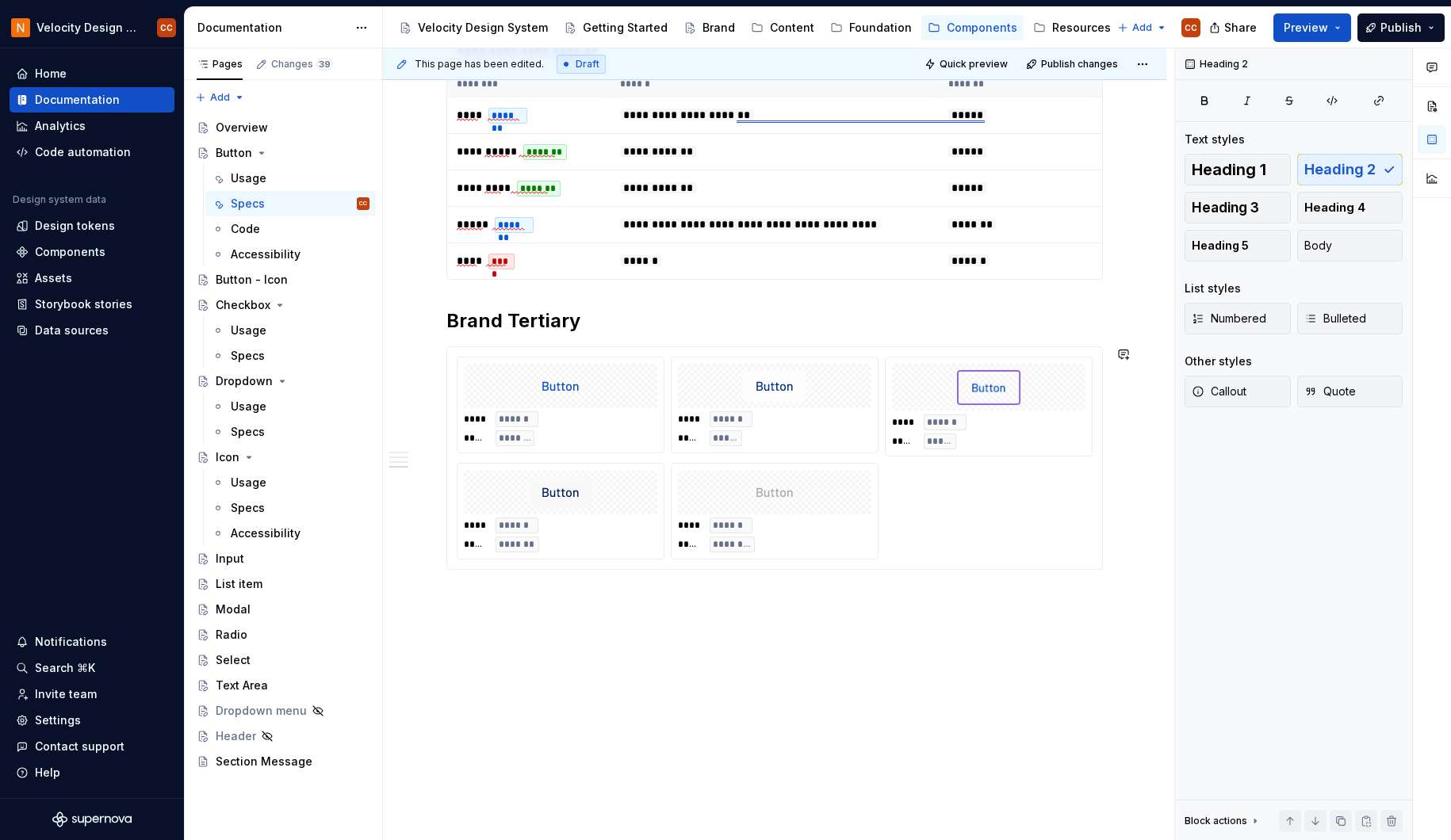
click at [555, 617] on div "**********" at bounding box center [778, 444] width 791 height 793
click at [536, 594] on div "**********" at bounding box center [778, 444] width 791 height 793
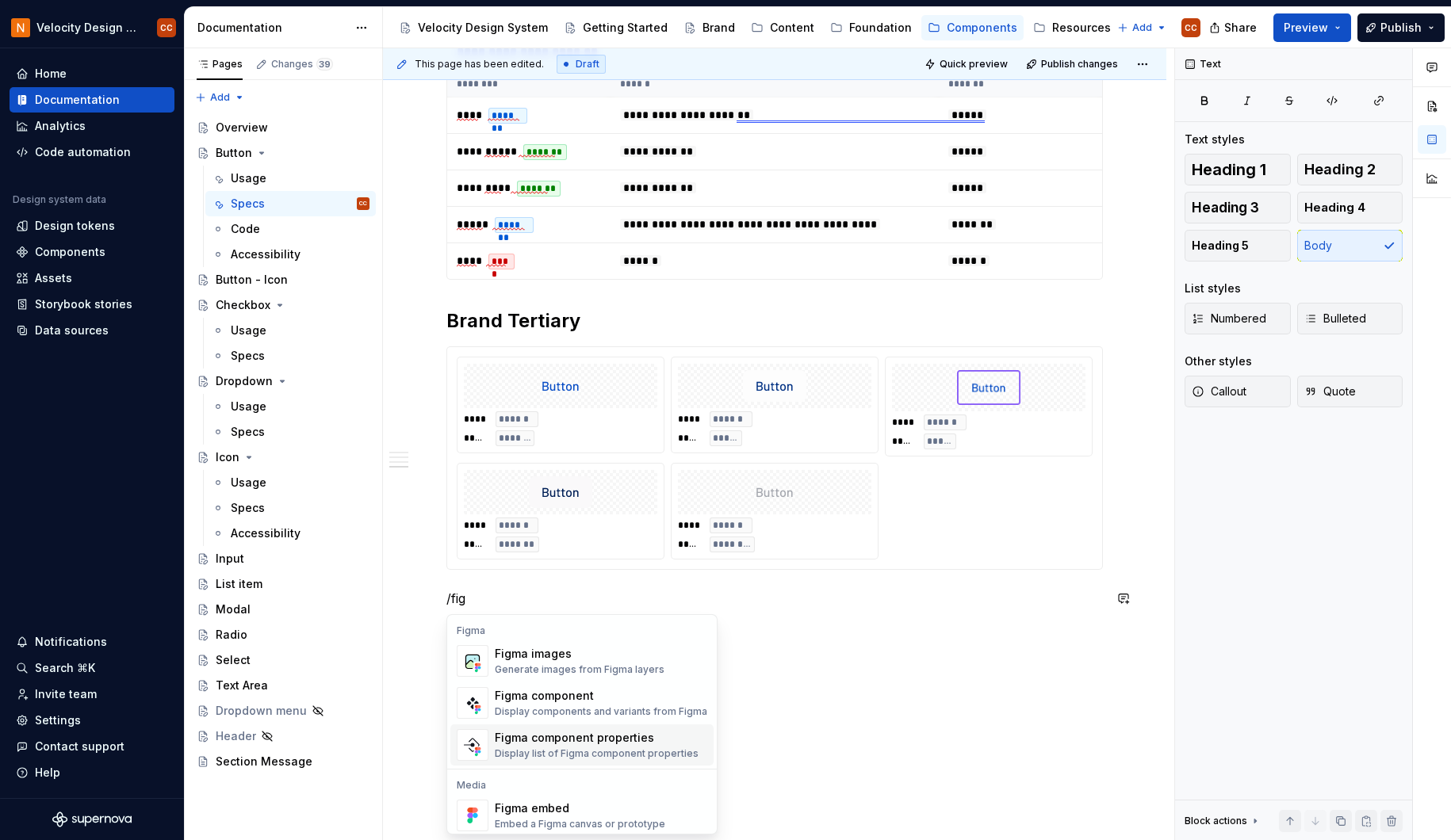
click at [591, 740] on div "Figma component properties" at bounding box center [597, 738] width 204 height 16
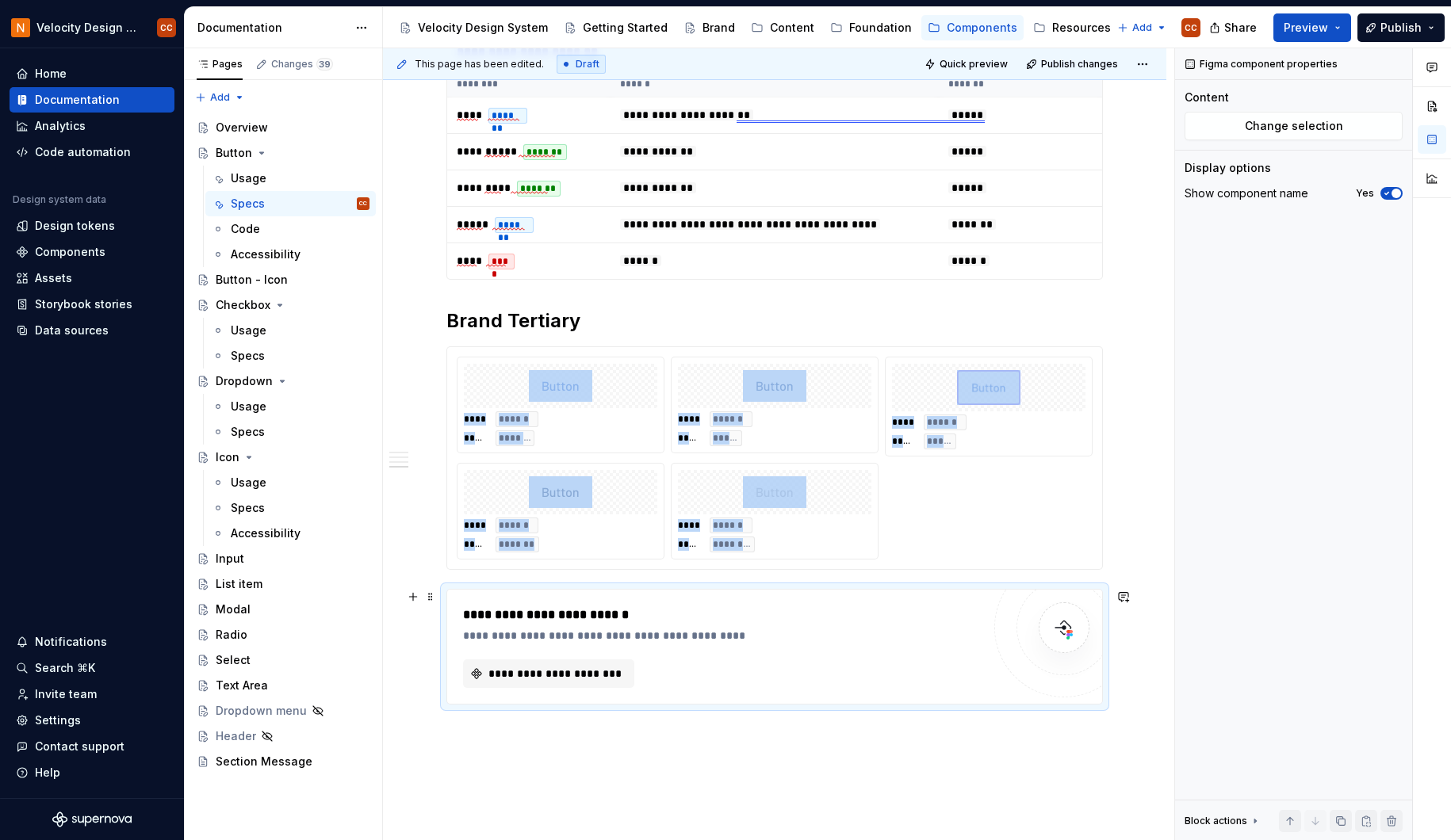
type textarea "*"
click at [613, 677] on span "**********" at bounding box center [555, 674] width 138 height 16
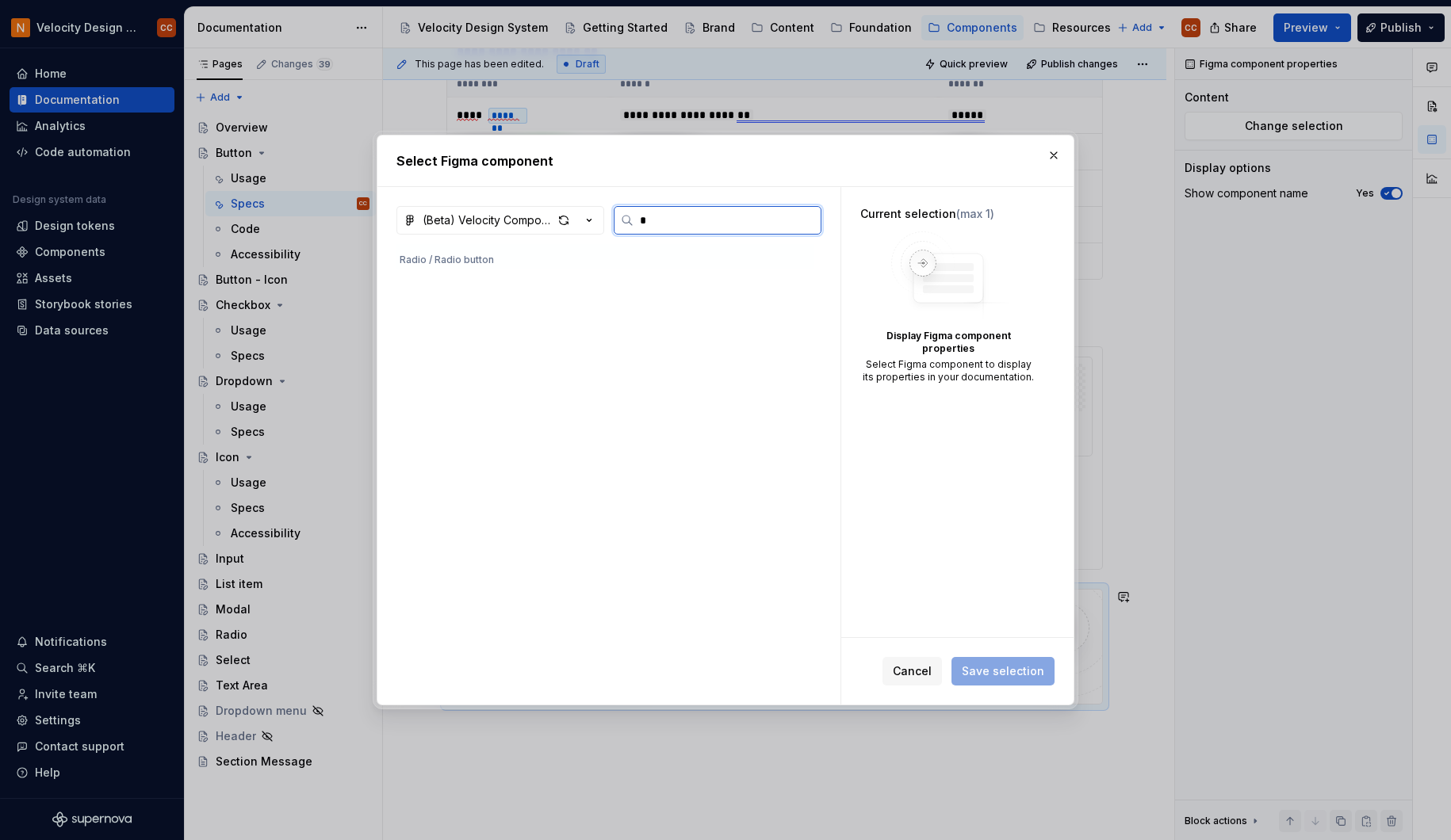
scroll to position [0, 0]
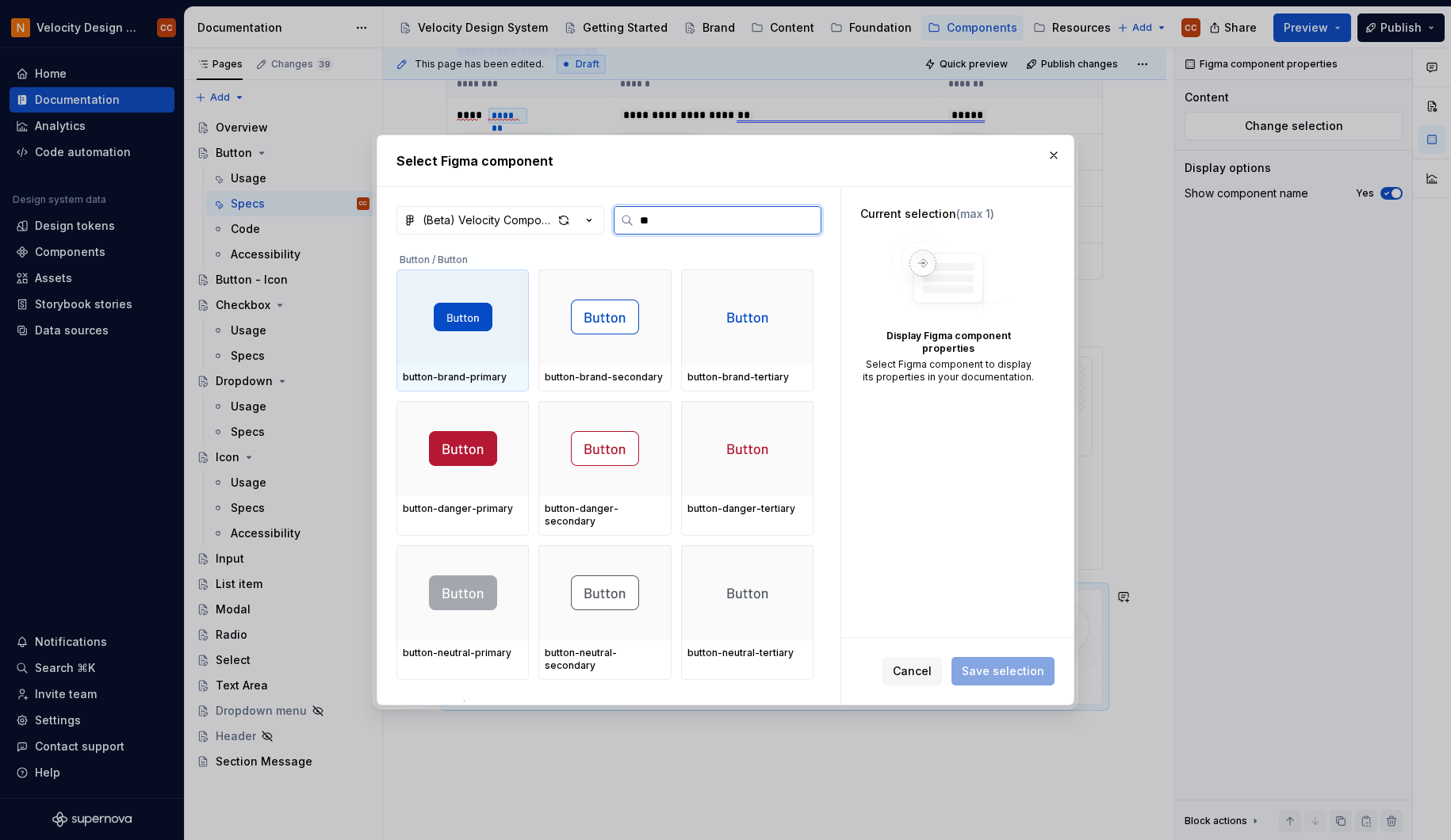
type input "***"
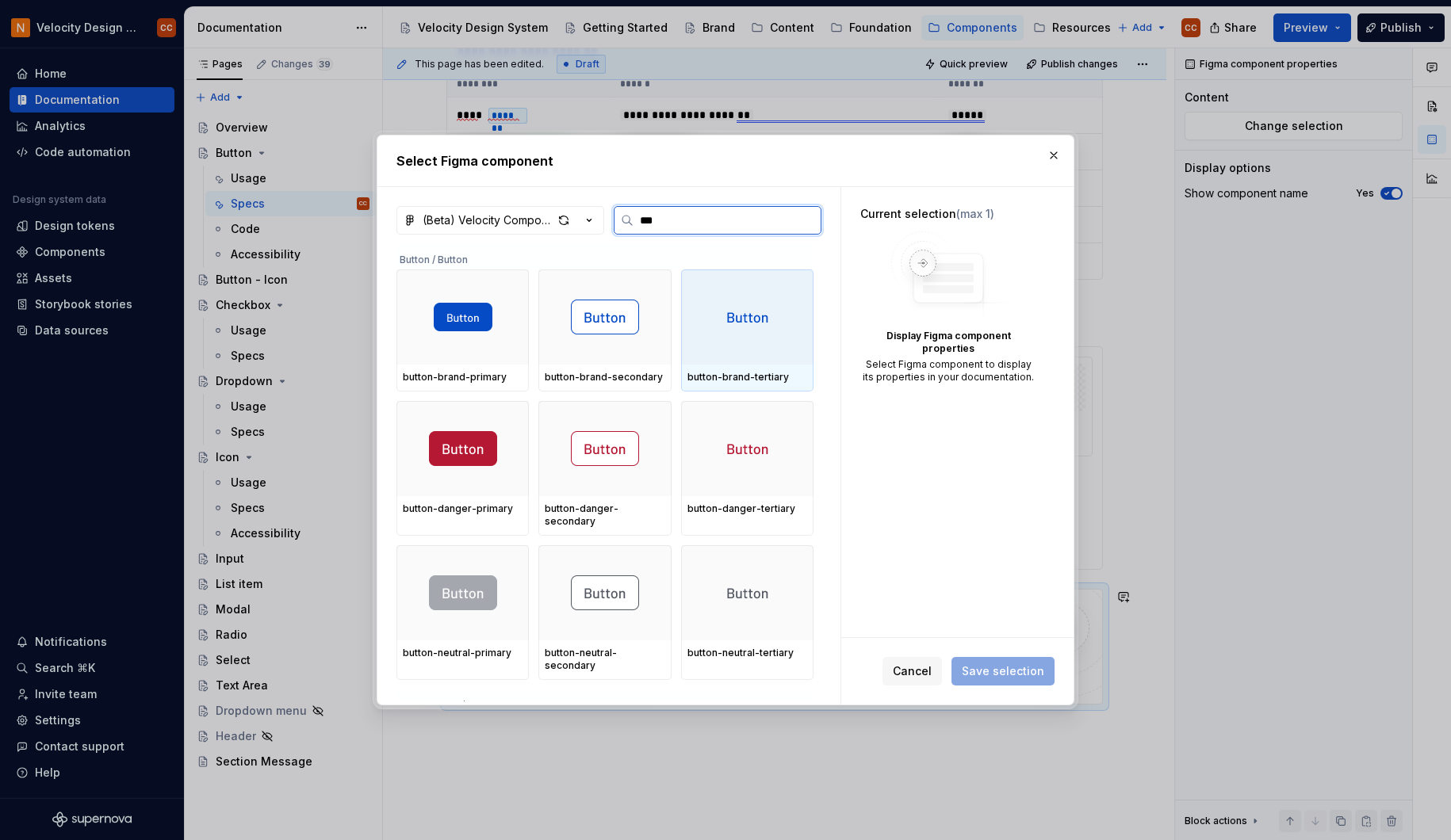
click at [742, 333] on div at bounding box center [747, 317] width 133 height 95
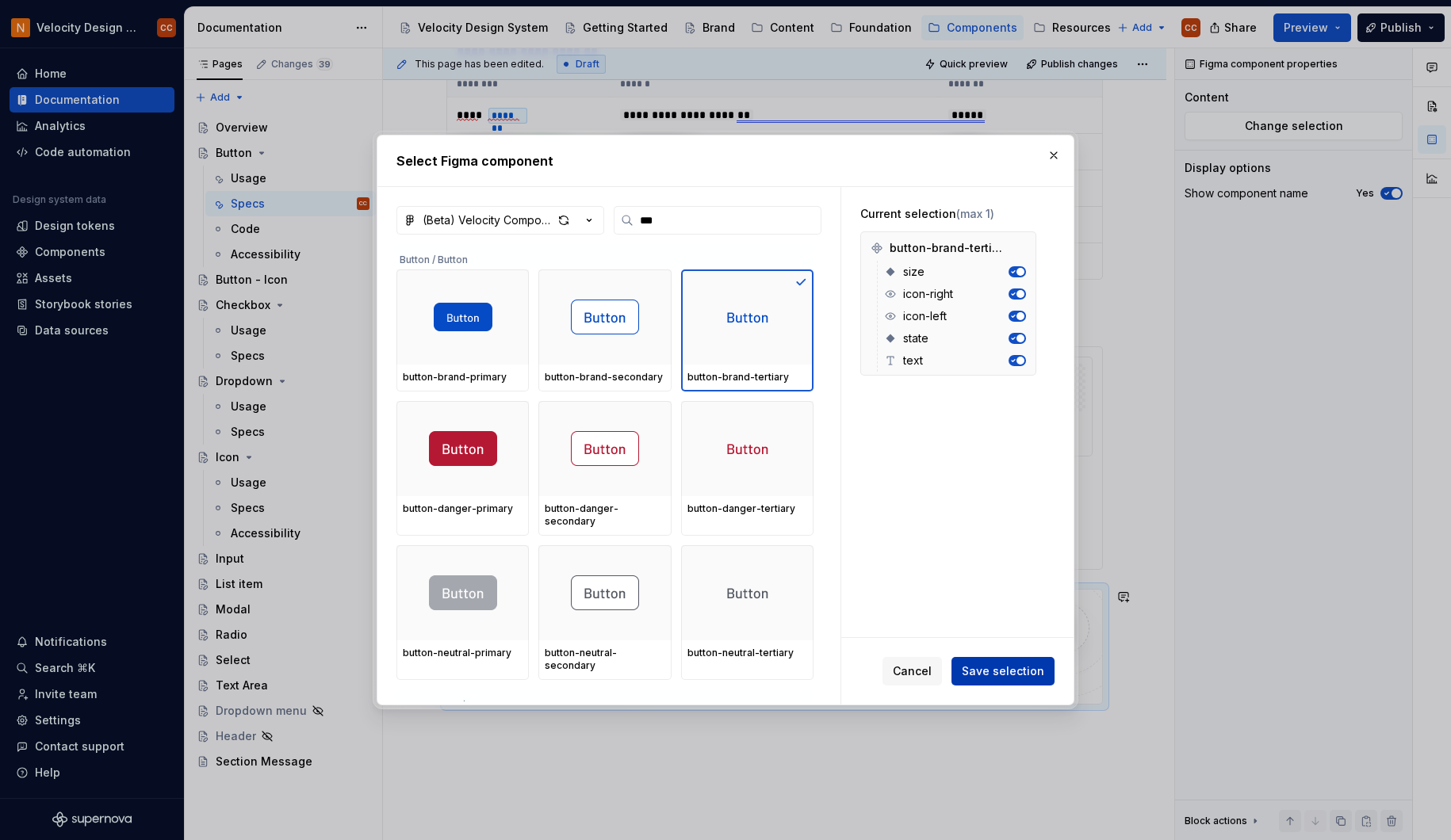
click at [1015, 672] on span "Save selection" at bounding box center [1003, 671] width 83 height 16
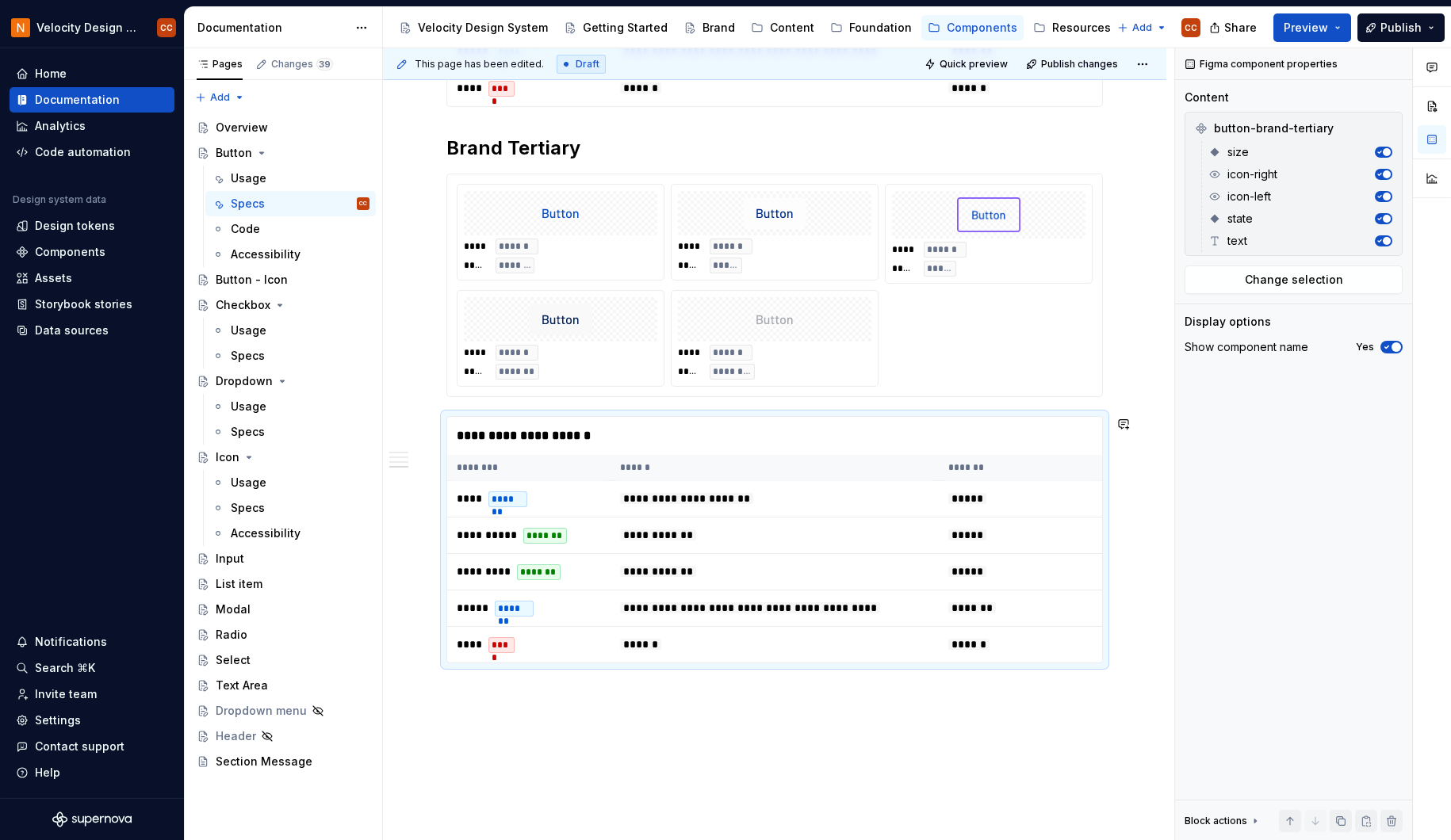
scroll to position [1775, 0]
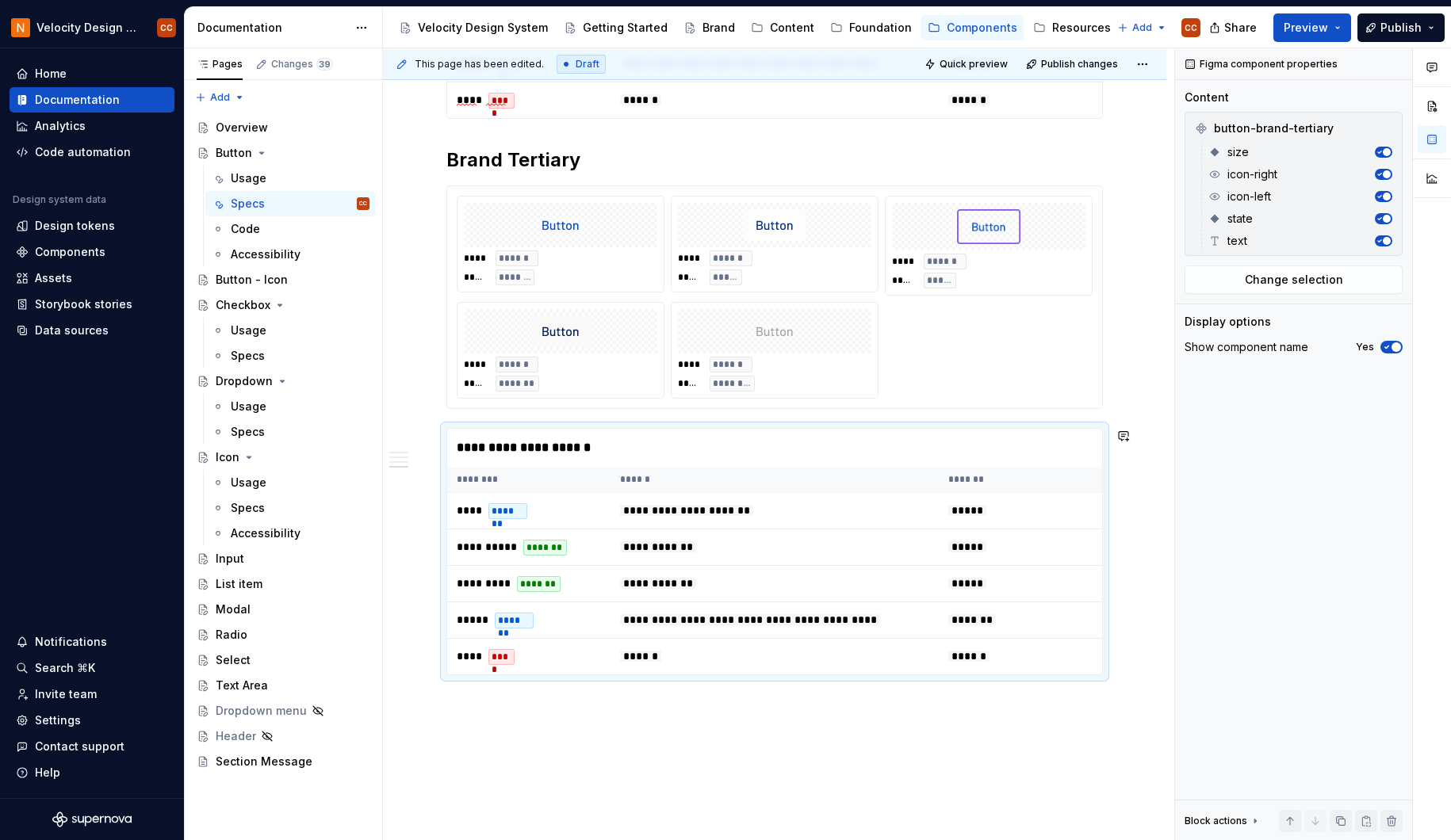
type textarea "*"
